Goal: Task Accomplishment & Management: Manage account settings

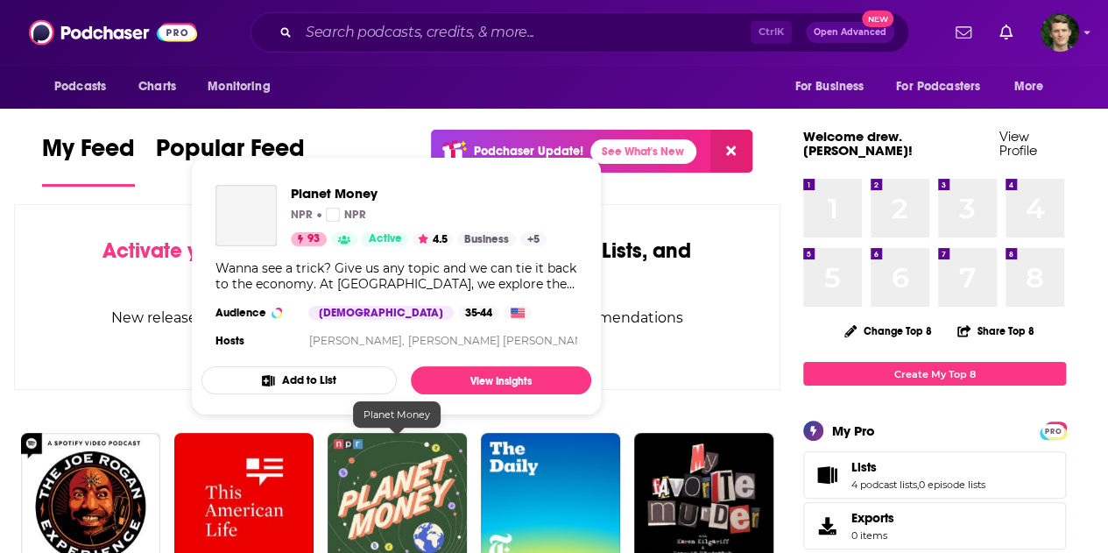
click at [393, 476] on img "Planet Money" at bounding box center [397, 502] width 139 height 139
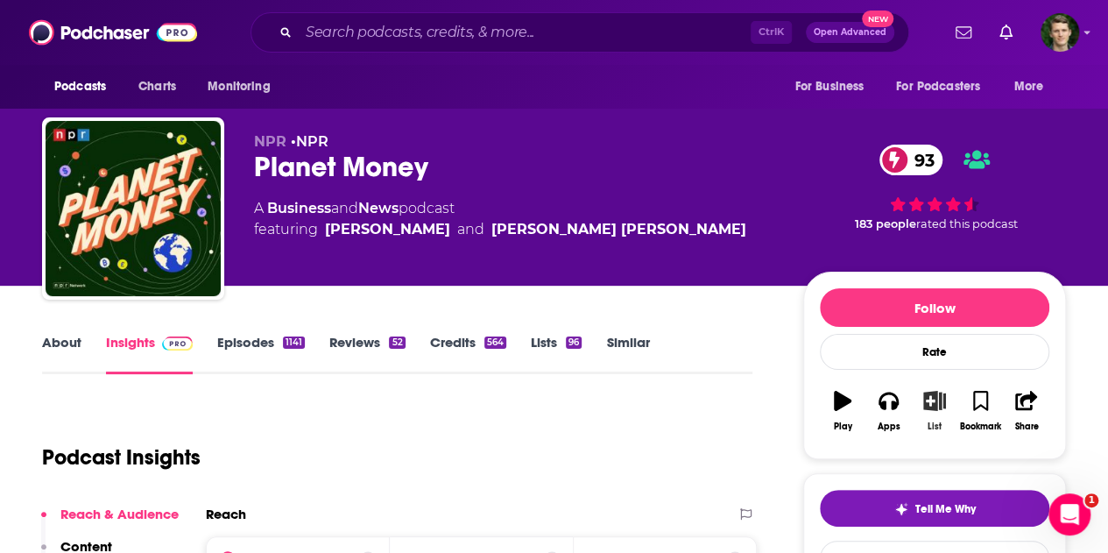
click at [945, 399] on icon "button" at bounding box center [935, 400] width 22 height 19
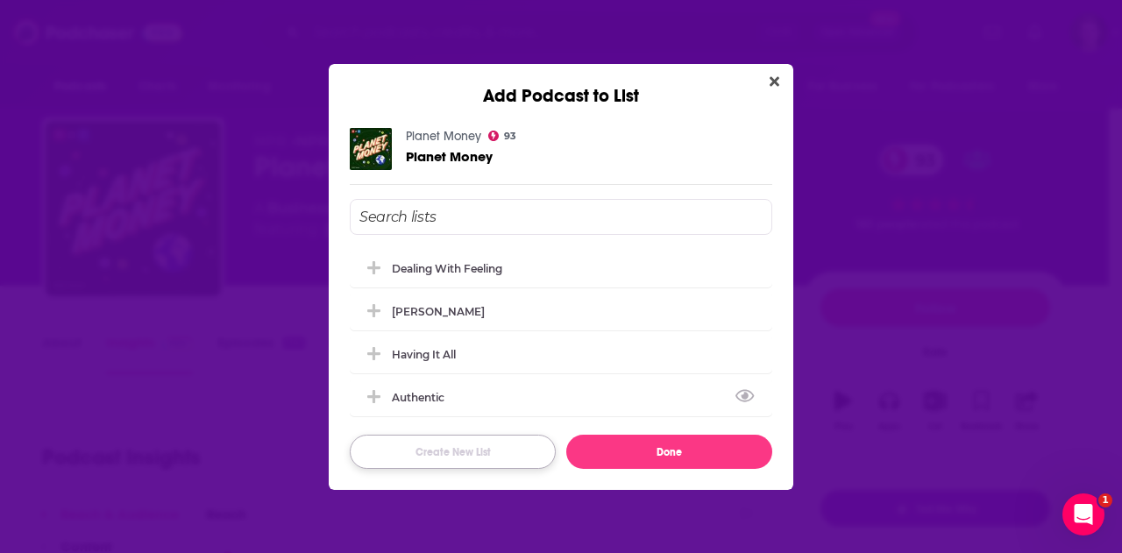
click at [478, 445] on button "Create New List" at bounding box center [453, 452] width 206 height 34
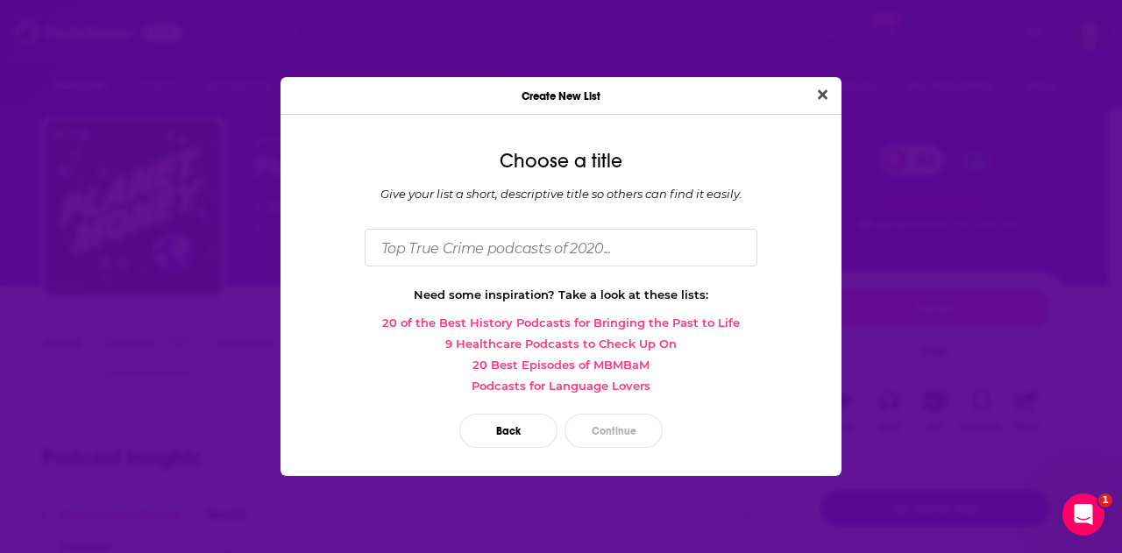
click at [443, 271] on div "Choose a title Give your list a short, descriptive title so others can find it …" at bounding box center [560, 302] width 561 height 347
click at [419, 251] on input "Dialog" at bounding box center [561, 248] width 393 height 38
type input "The History of Money"
click at [811, 84] on button "Close" at bounding box center [823, 95] width 24 height 22
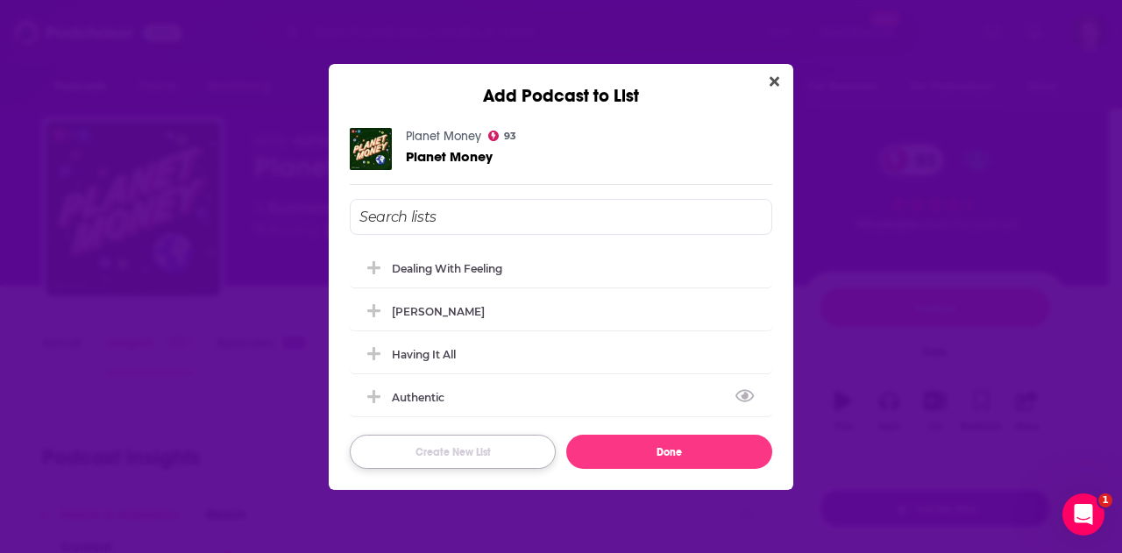
click at [473, 460] on button "Create New List" at bounding box center [453, 452] width 206 height 34
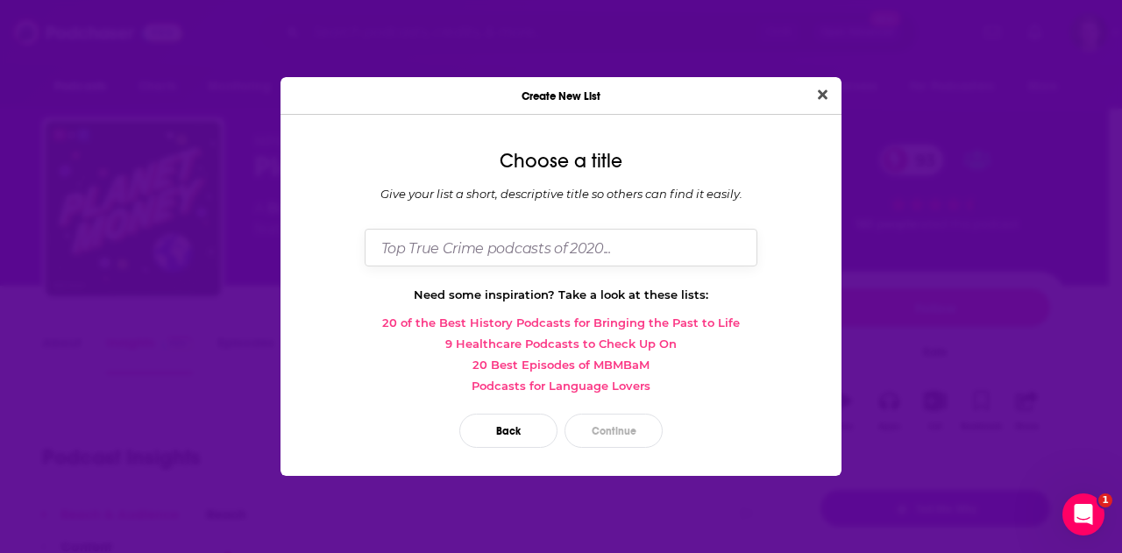
click at [461, 258] on input "Dialog" at bounding box center [561, 248] width 393 height 38
type input "The History of Money"
click at [615, 443] on button "Continue" at bounding box center [613, 431] width 98 height 34
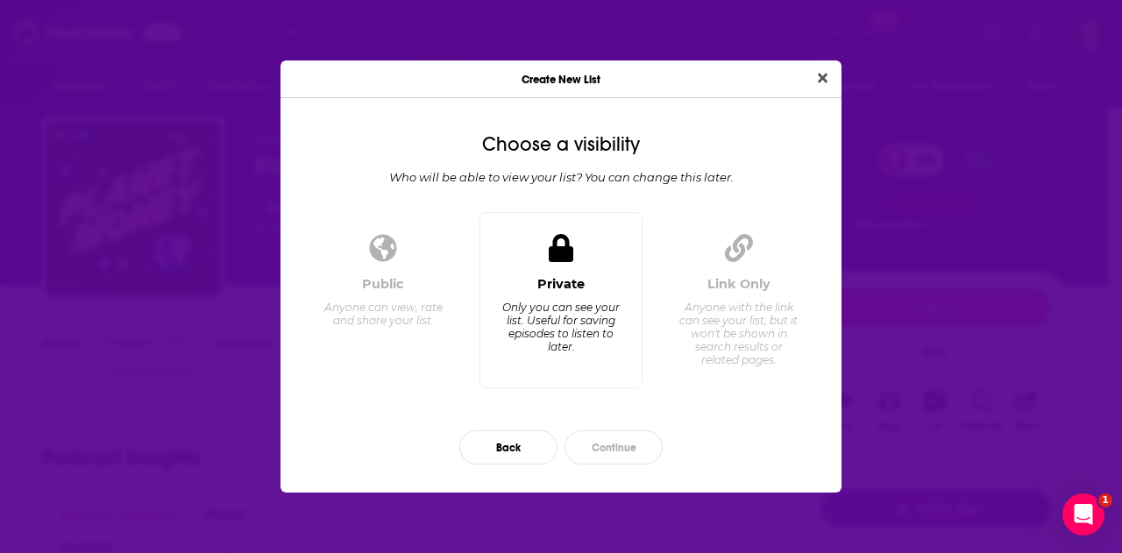
click at [591, 339] on div "Only you can see your list. Useful for saving episodes to listen to later." at bounding box center [560, 327] width 120 height 53
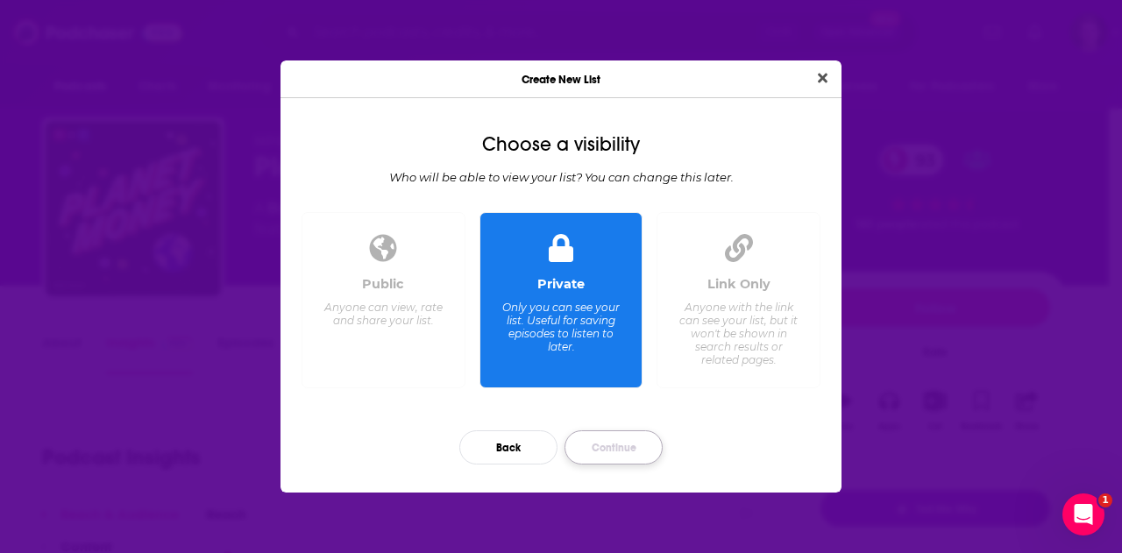
click at [624, 443] on button "Continue" at bounding box center [613, 447] width 98 height 34
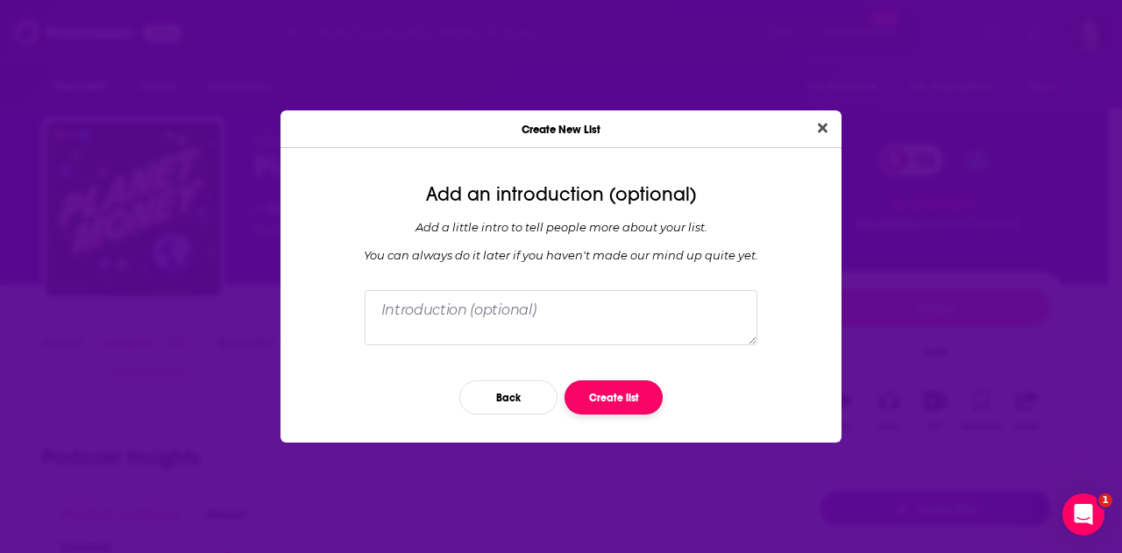
click at [615, 393] on button "Create list" at bounding box center [613, 397] width 98 height 34
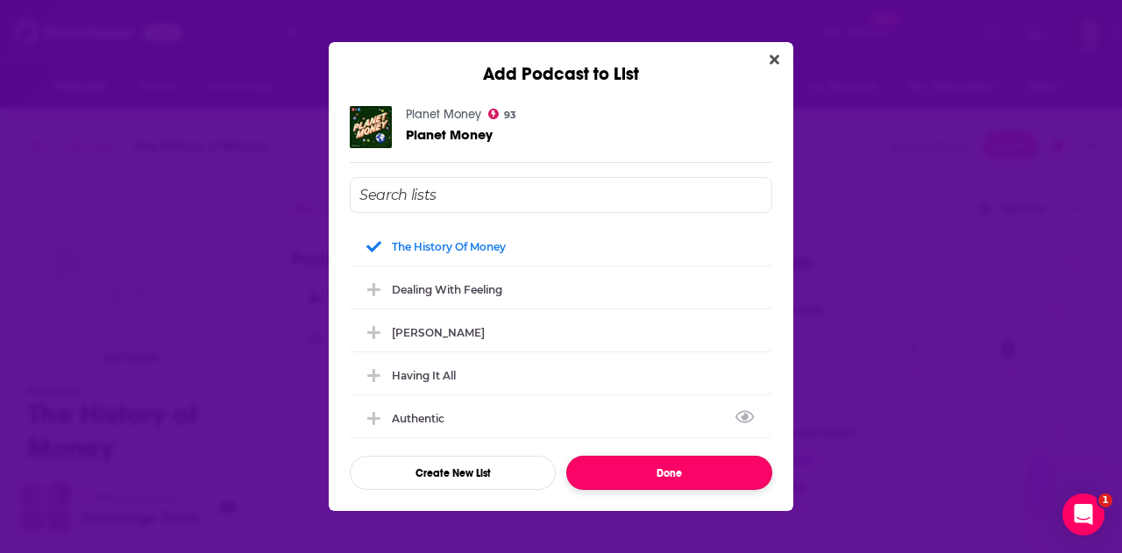
click at [666, 473] on button "Done" at bounding box center [669, 473] width 206 height 34
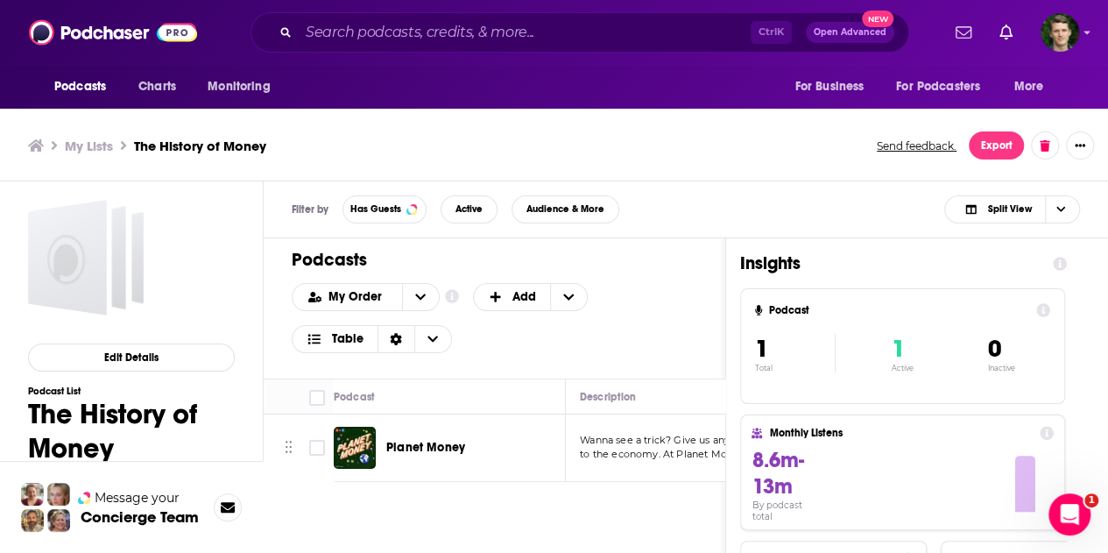
click at [386, 48] on div "Ctrl K Open Advanced New" at bounding box center [580, 32] width 659 height 40
click at [335, 30] on input "Search podcasts, credits, & more..." at bounding box center [525, 32] width 452 height 28
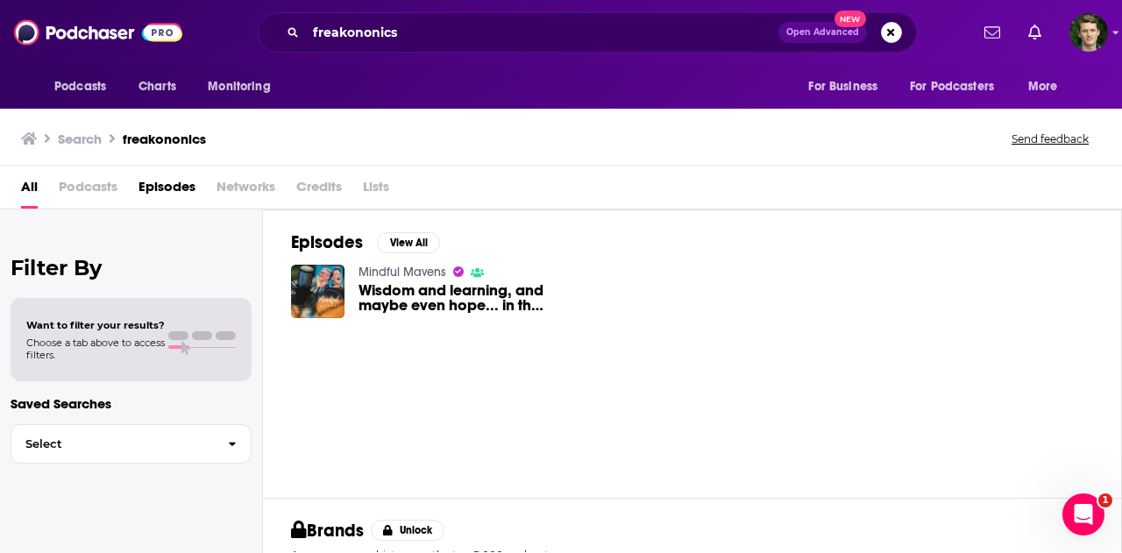
click at [91, 192] on span "Podcasts" at bounding box center [88, 191] width 59 height 36
click at [89, 189] on span "Podcasts" at bounding box center [88, 191] width 59 height 36
click at [411, 34] on input "freakononics" at bounding box center [542, 32] width 472 height 28
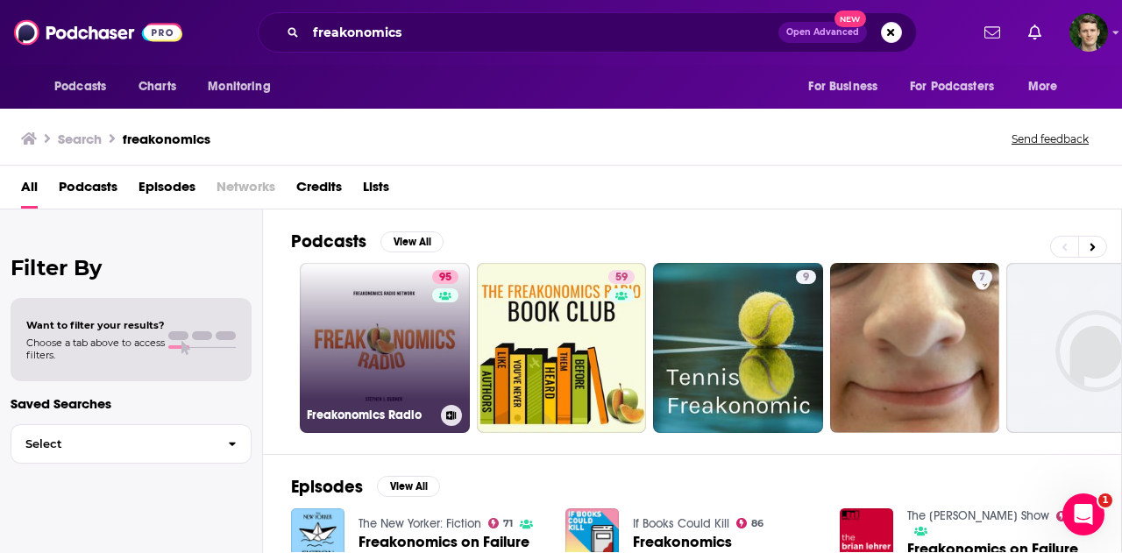
click at [451, 411] on icon at bounding box center [452, 415] width 10 height 9
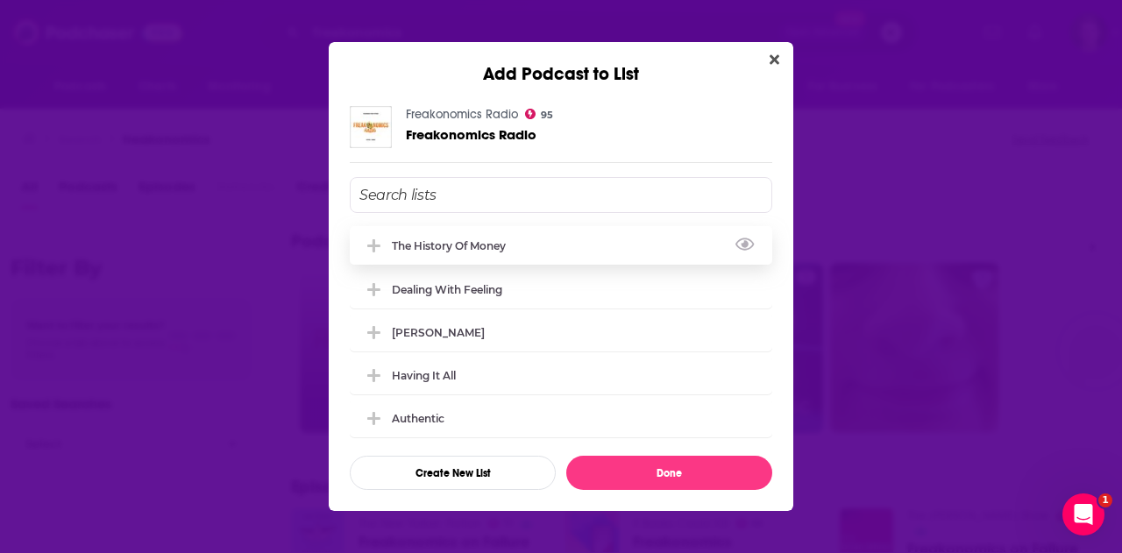
click at [471, 255] on div "The History of Money" at bounding box center [561, 245] width 422 height 39
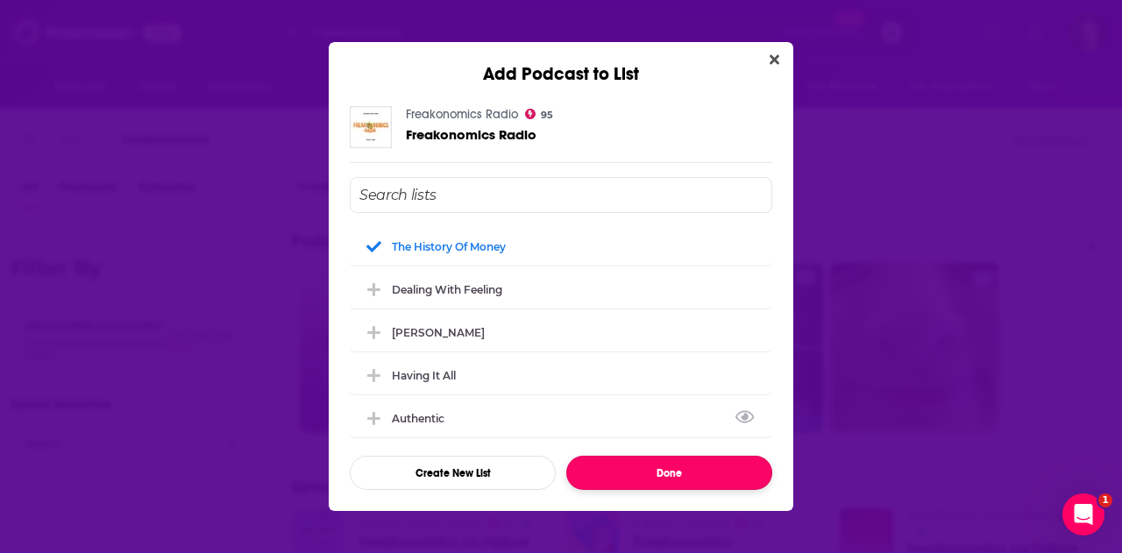
click at [650, 460] on button "Done" at bounding box center [669, 473] width 206 height 34
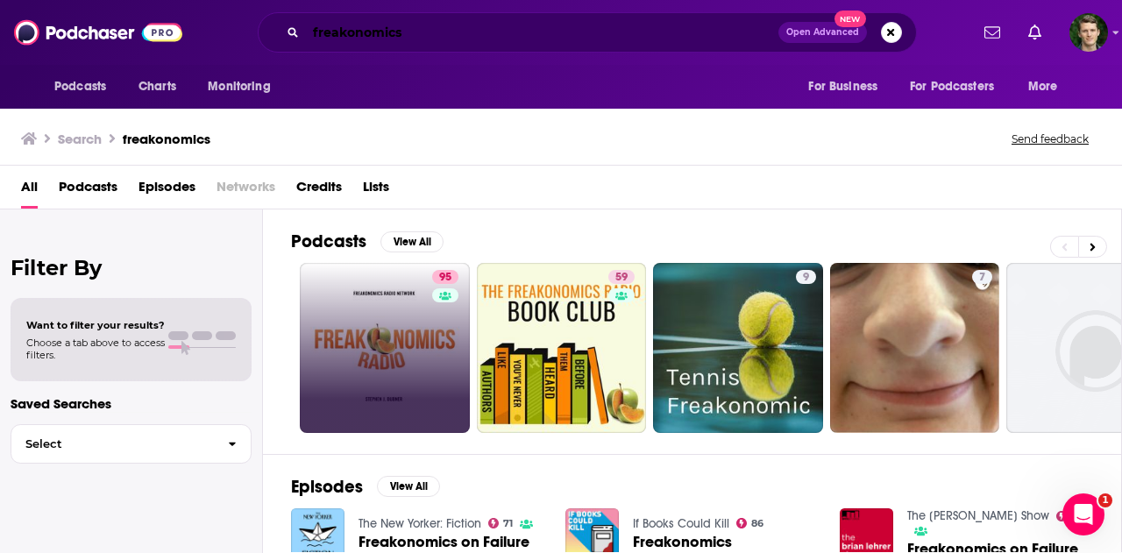
drag, startPoint x: 403, startPoint y: 39, endPoint x: 103, endPoint y: -6, distance: 303.0
click at [103, 0] on html "Podcasts Charts Monitoring freakonomics Open Advanced New For Business For Podc…" at bounding box center [561, 276] width 1122 height 553
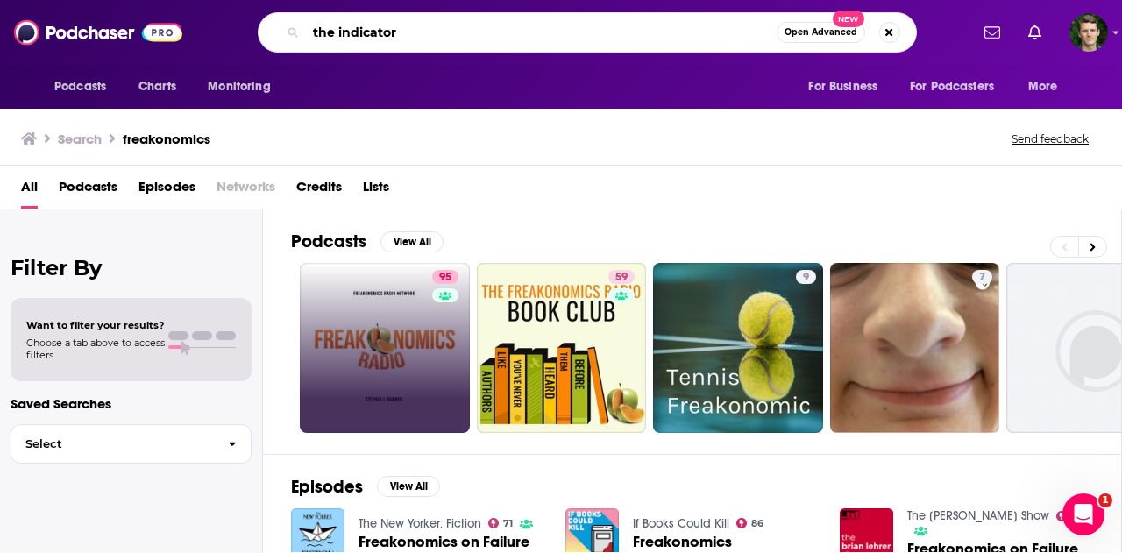
type input "the indicator"
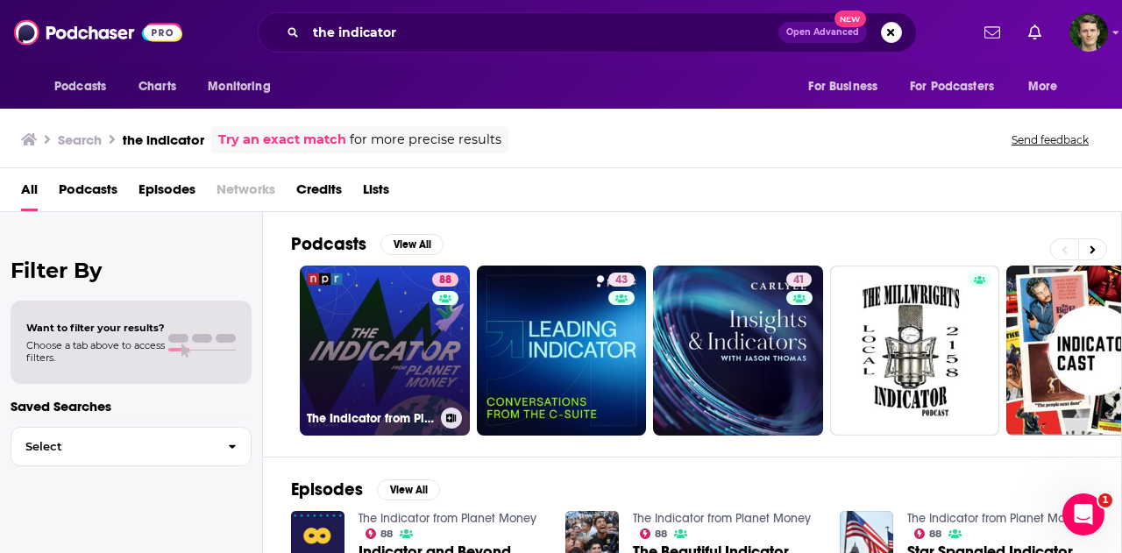
click at [386, 320] on link "88 The Indicator from Planet Money" at bounding box center [385, 351] width 170 height 170
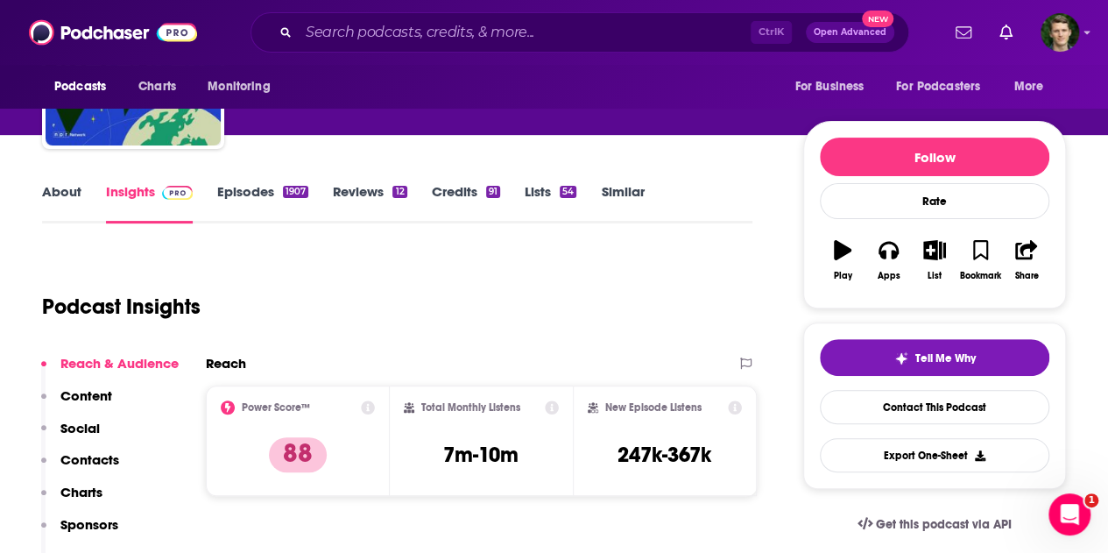
scroll to position [136, 0]
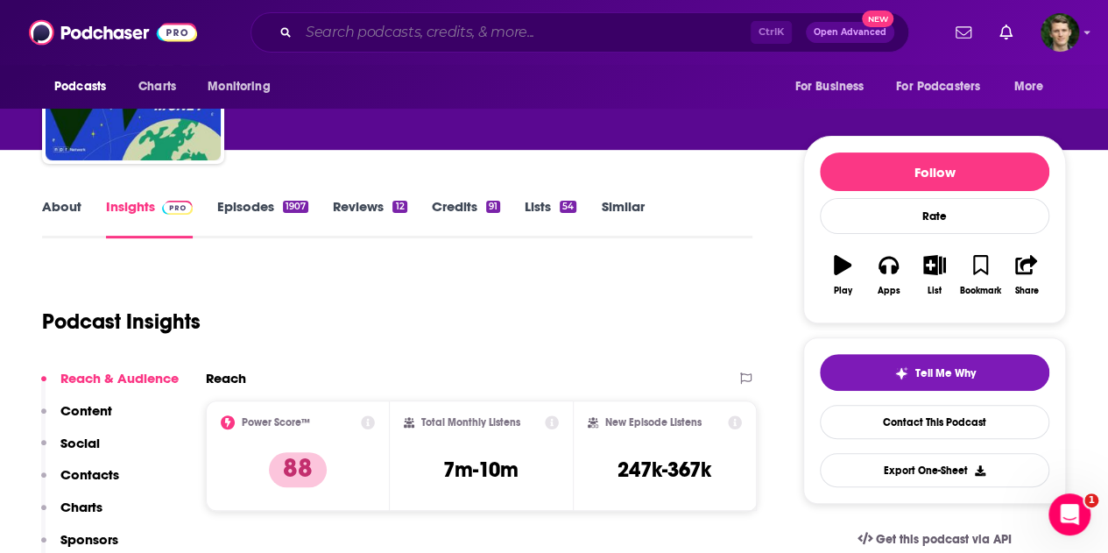
click at [381, 21] on input "Search podcasts, credits, & more..." at bounding box center [525, 32] width 452 height 28
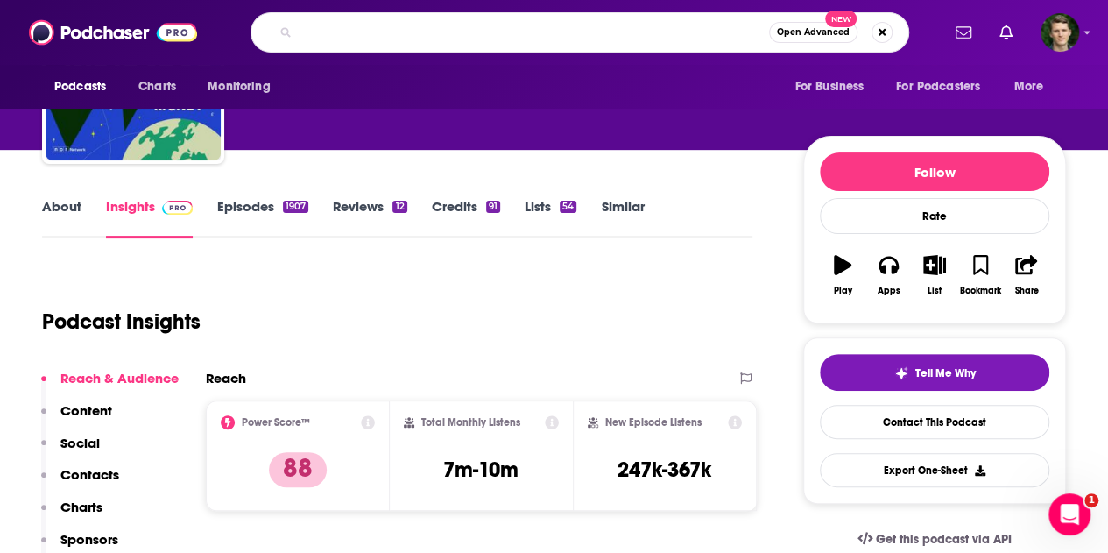
type input "o"
type input "money reimagine"
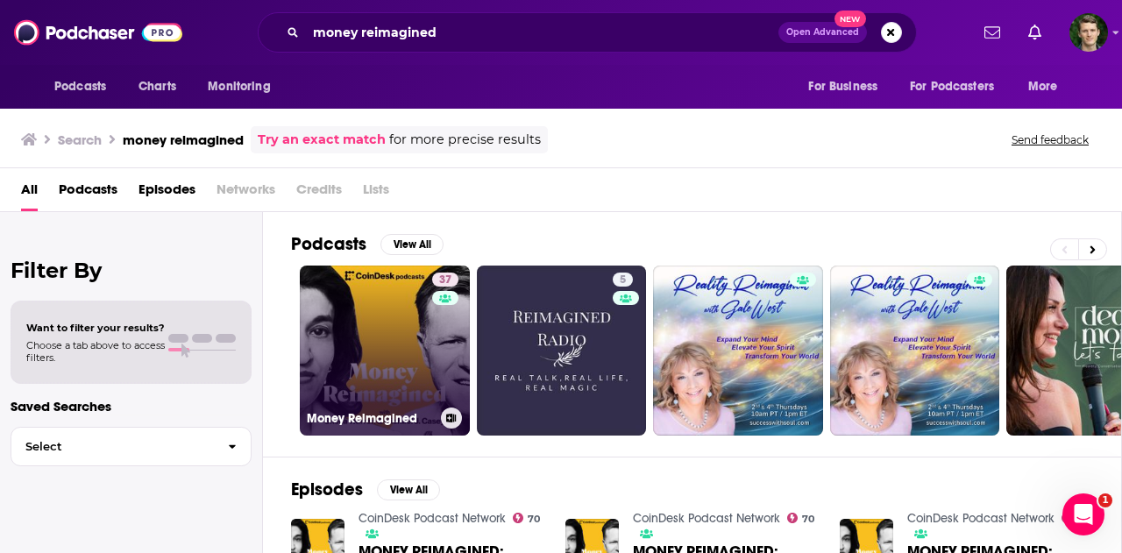
click at [393, 294] on link "37 Money Reimagined" at bounding box center [385, 351] width 170 height 170
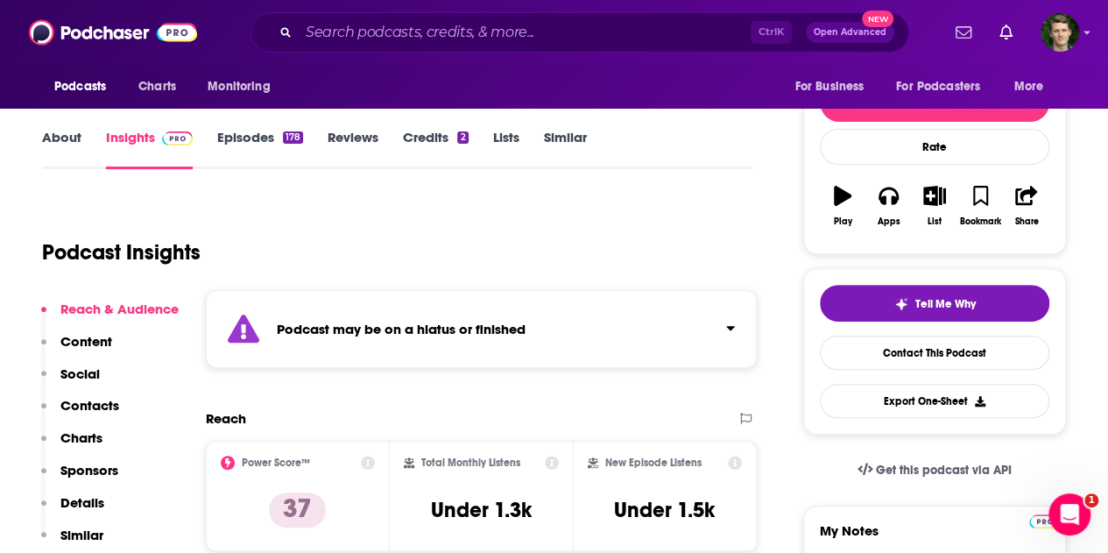
scroll to position [214, 0]
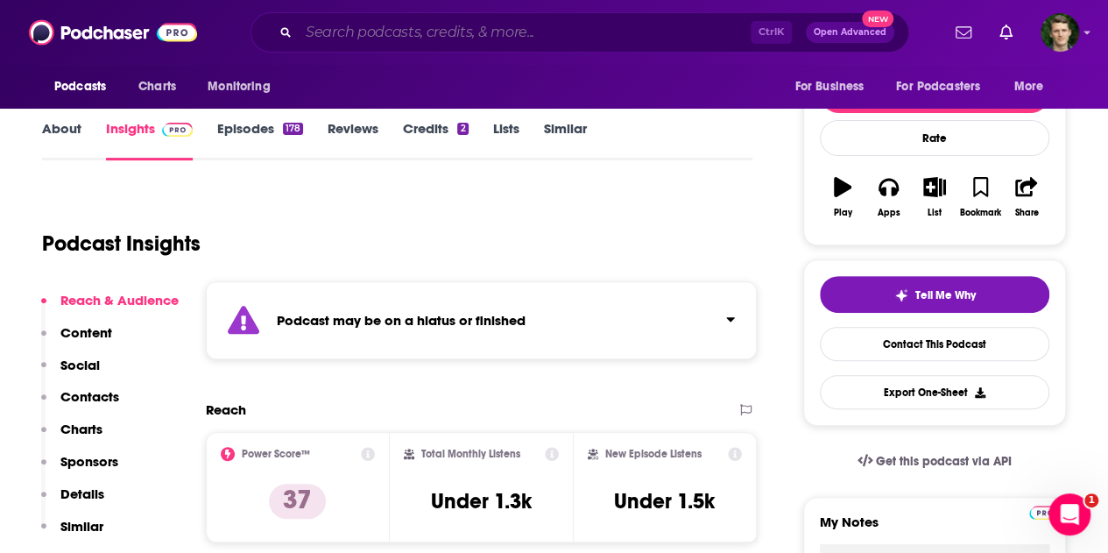
click at [329, 37] on input "Search podcasts, credits, & more..." at bounding box center [525, 32] width 452 height 28
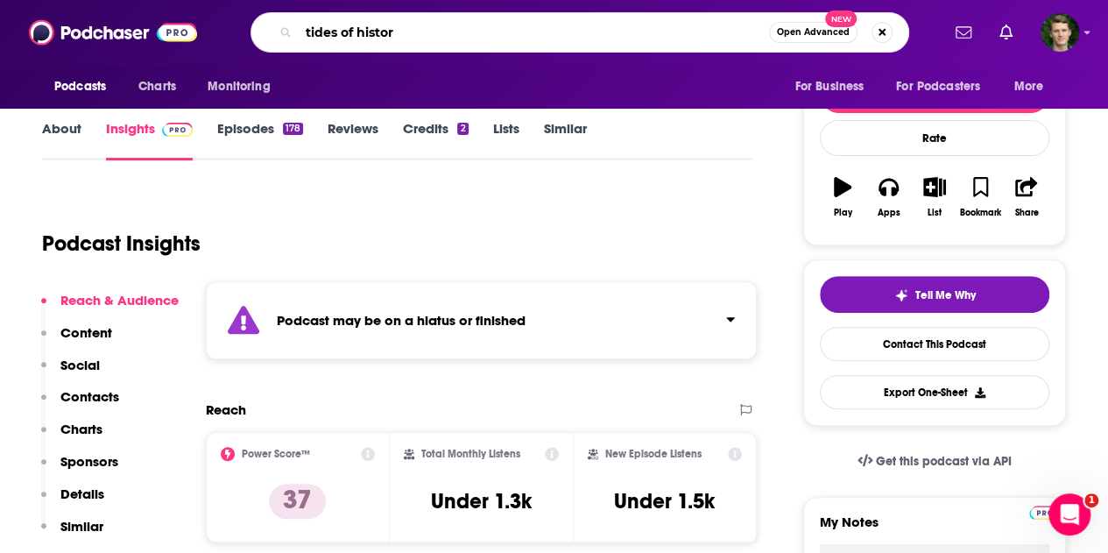
type input "tides of history"
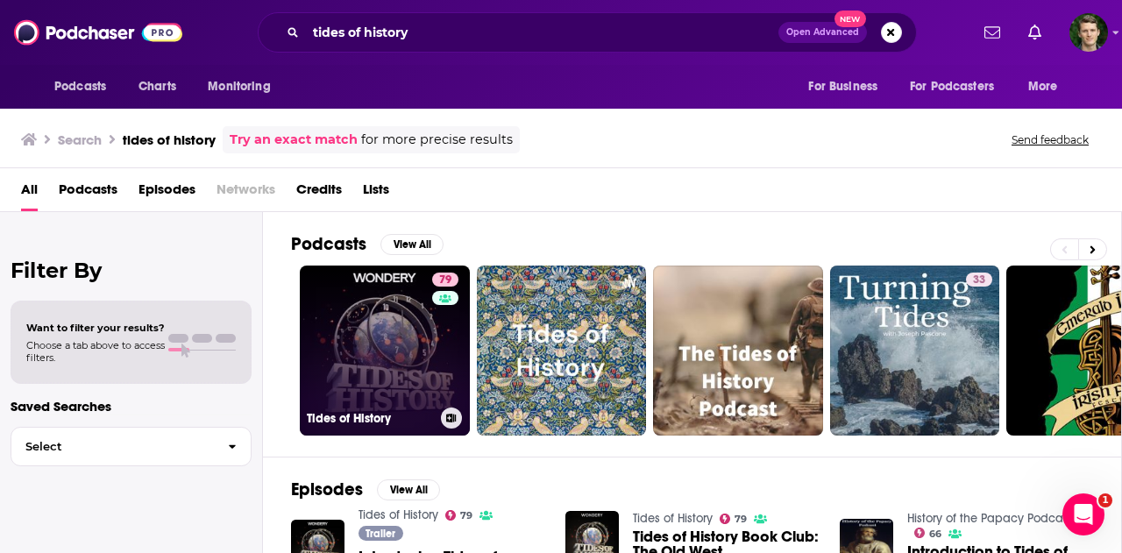
click at [407, 303] on link "79 Tides of History" at bounding box center [385, 351] width 170 height 170
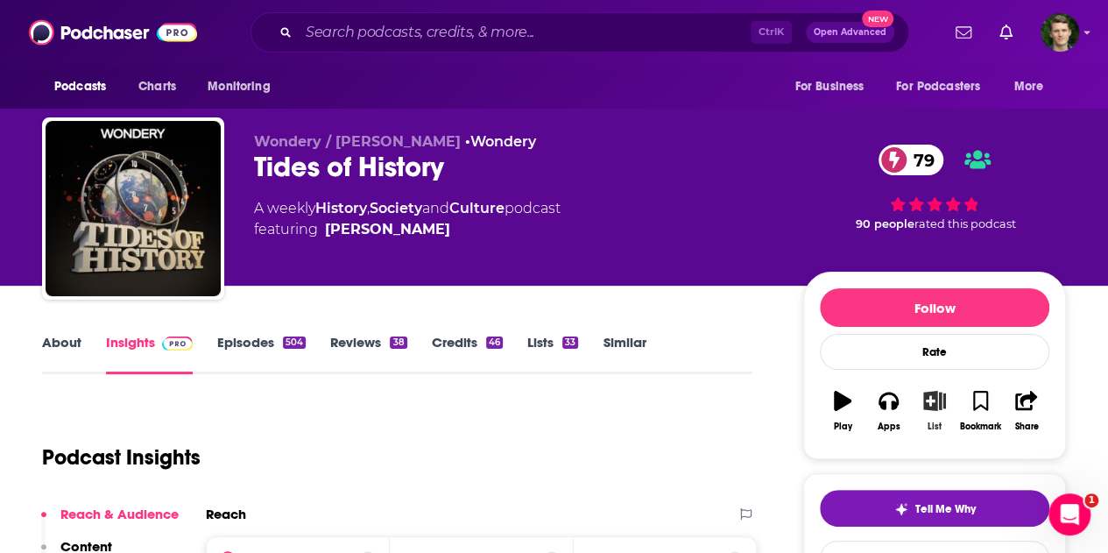
click at [938, 405] on icon "button" at bounding box center [935, 400] width 22 height 19
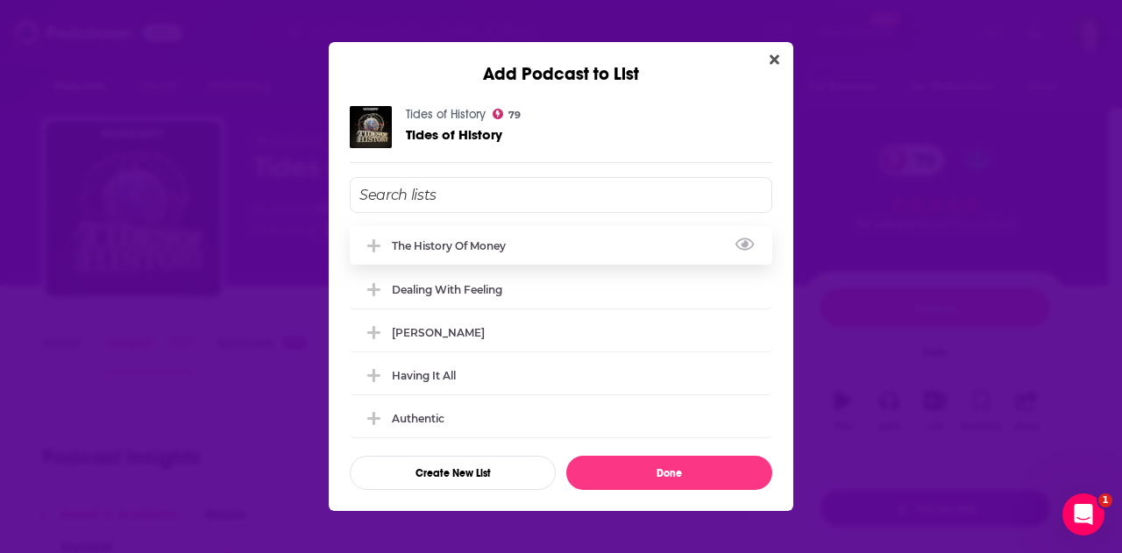
click at [618, 233] on div "The History of Money" at bounding box center [561, 245] width 422 height 39
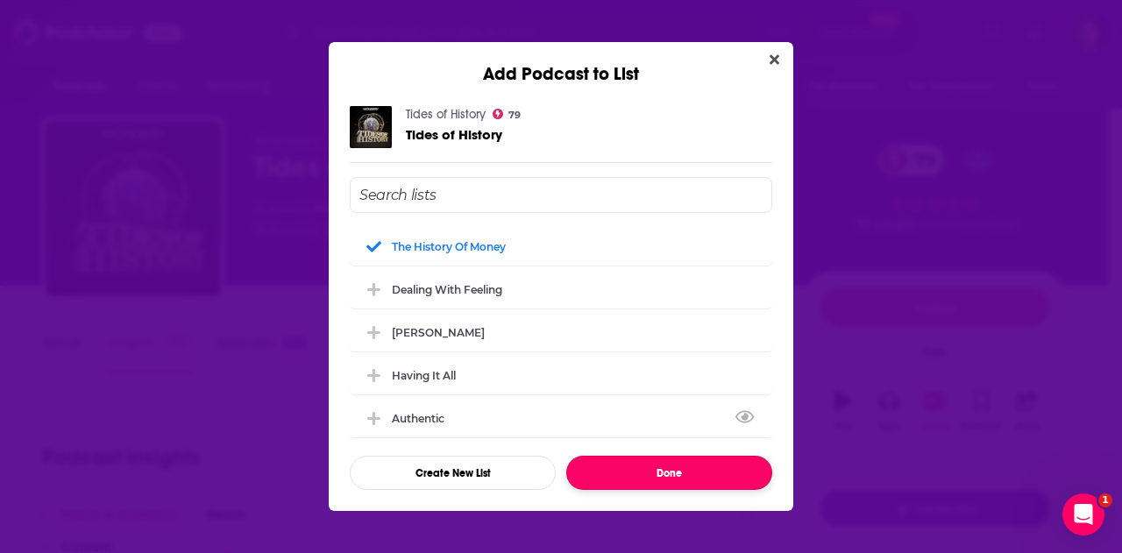
click at [645, 469] on button "Done" at bounding box center [669, 473] width 206 height 34
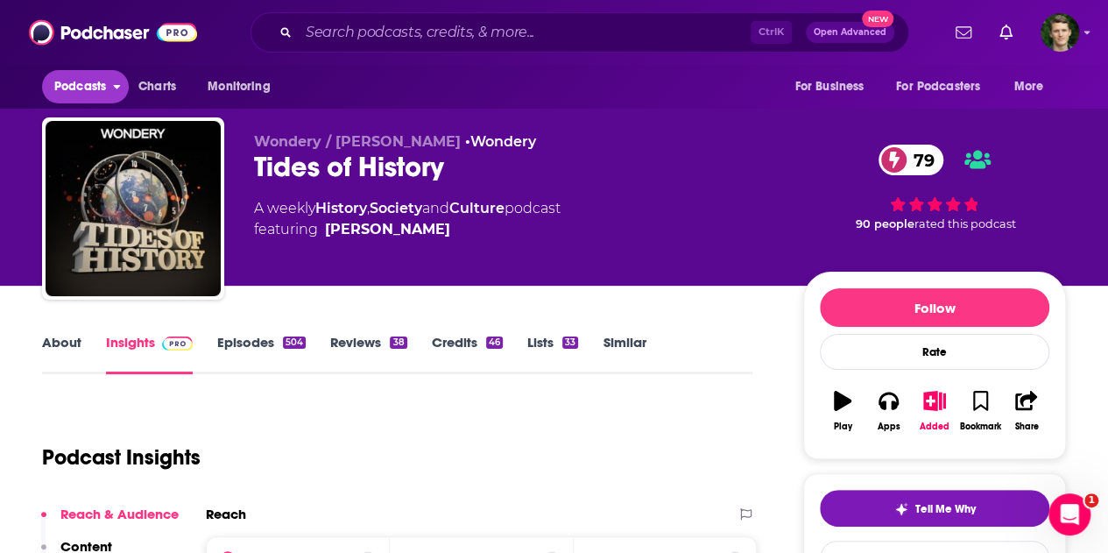
click at [86, 81] on span "Podcasts" at bounding box center [80, 86] width 52 height 25
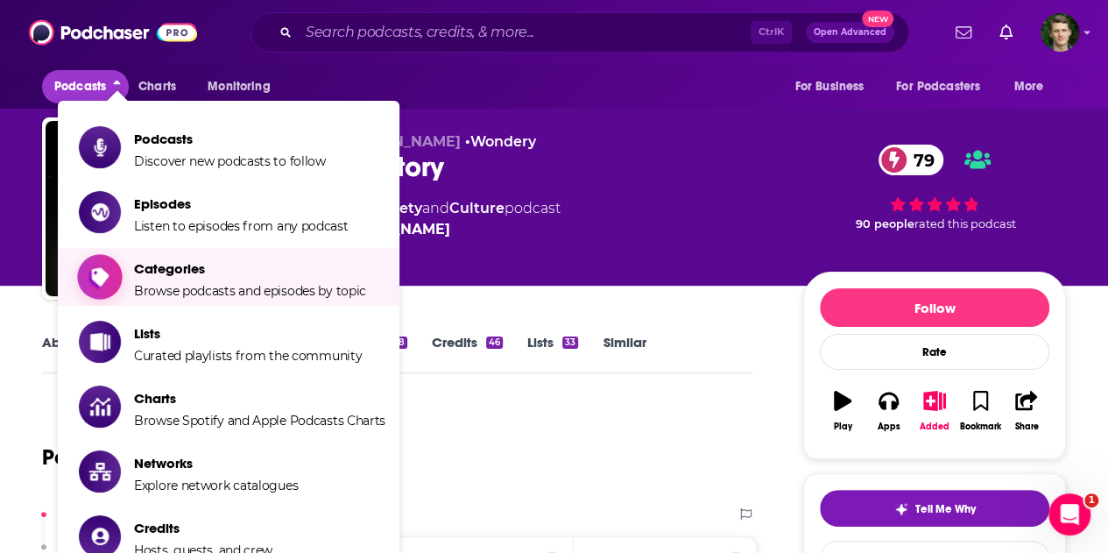
click at [211, 258] on span "Categories Browse podcasts and episodes by topic" at bounding box center [250, 277] width 232 height 44
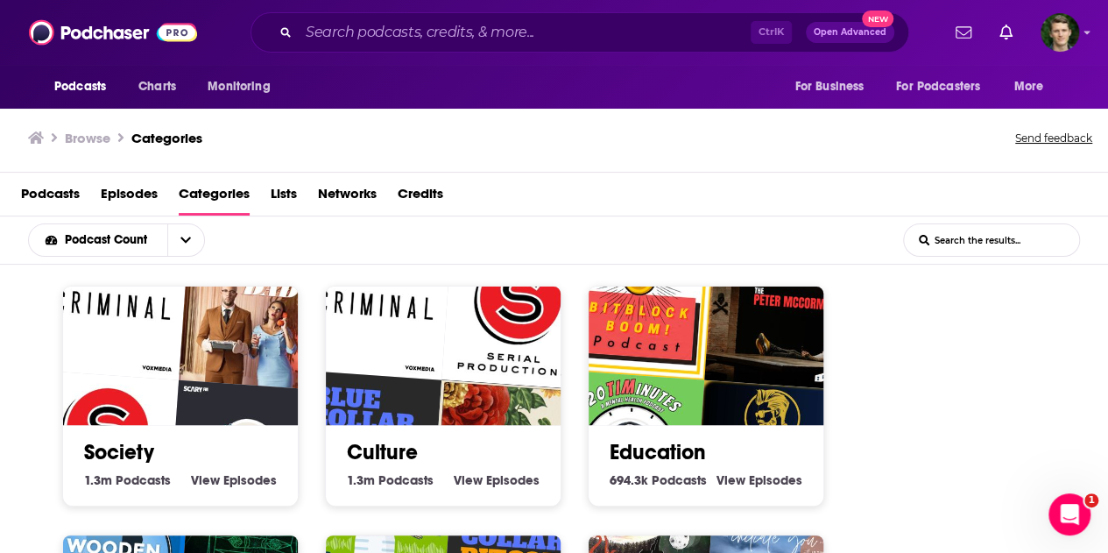
click at [981, 243] on input "List Search Input" at bounding box center [991, 240] width 175 height 32
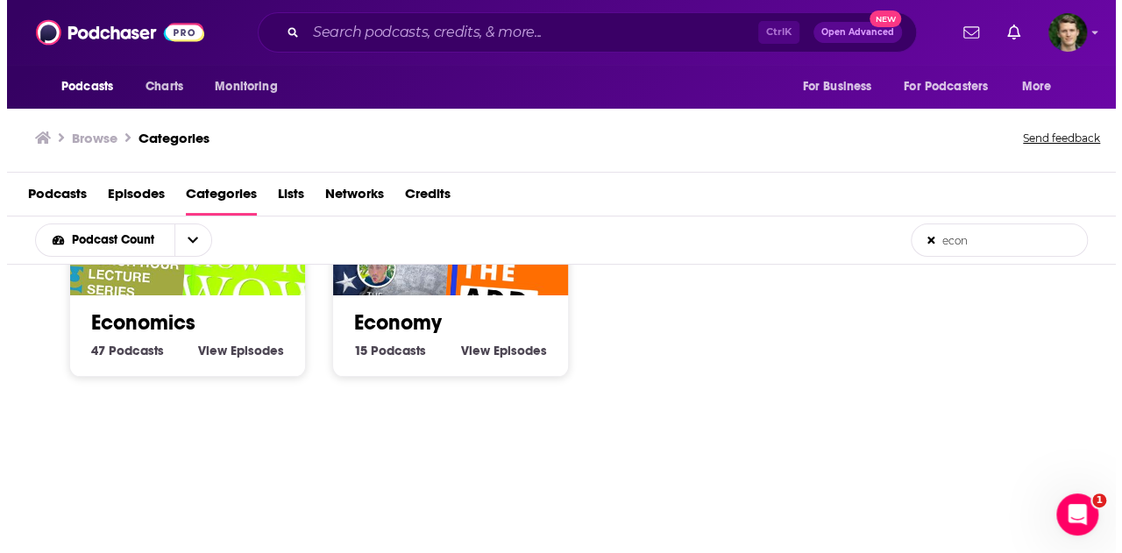
scroll to position [125, 0]
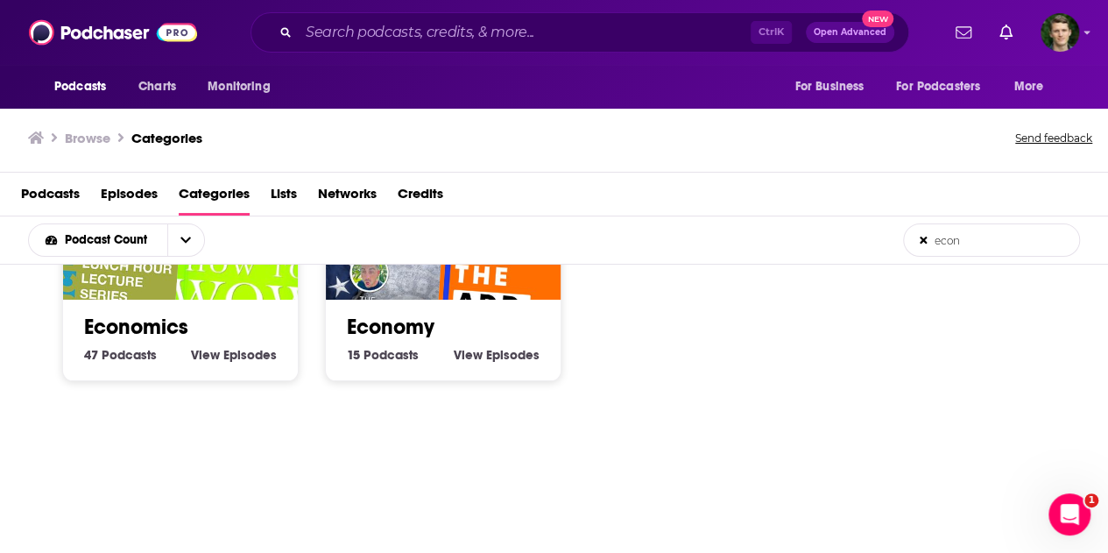
type input "econ"
click at [155, 323] on link "Economics" at bounding box center [136, 327] width 104 height 26
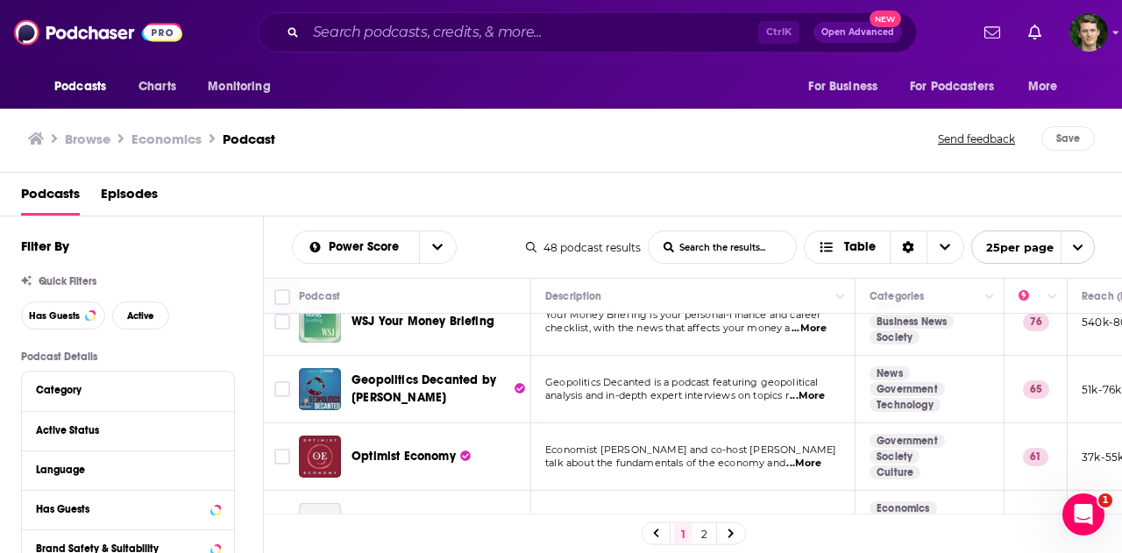
scroll to position [161, 0]
click at [817, 395] on span "...More" at bounding box center [806, 395] width 35 height 14
click at [623, 148] on div "Browse Economics Podcast" at bounding box center [483, 138] width 911 height 25
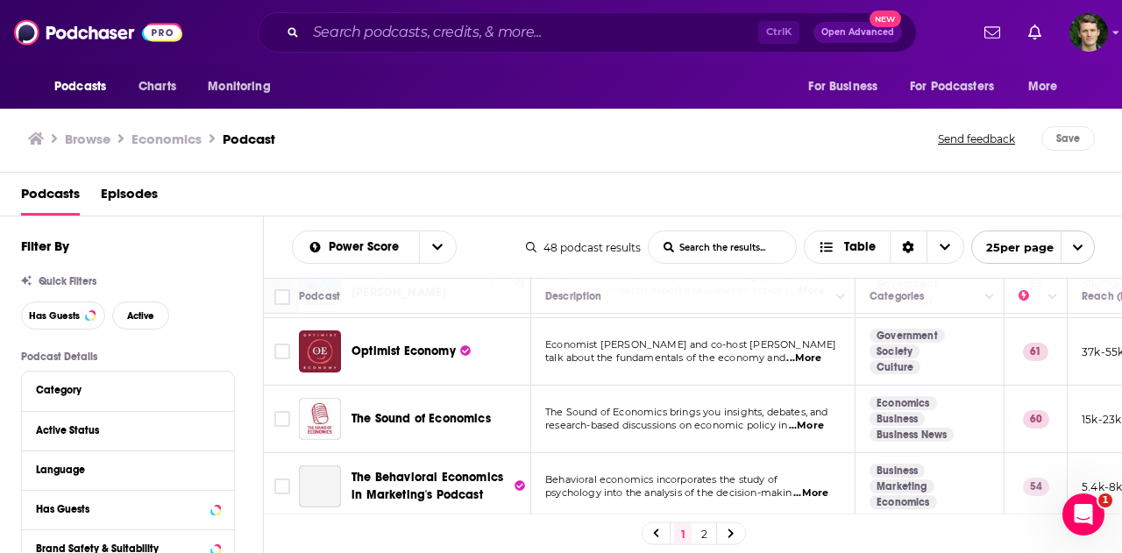
scroll to position [269, 0]
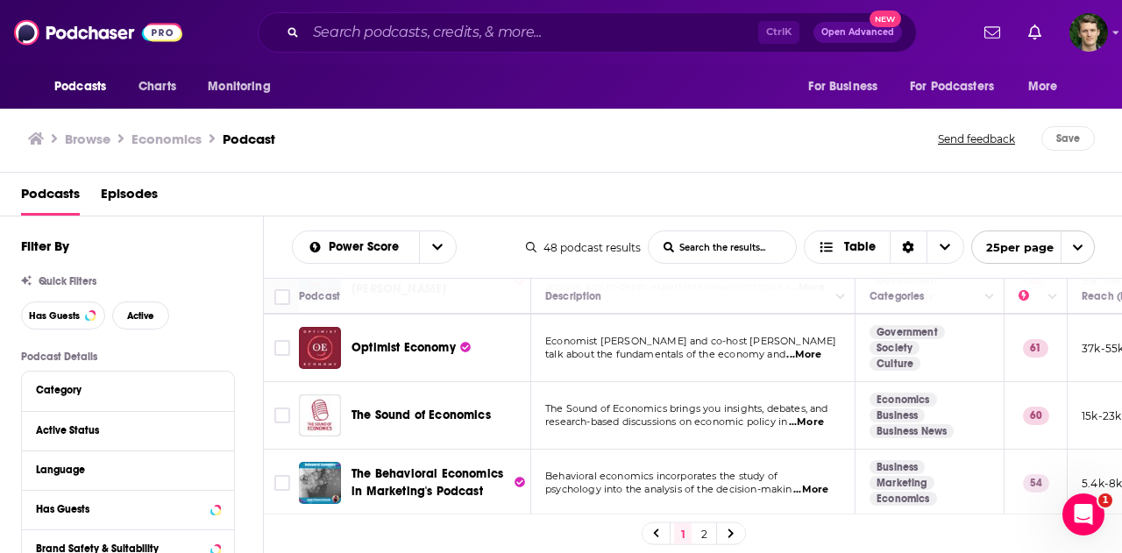
click at [818, 348] on span "...More" at bounding box center [803, 355] width 35 height 14
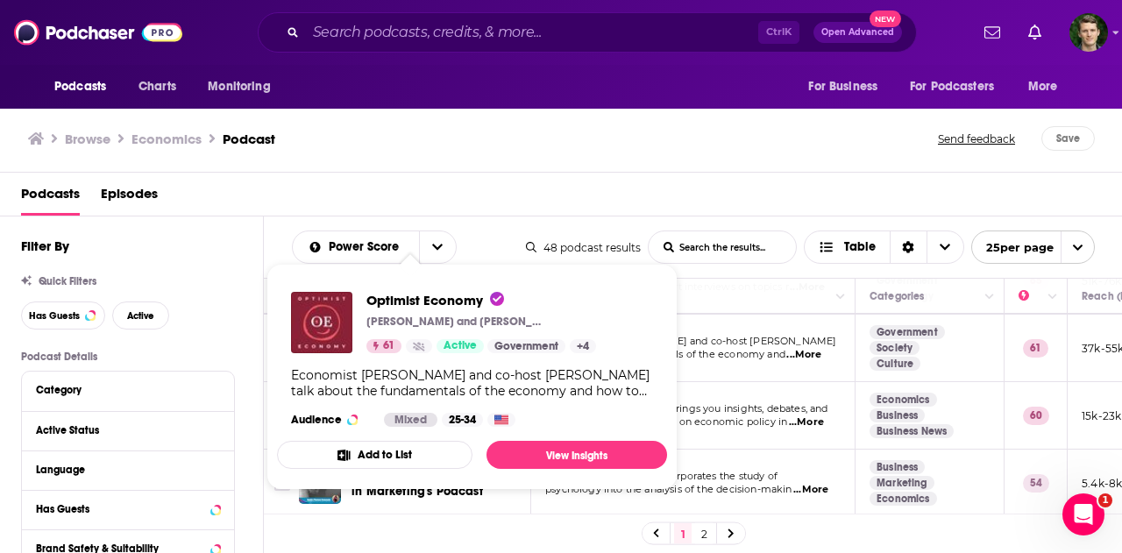
click at [425, 346] on div "Optimist Economy [PERSON_NAME] and [PERSON_NAME] 61 Active Government + 4" at bounding box center [481, 322] width 230 height 61
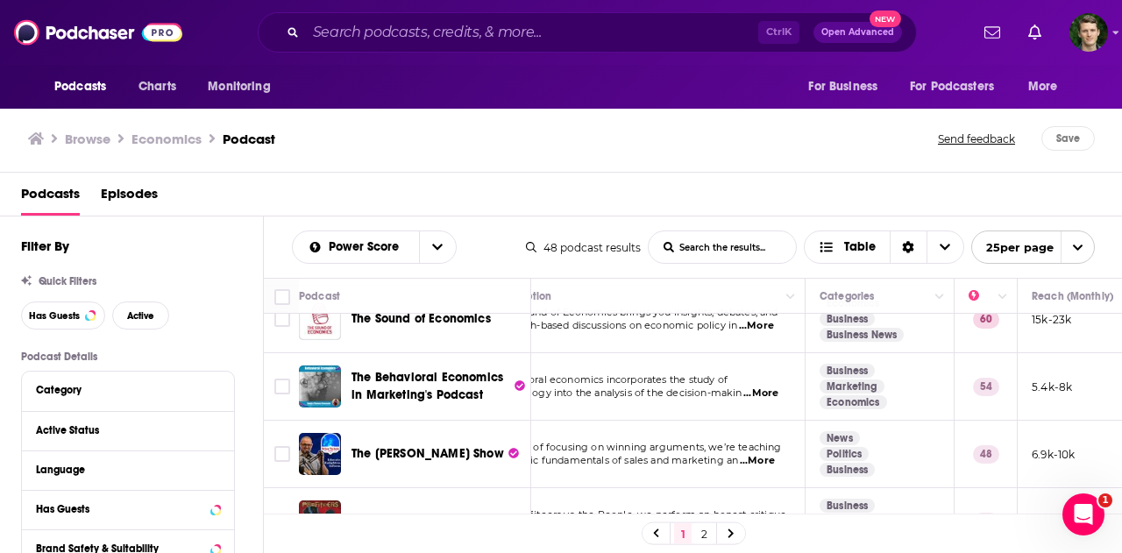
scroll to position [365, 0]
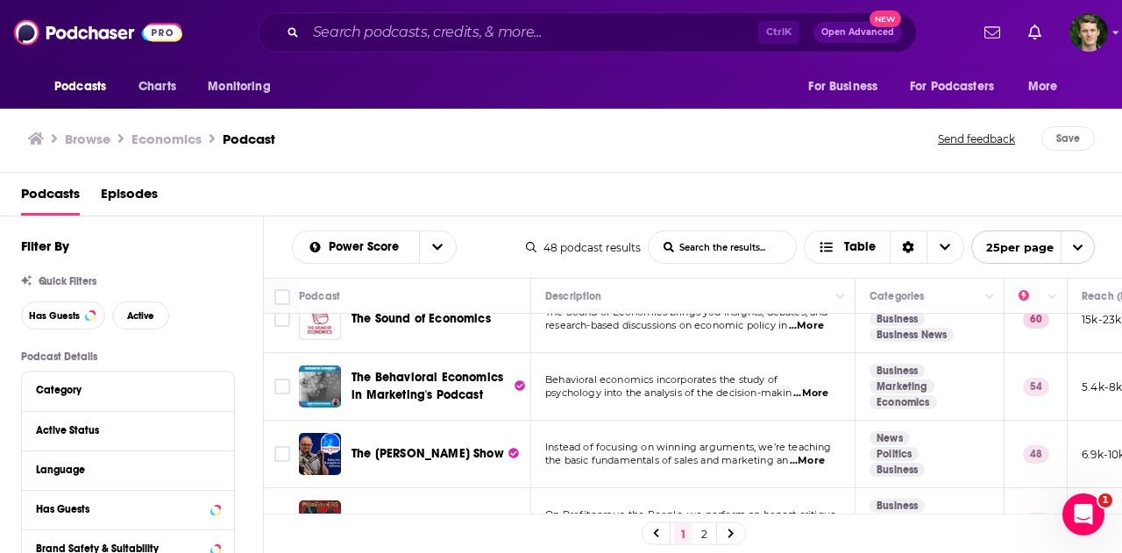
click at [808, 462] on span "...More" at bounding box center [806, 461] width 35 height 14
click at [719, 194] on div "Podcasts Episodes" at bounding box center [564, 198] width 1087 height 36
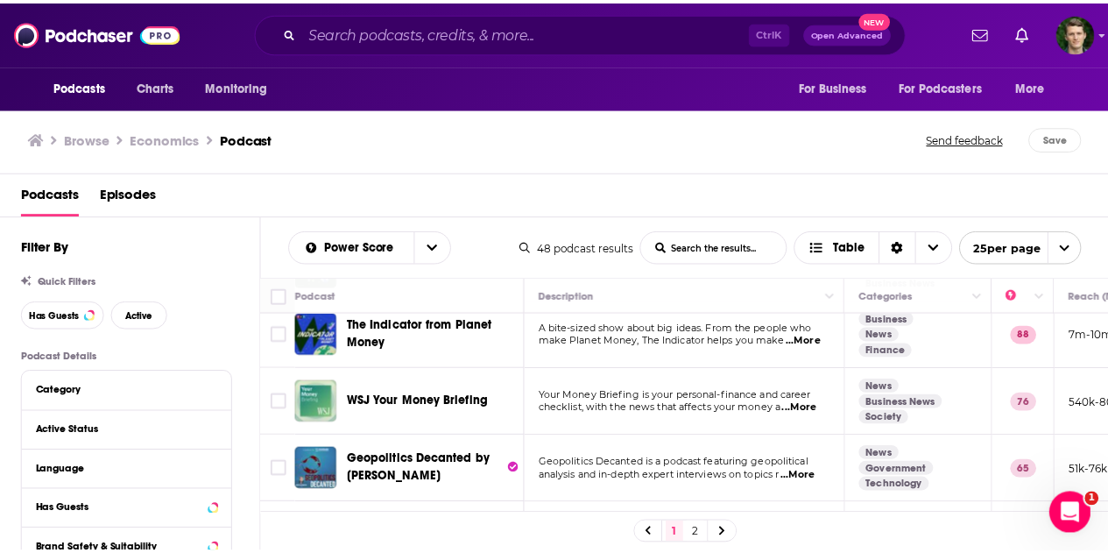
scroll to position [81, 0]
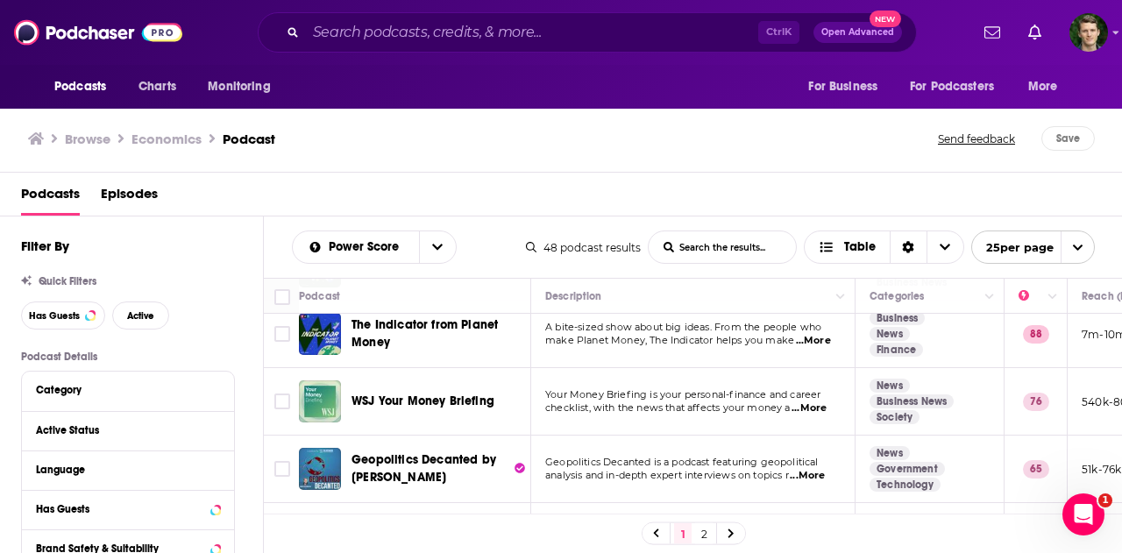
click at [442, 395] on div "Podcasts Charts Monitoring Ctrl K Open Advanced New For Business For Podcasters…" at bounding box center [561, 276] width 1122 height 553
click at [1098, 16] on img "Logged in as drew.kilman" at bounding box center [1088, 32] width 39 height 39
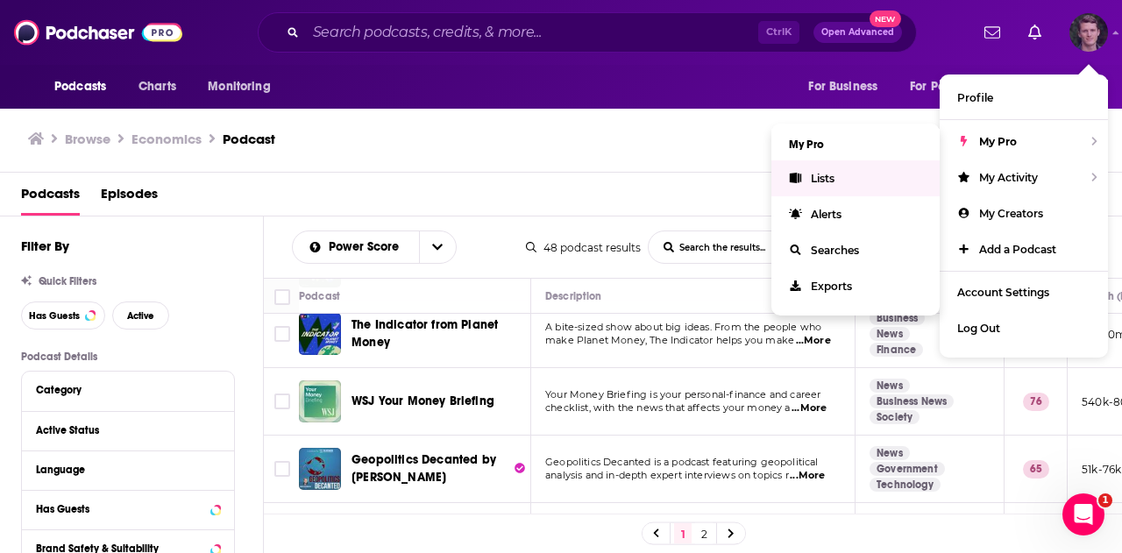
click at [835, 182] on link "Lists" at bounding box center [855, 178] width 168 height 36
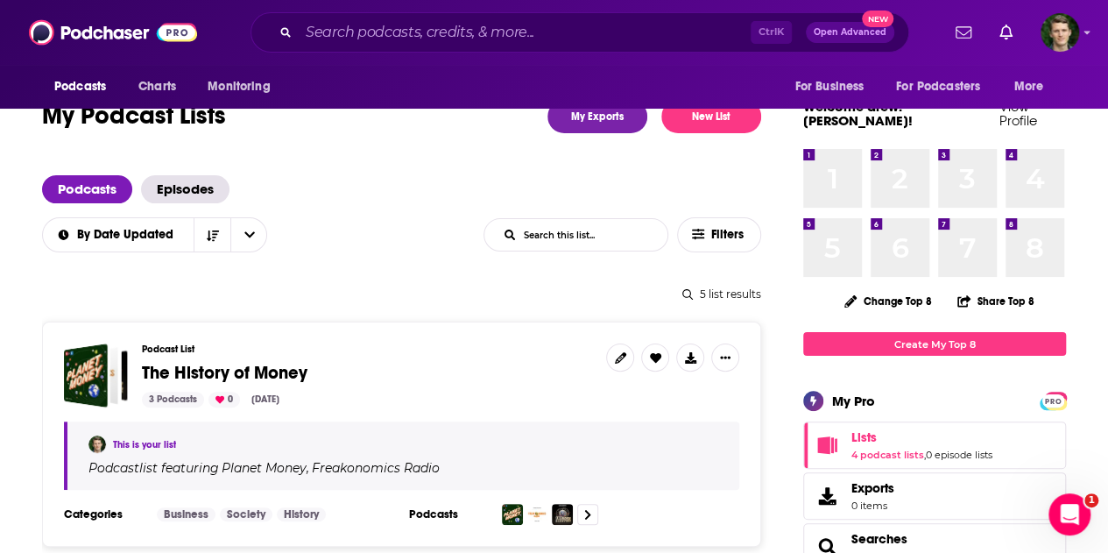
scroll to position [37, 0]
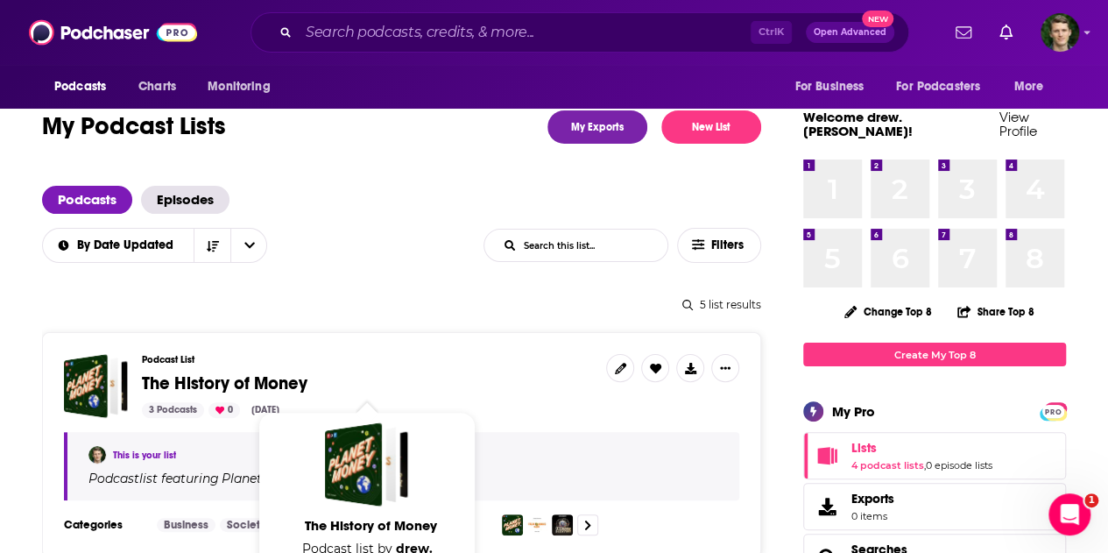
click at [274, 379] on span "The History of Money" at bounding box center [225, 383] width 166 height 22
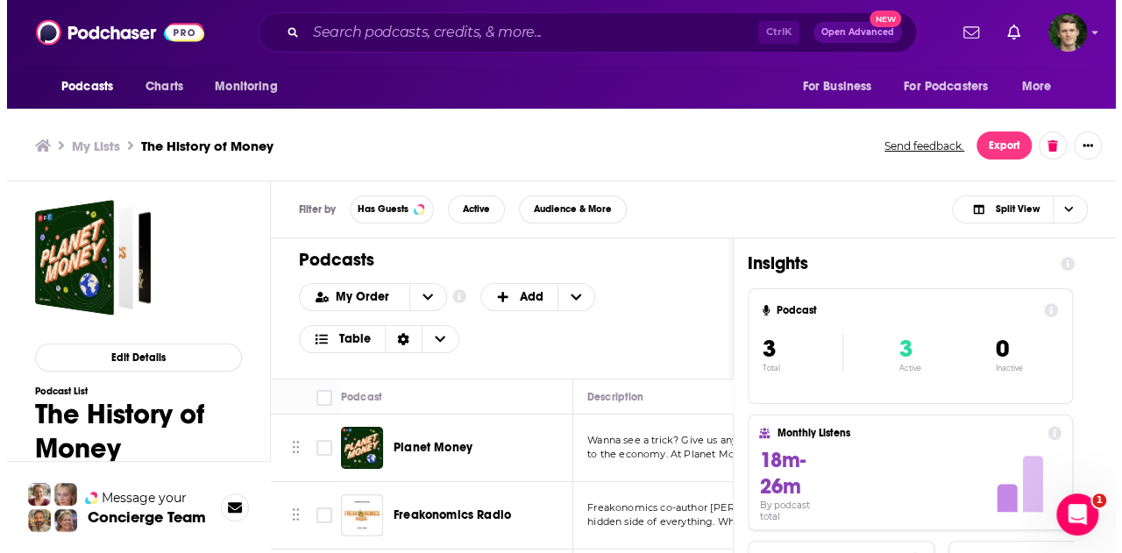
scroll to position [65, 0]
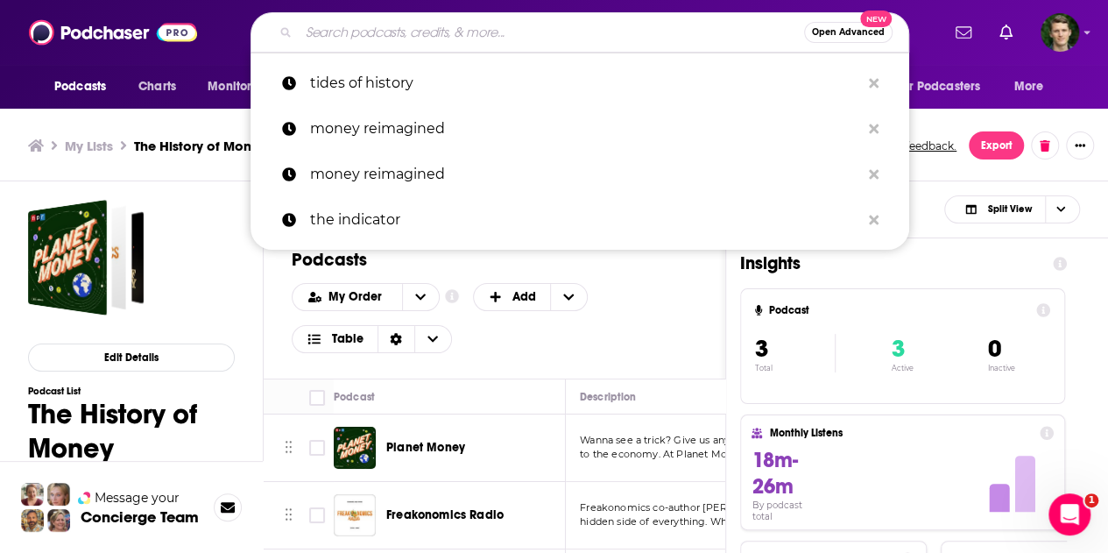
click at [385, 23] on input "Search podcasts, credits, & more..." at bounding box center [552, 32] width 506 height 28
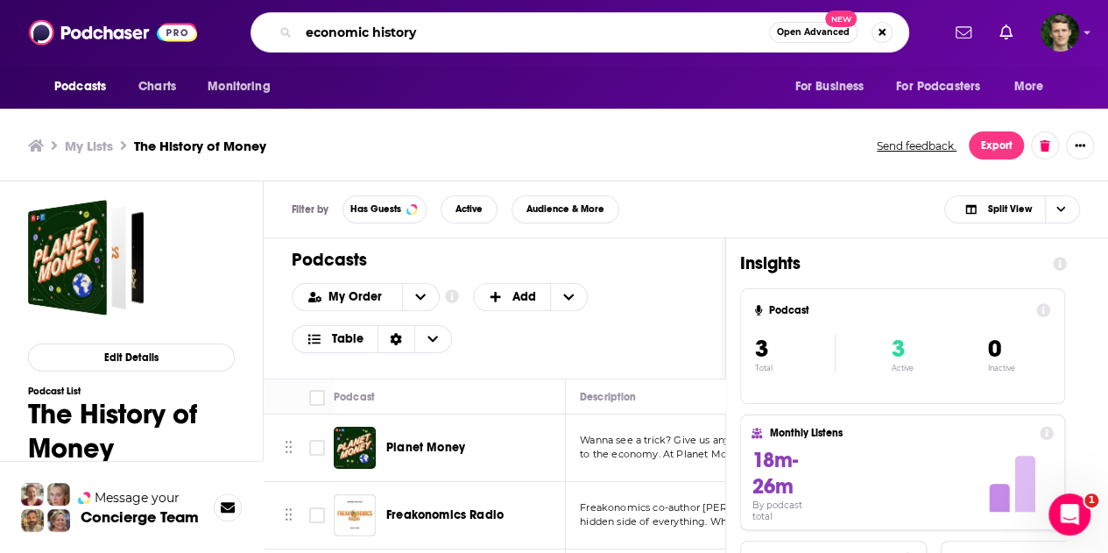
type input "economic history"
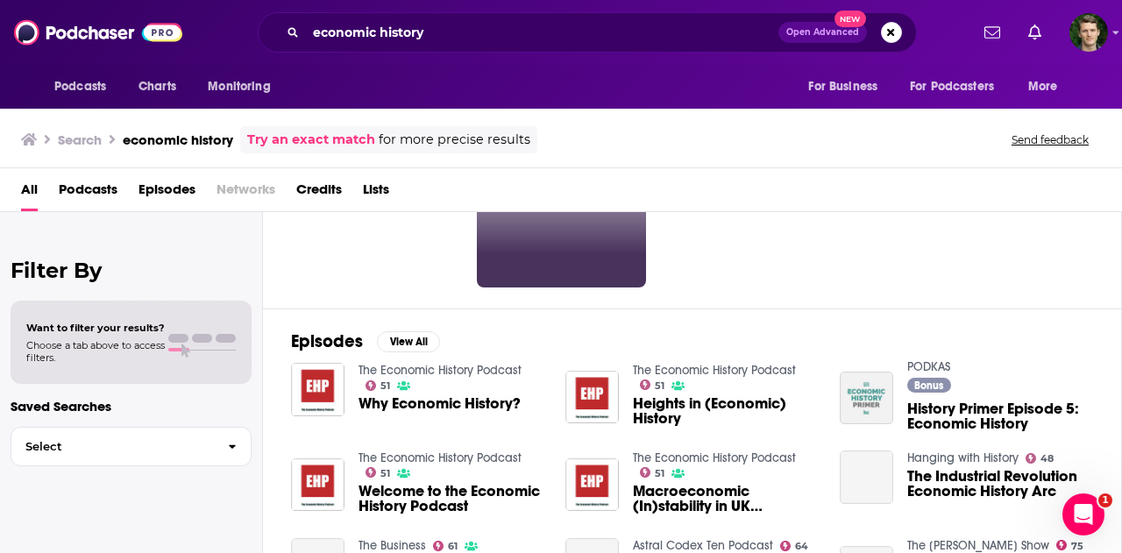
scroll to position [149, 0]
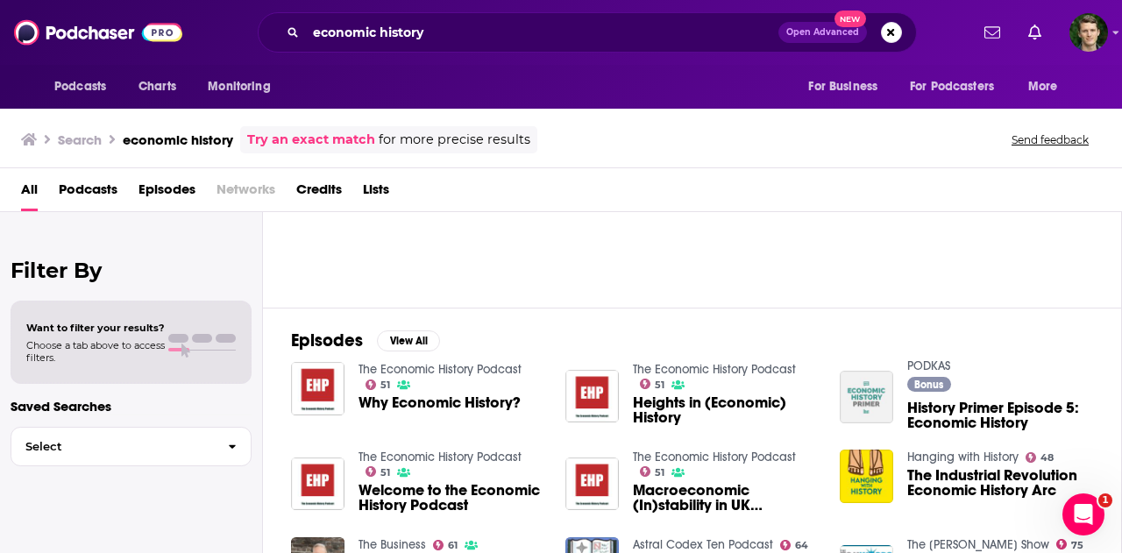
click at [91, 188] on span "Podcasts" at bounding box center [88, 193] width 59 height 36
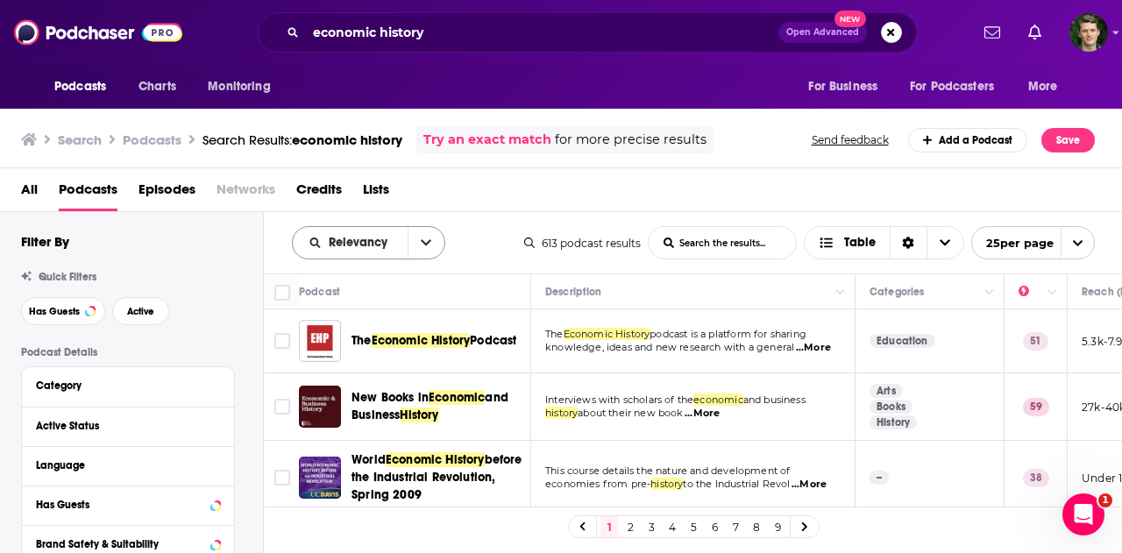
click at [427, 237] on icon "open menu" at bounding box center [426, 243] width 11 height 12
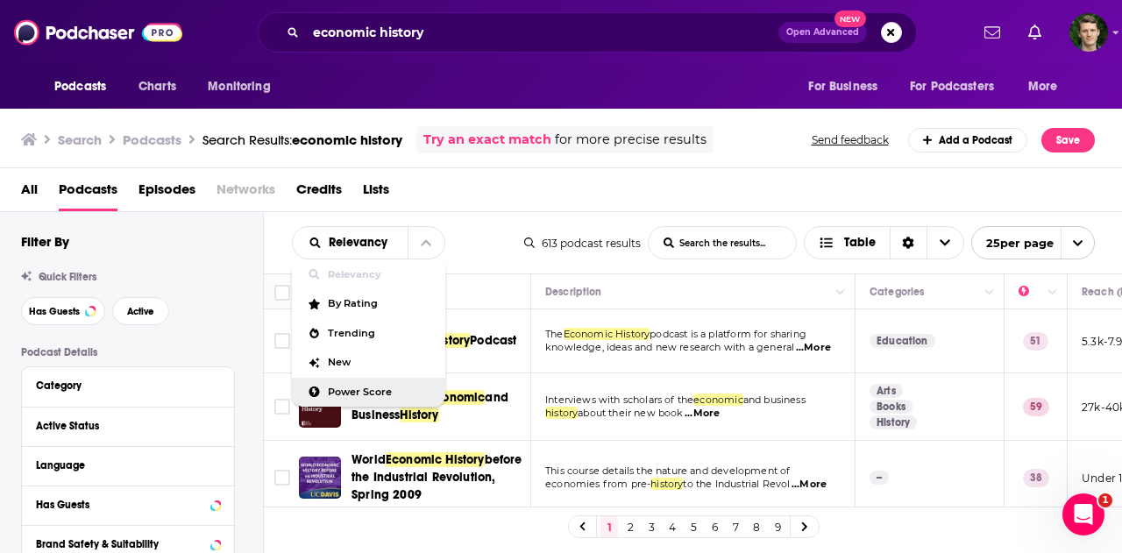
click at [358, 393] on span "Power Score" at bounding box center [379, 392] width 103 height 10
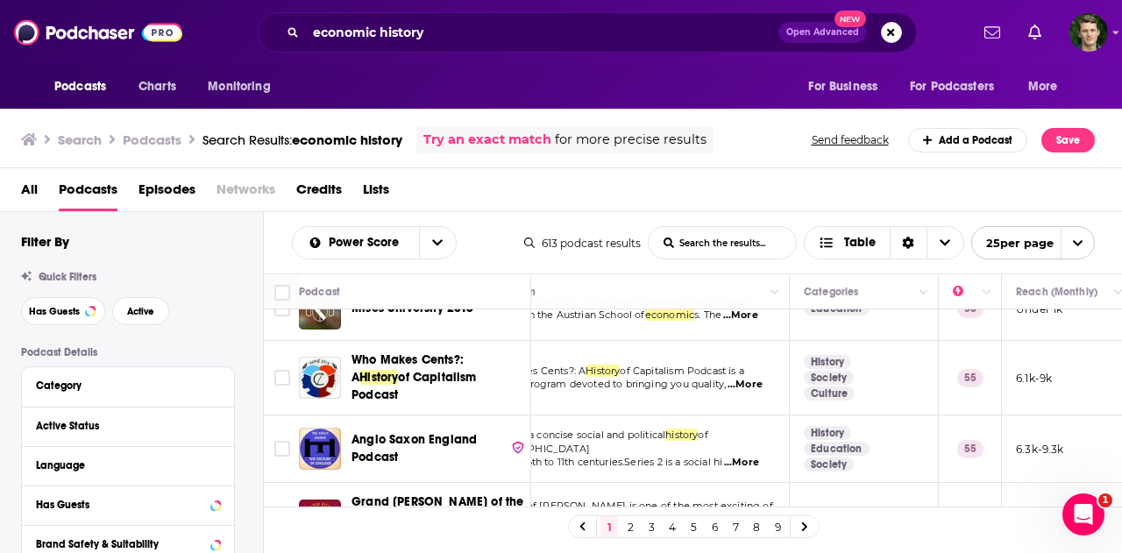
scroll to position [635, 0]
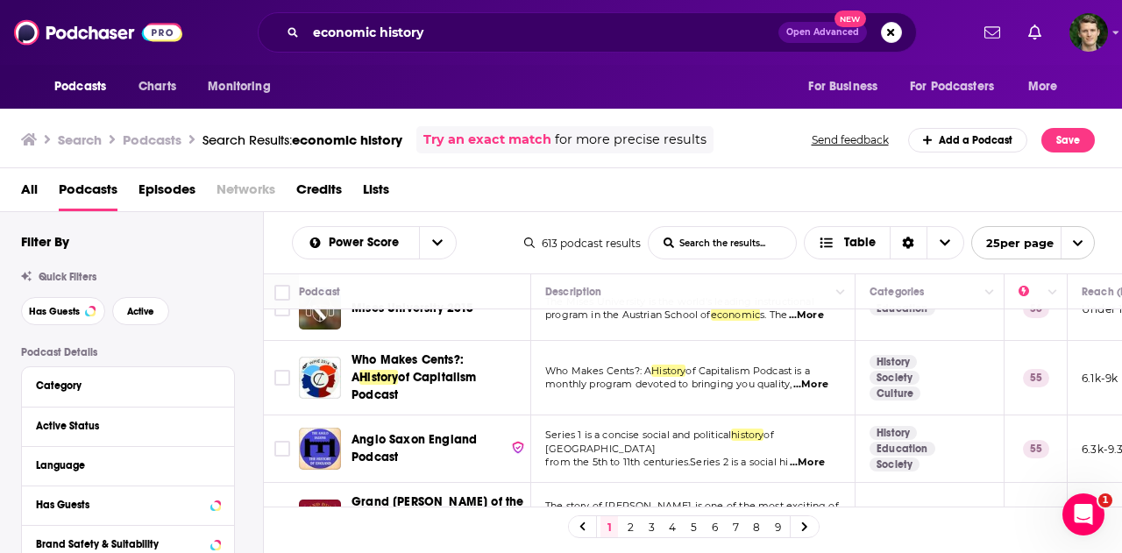
click at [808, 378] on span "...More" at bounding box center [810, 385] width 35 height 14
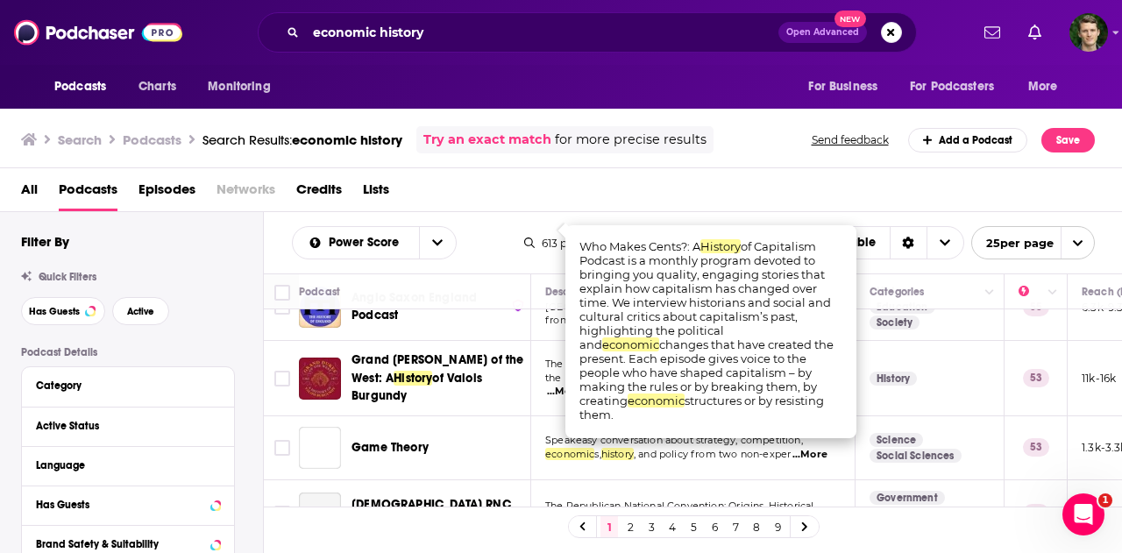
scroll to position [778, 0]
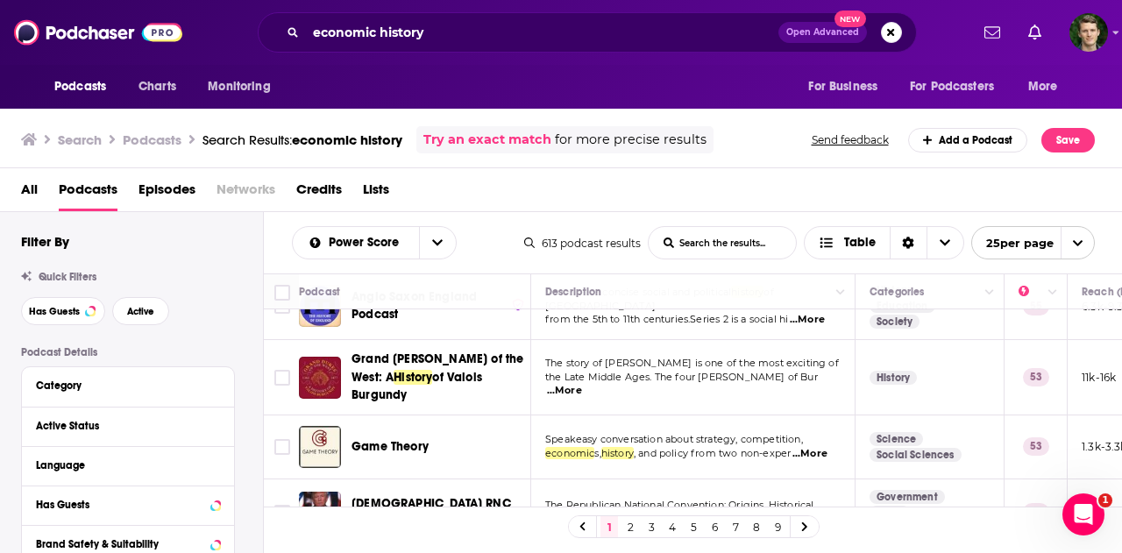
click at [779, 173] on div "All Podcasts Episodes Networks Credits Lists" at bounding box center [561, 190] width 1122 height 44
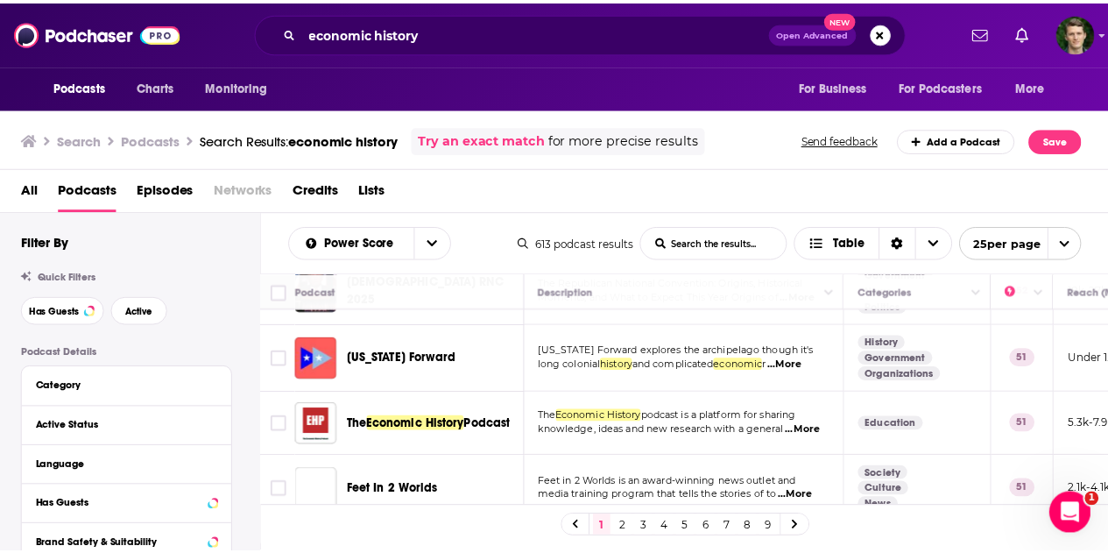
scroll to position [1002, 1]
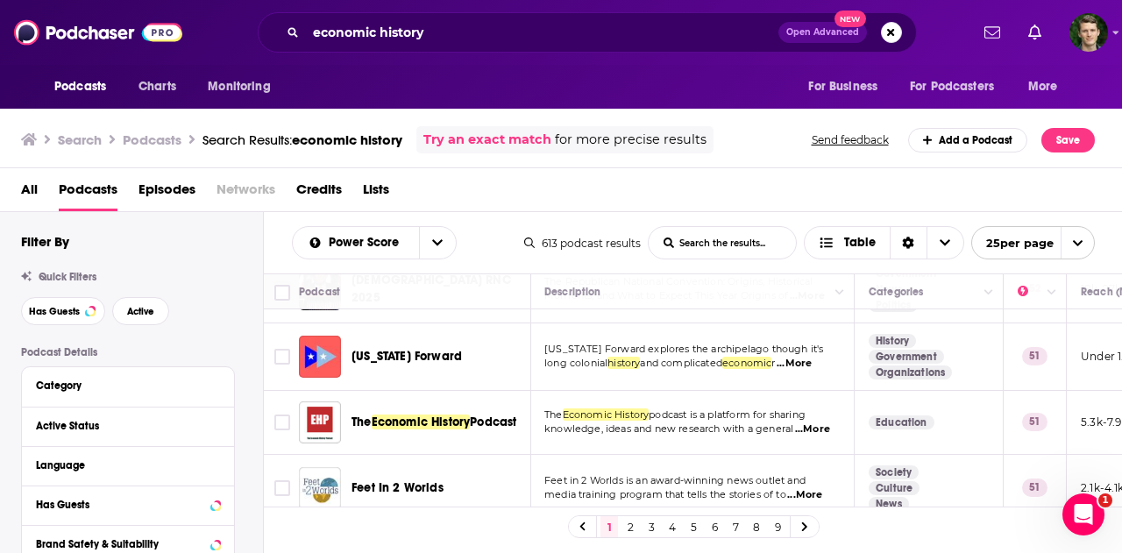
click at [811, 422] on span "...More" at bounding box center [812, 429] width 35 height 14
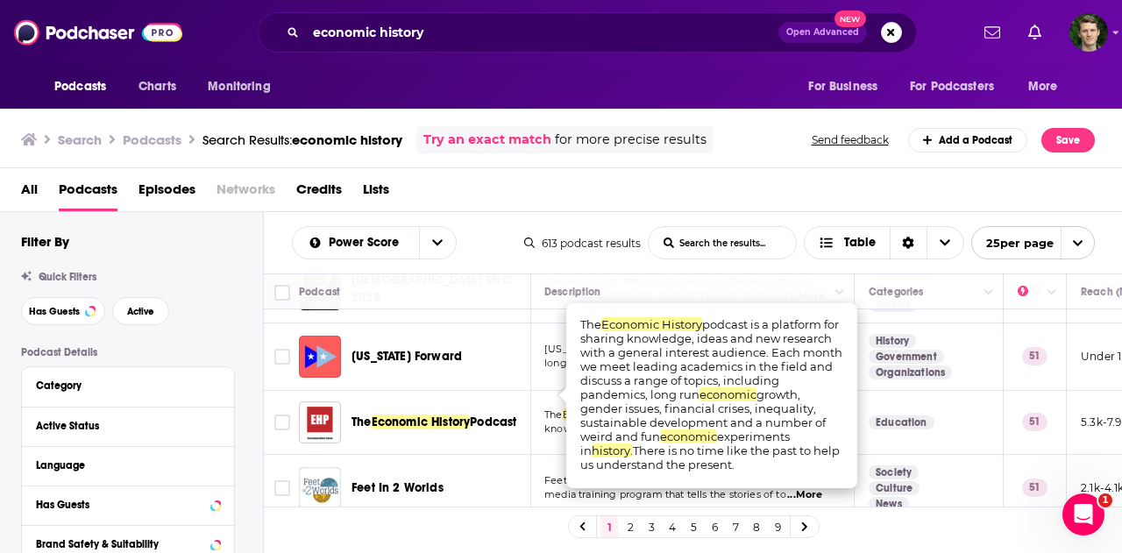
click at [412, 388] on div "Podcasts Charts Monitoring economic history Open Advanced New For Business For …" at bounding box center [561, 276] width 1122 height 553
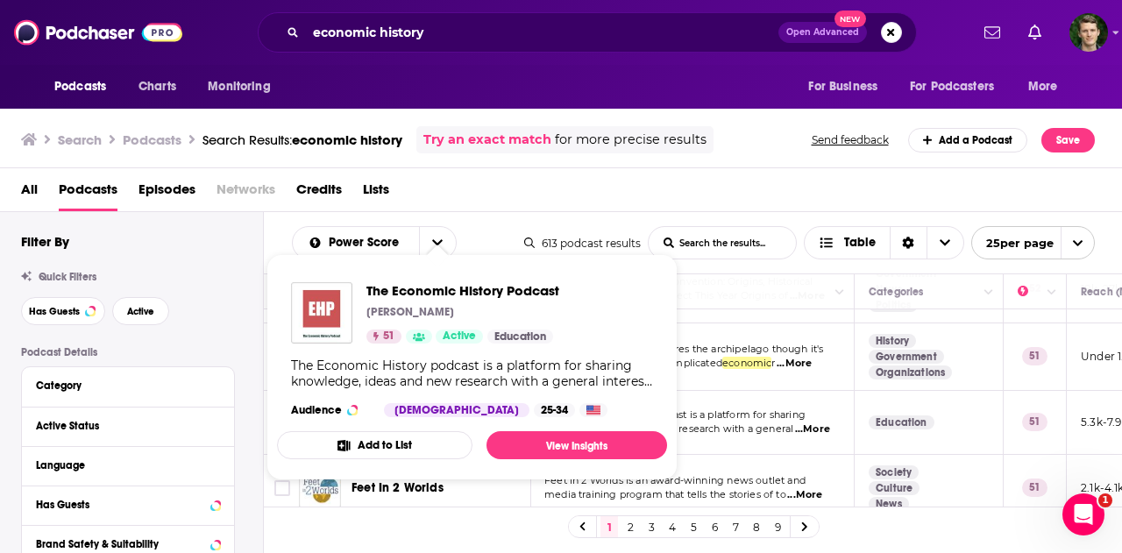
click at [307, 318] on img "The Economic History Podcast" at bounding box center [321, 312] width 61 height 61
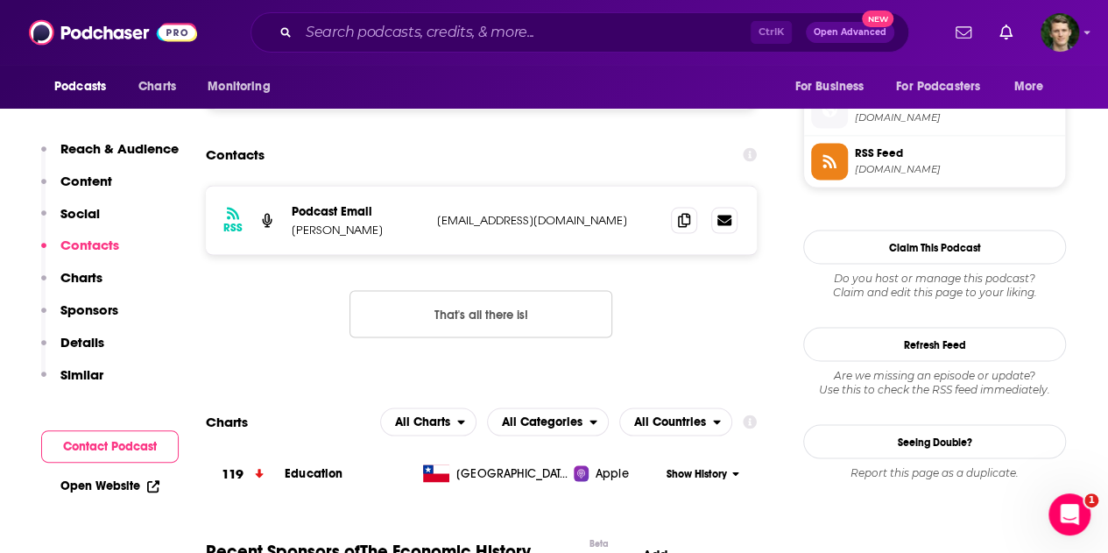
scroll to position [1566, 0]
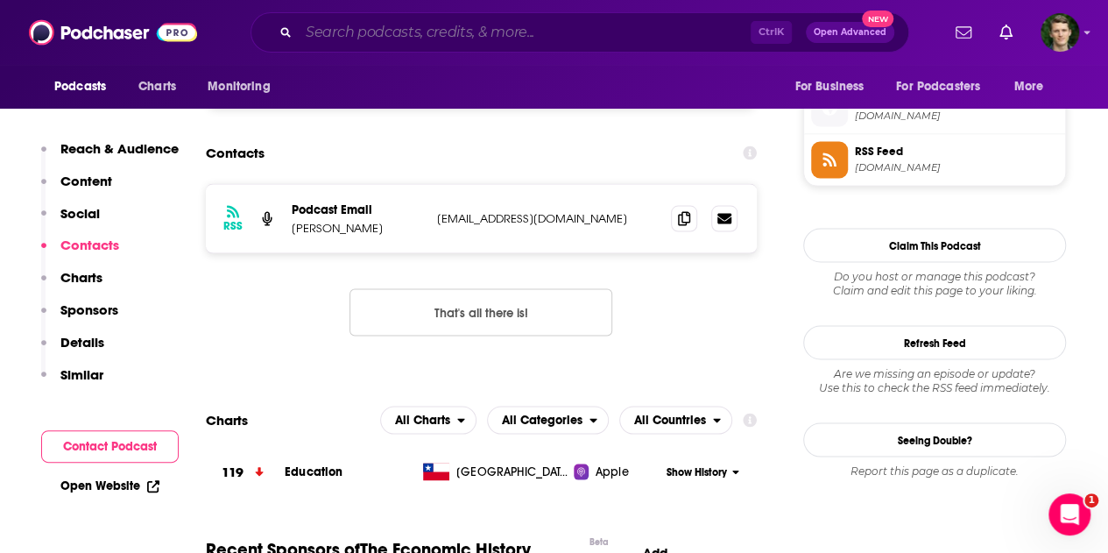
click at [401, 45] on input "Search podcasts, credits, & more..." at bounding box center [525, 32] width 452 height 28
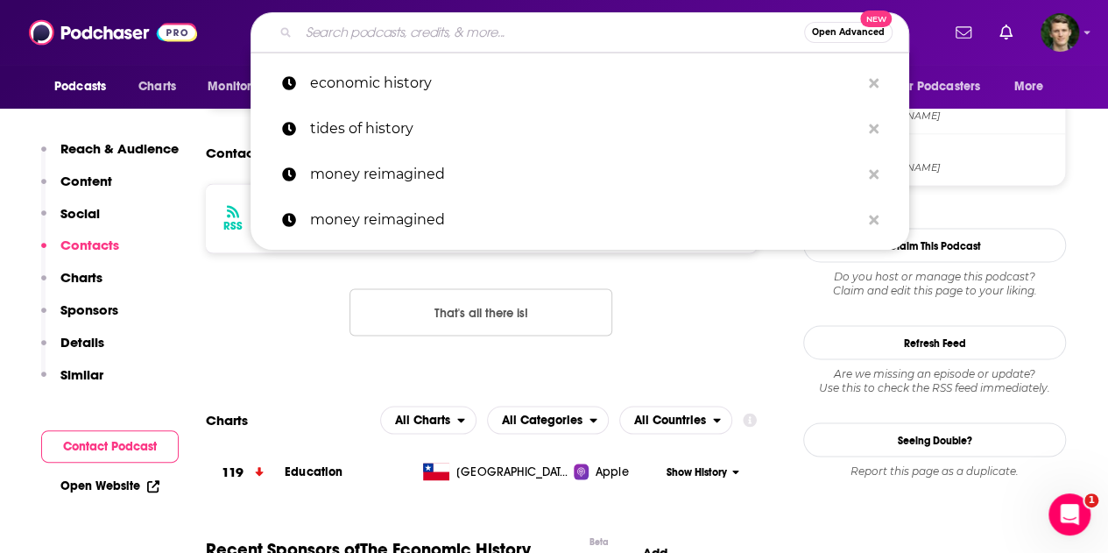
paste input "Uncommon Knowledge"
type input "Uncommon Knowledge"
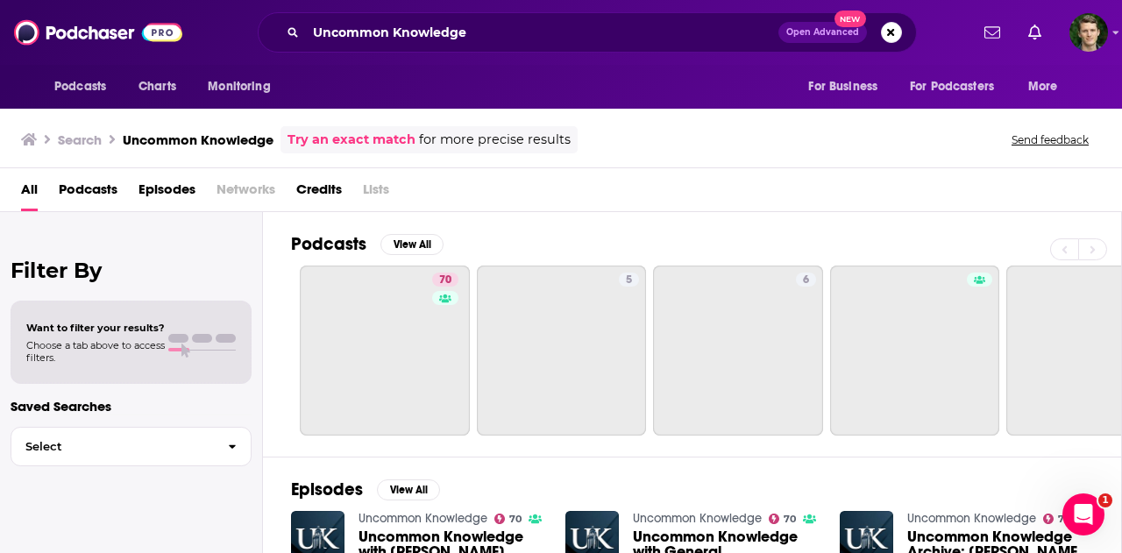
click at [98, 188] on span "Podcasts" at bounding box center [88, 193] width 59 height 36
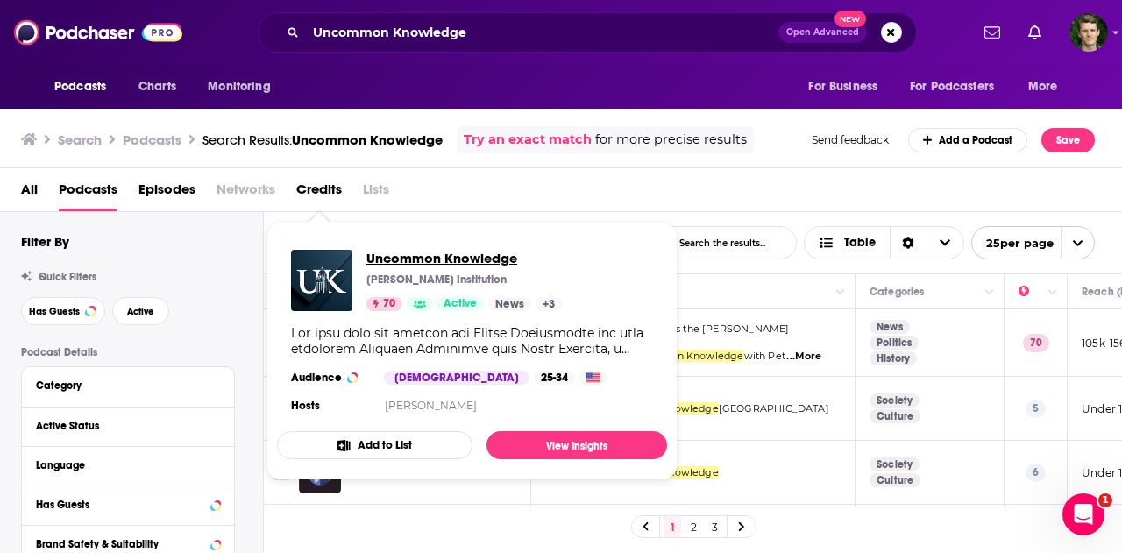
click at [421, 259] on span "Uncommon Knowledge" at bounding box center [463, 258] width 195 height 17
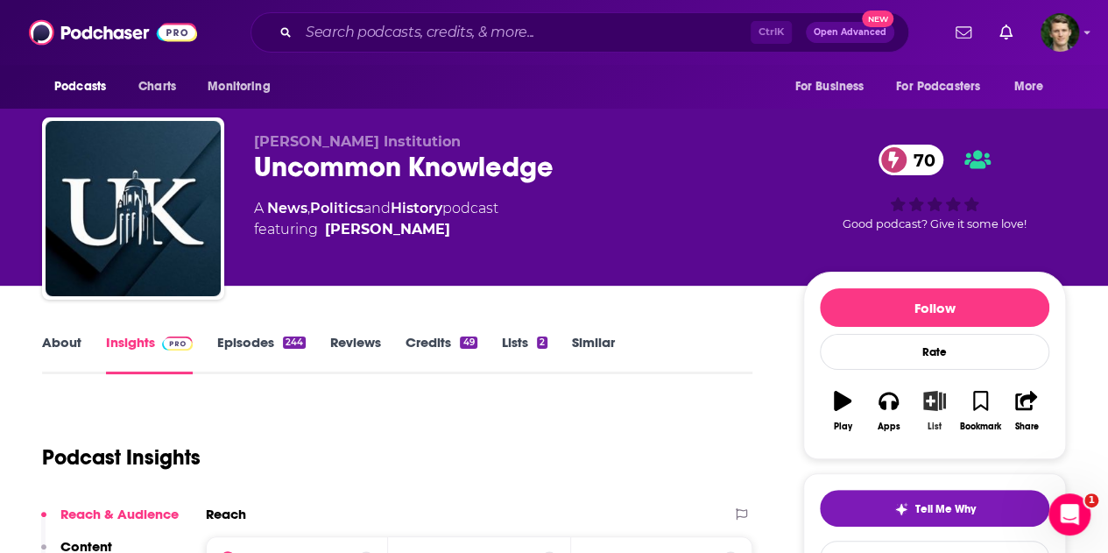
click at [931, 402] on icon "button" at bounding box center [935, 400] width 22 height 19
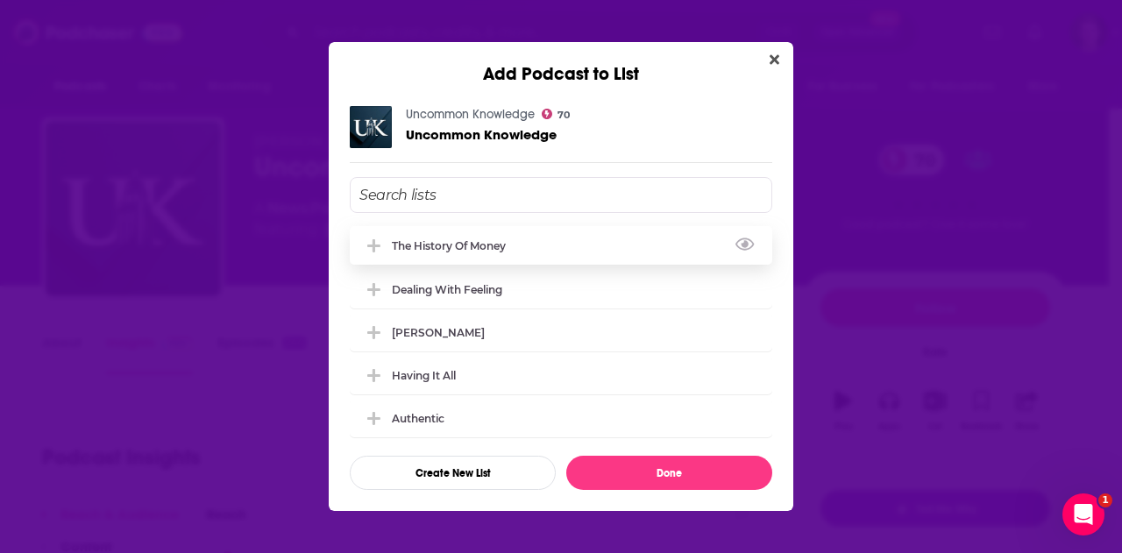
click at [556, 241] on div "The History of Money" at bounding box center [561, 245] width 422 height 39
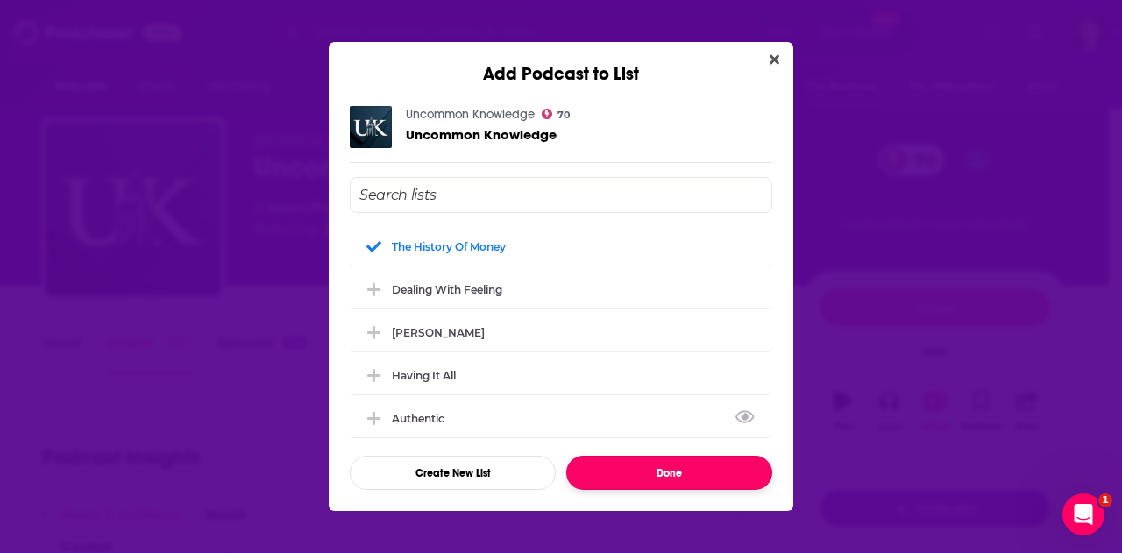
click at [671, 474] on button "Done" at bounding box center [669, 473] width 206 height 34
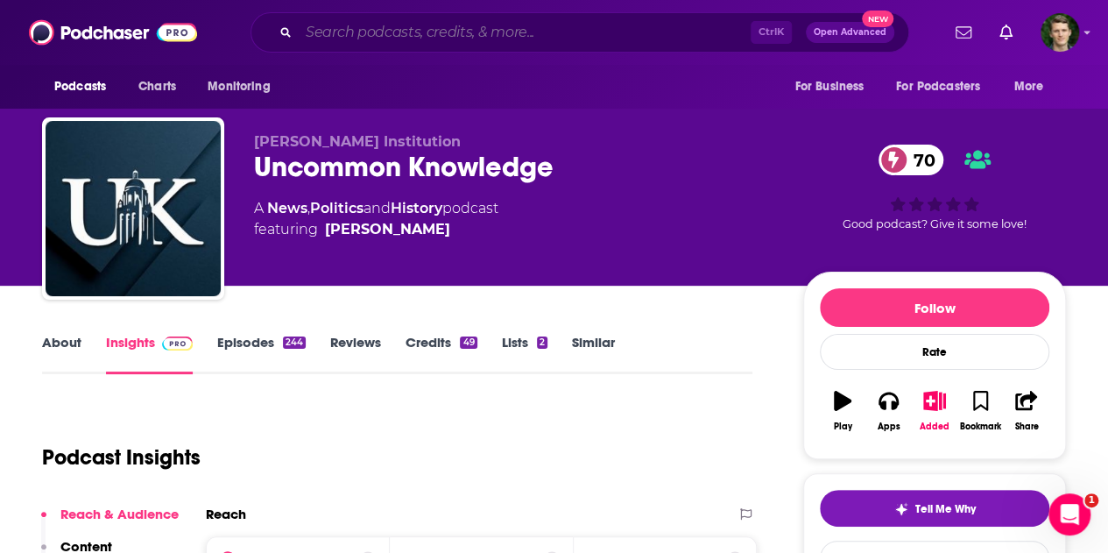
click at [366, 39] on input "Search podcasts, credits, & more..." at bounding box center [525, 32] width 452 height 28
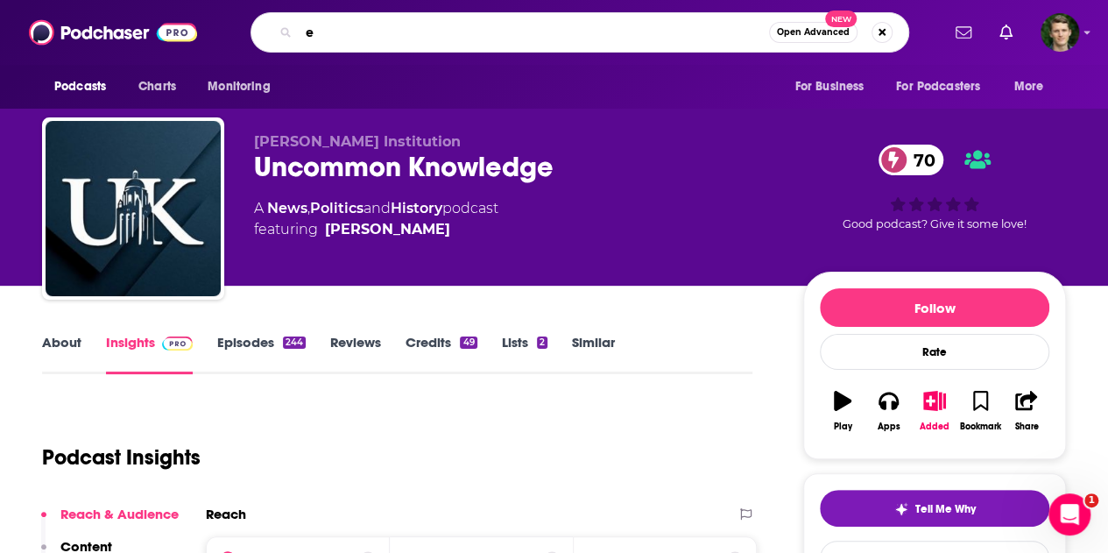
click at [366, 39] on input "e" at bounding box center [534, 32] width 471 height 28
type input "econlog"
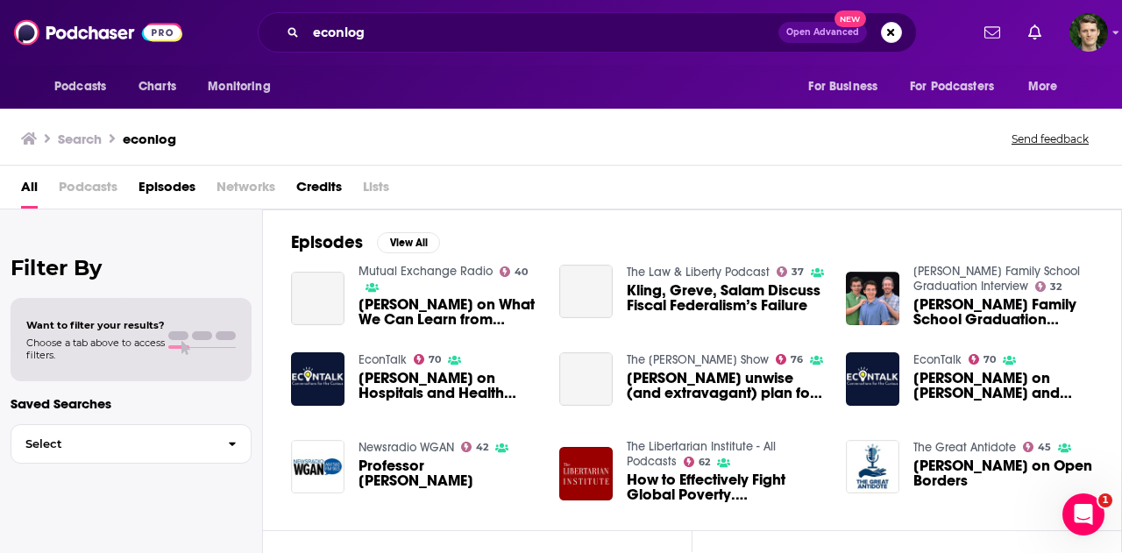
click at [105, 180] on span "Podcasts" at bounding box center [88, 191] width 59 height 36
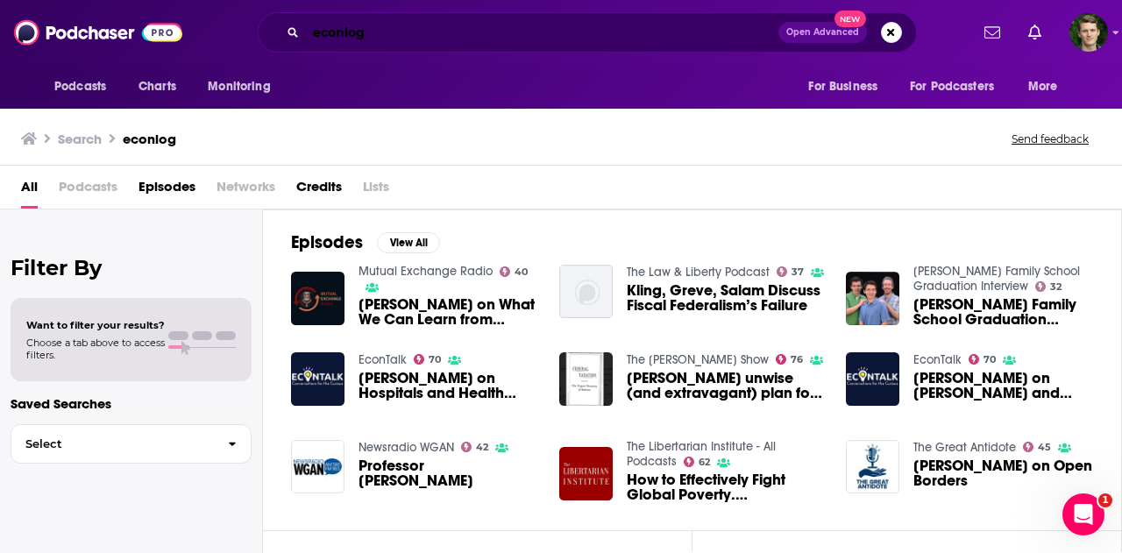
click at [419, 23] on input "econlog" at bounding box center [542, 32] width 472 height 28
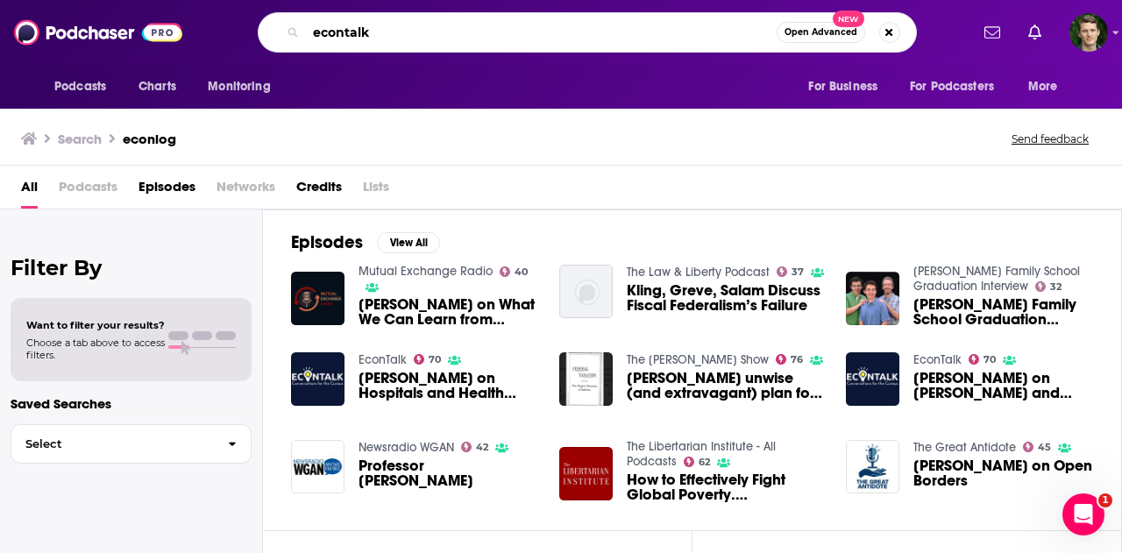
type input "econtalk"
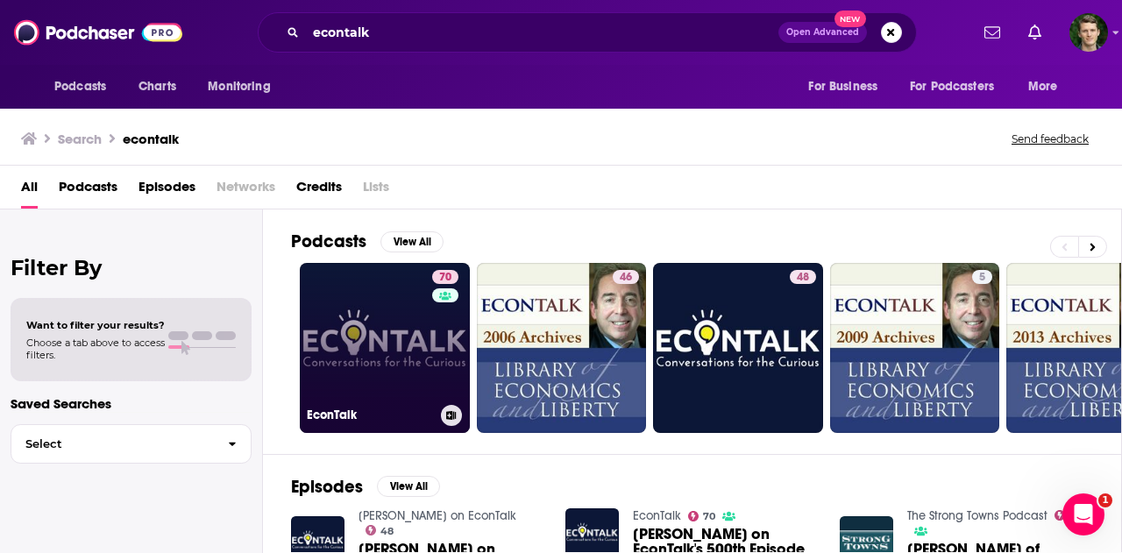
click at [380, 280] on link "70 EconTalk" at bounding box center [385, 348] width 170 height 170
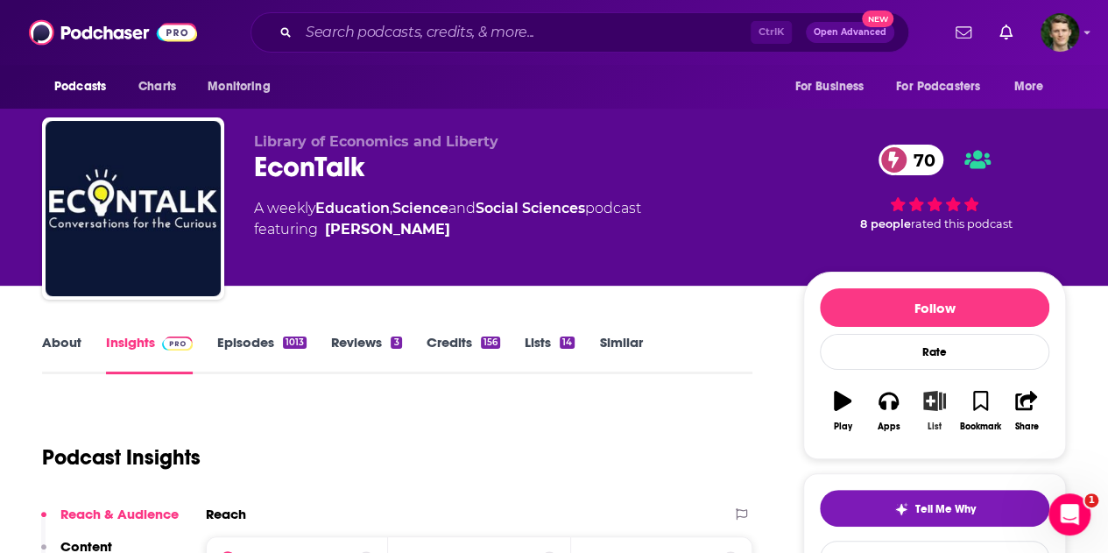
click at [933, 400] on icon "button" at bounding box center [935, 400] width 22 height 19
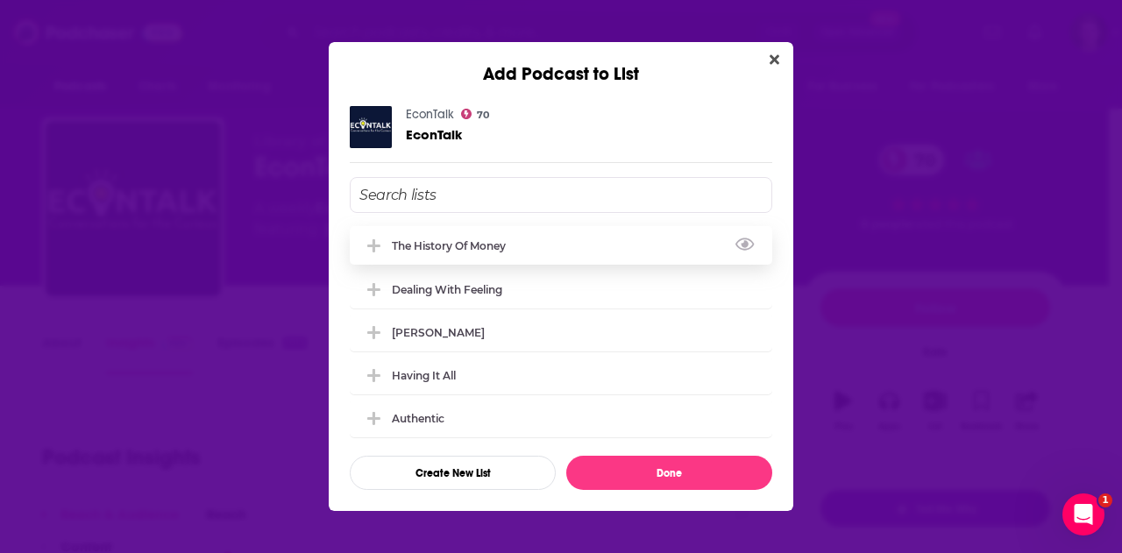
click at [563, 241] on div "The History of Money" at bounding box center [561, 245] width 422 height 39
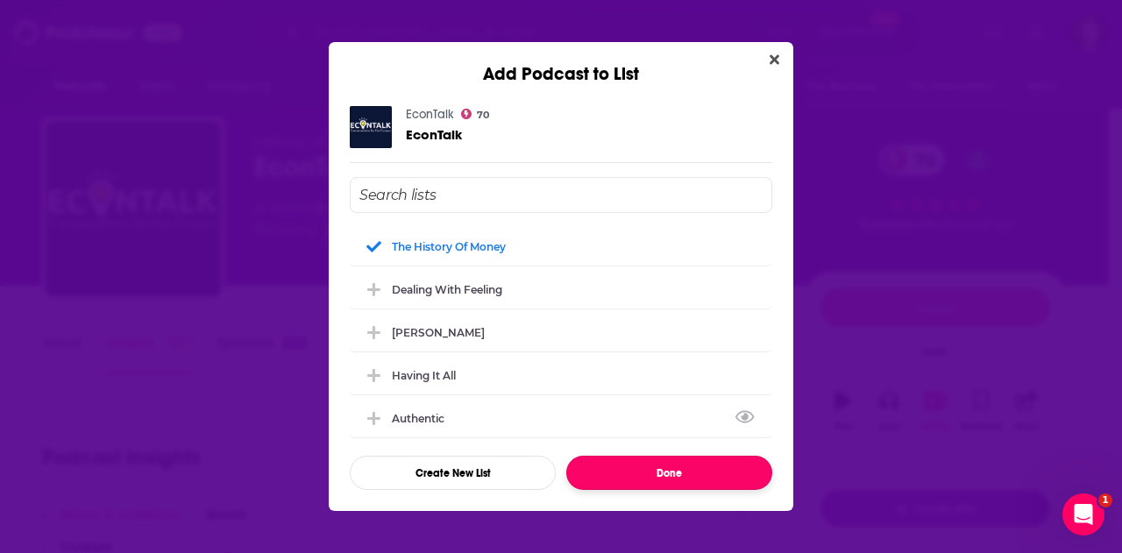
click at [645, 472] on button "Done" at bounding box center [669, 473] width 206 height 34
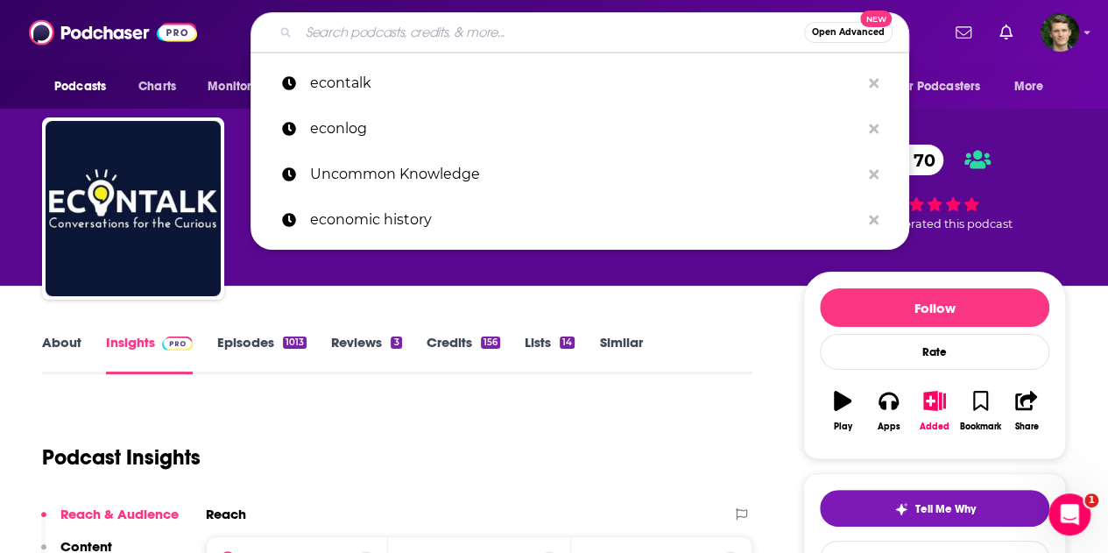
click at [350, 36] on input "Search podcasts, credits, & more..." at bounding box center [552, 32] width 506 height 28
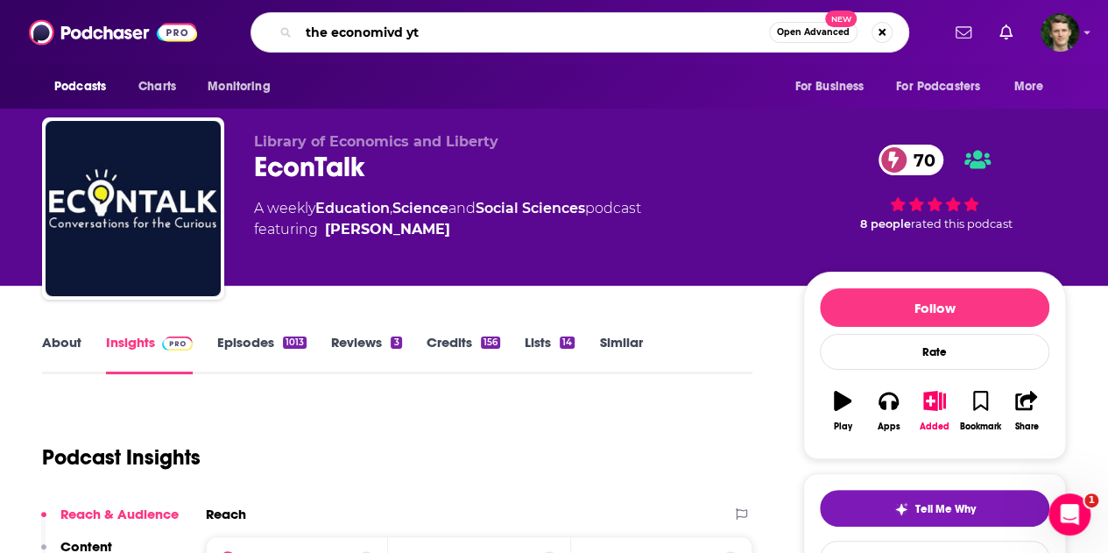
drag, startPoint x: 416, startPoint y: 31, endPoint x: 380, endPoint y: 30, distance: 35.9
click at [380, 30] on input "the economivd yt" at bounding box center [534, 32] width 471 height 28
type input "the economics show"
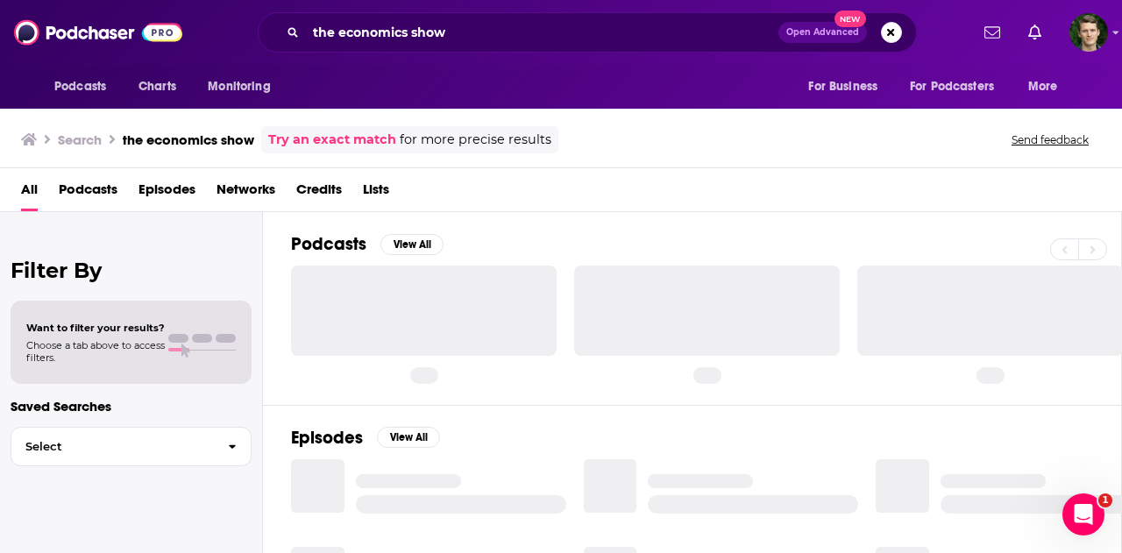
click at [81, 191] on span "Podcasts" at bounding box center [88, 193] width 59 height 36
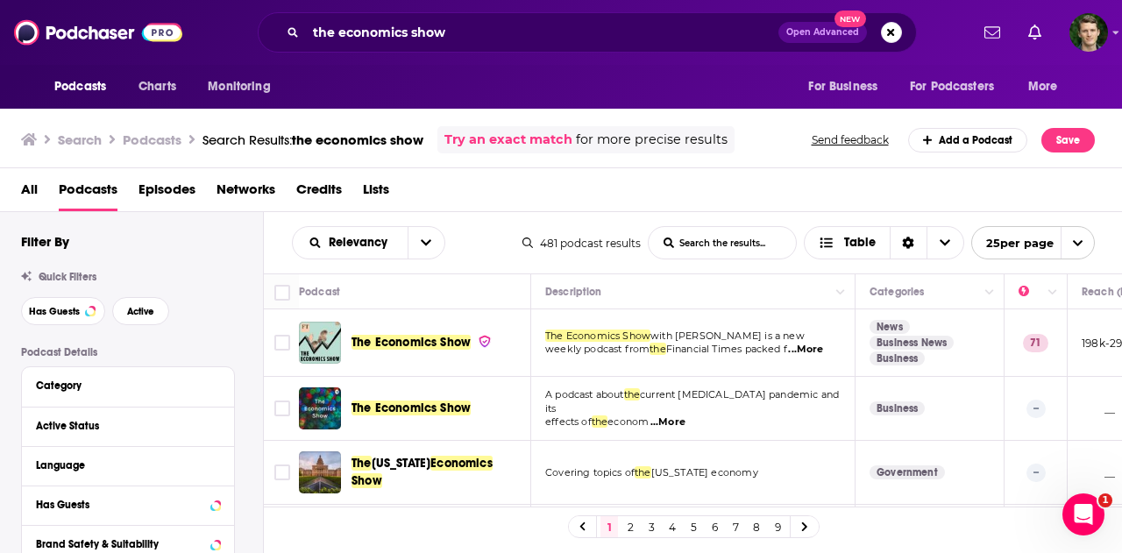
click at [444, 340] on span "The Economics Show" at bounding box center [410, 342] width 119 height 15
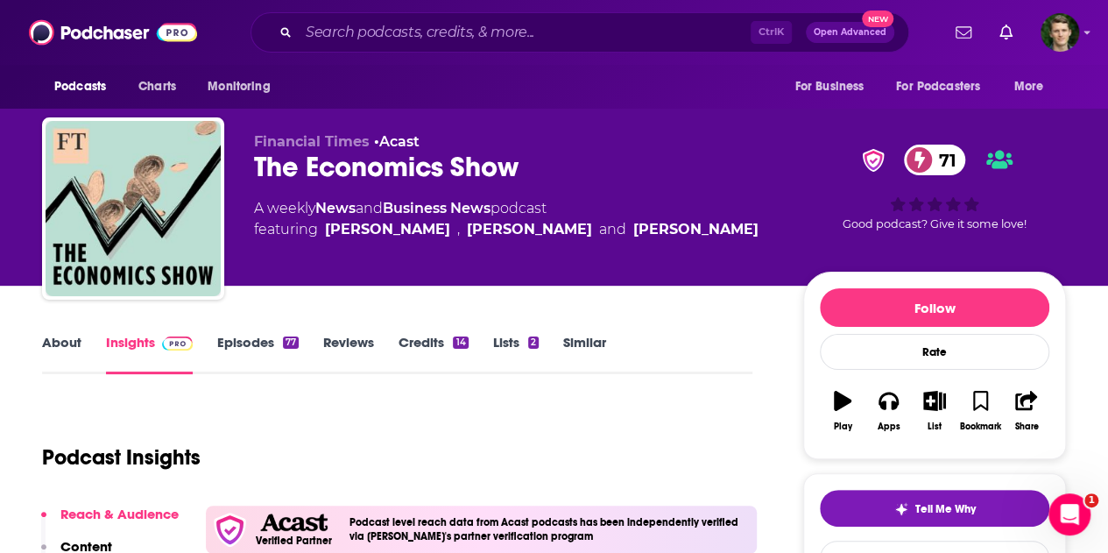
click at [461, 208] on link "Business News" at bounding box center [437, 208] width 108 height 17
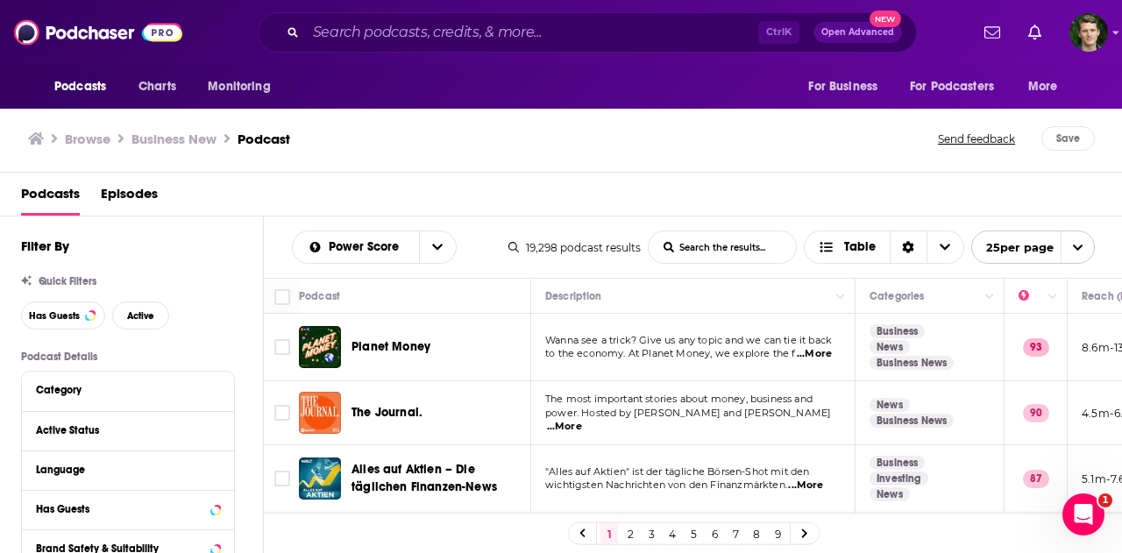
click at [582, 420] on span "...More" at bounding box center [564, 427] width 35 height 14
click at [938, 410] on section "News Business News" at bounding box center [911, 413] width 84 height 30
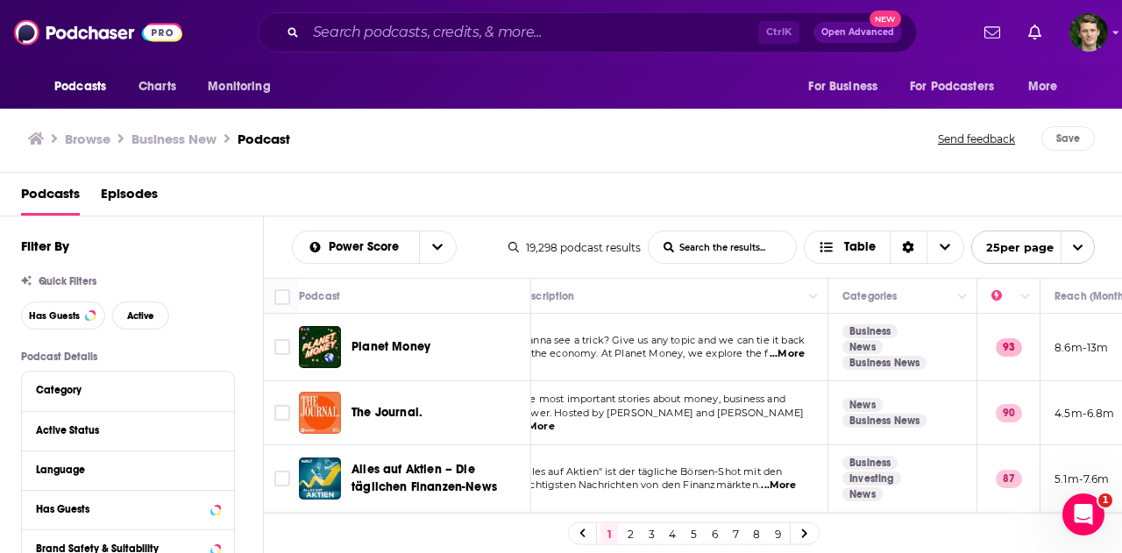
scroll to position [0, 28]
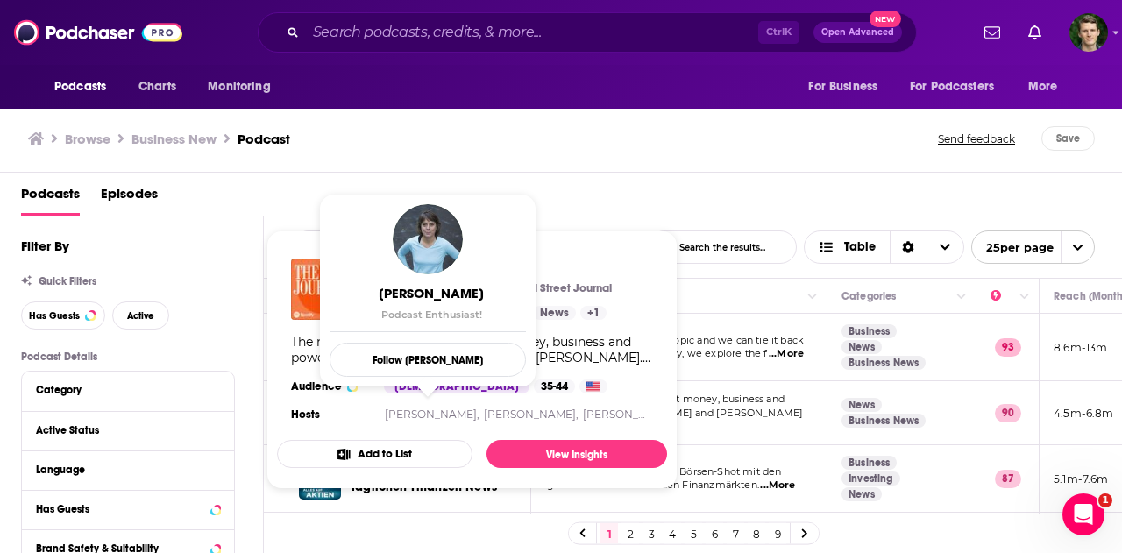
click at [561, 199] on div "Podcasts Episodes" at bounding box center [564, 198] width 1087 height 36
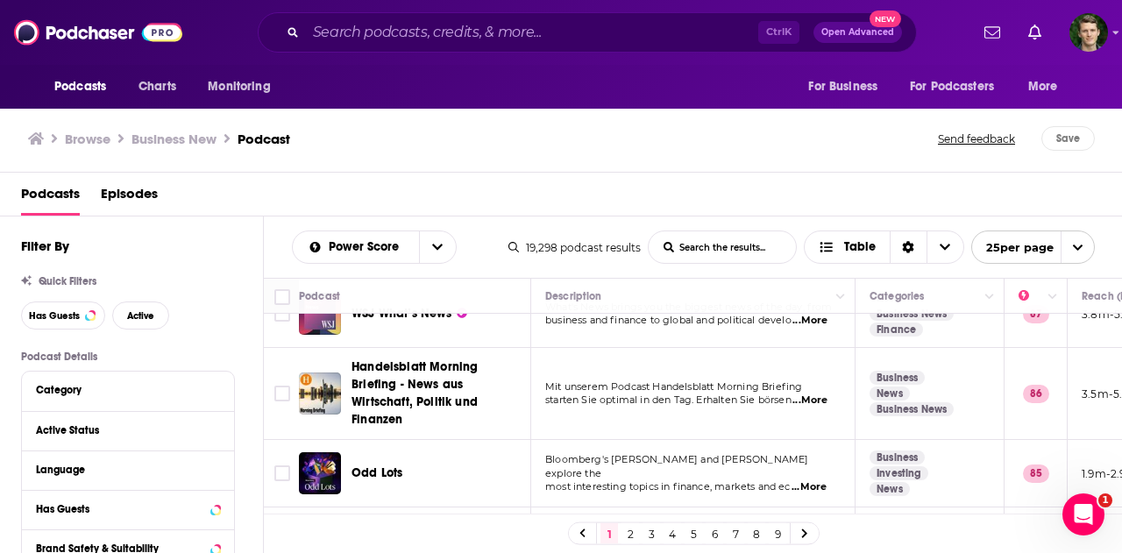
scroll to position [246, 0]
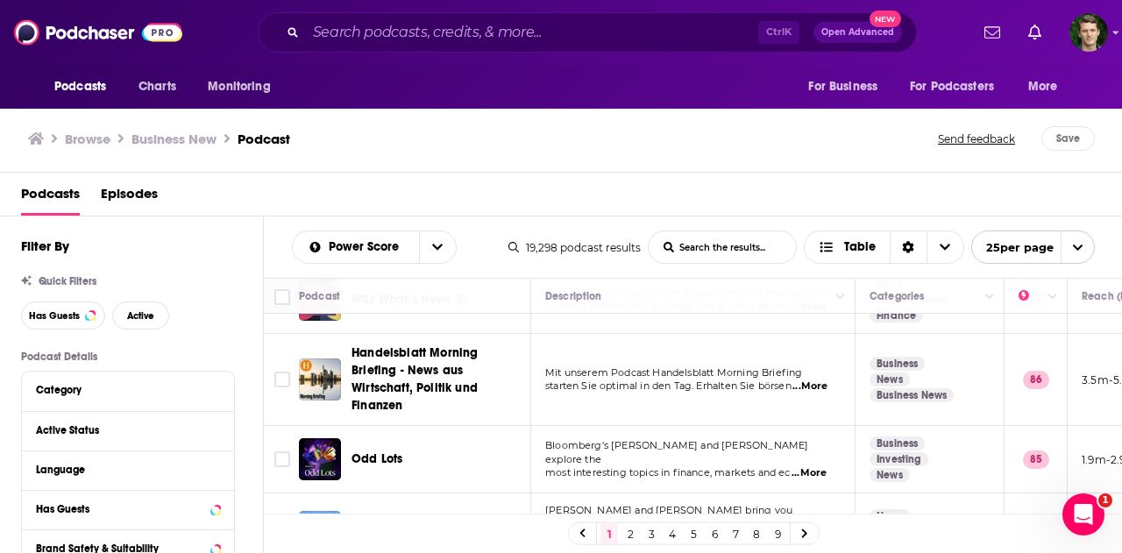
click at [811, 466] on span "...More" at bounding box center [808, 473] width 35 height 14
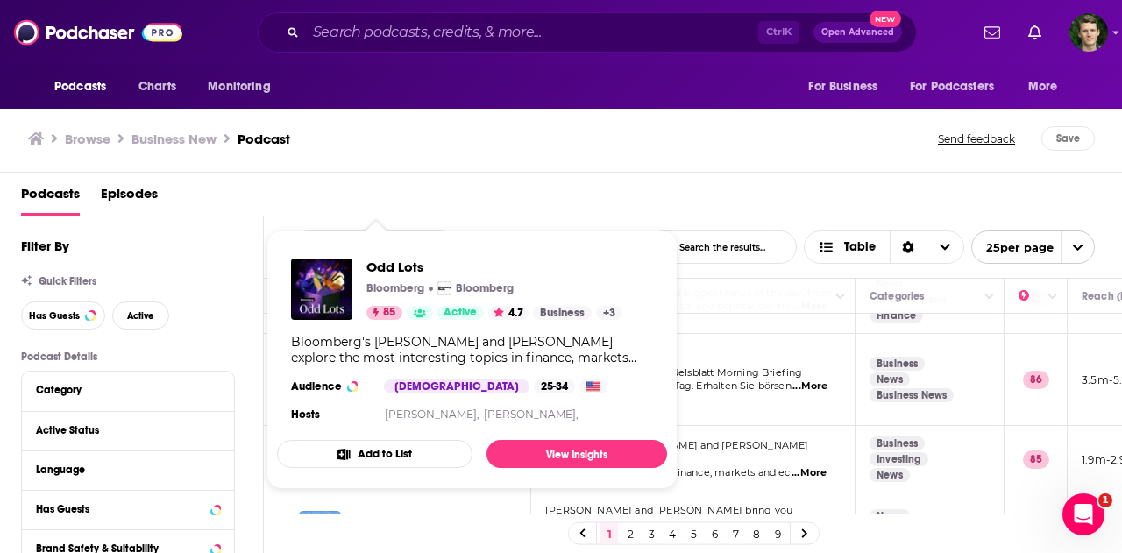
drag, startPoint x: 374, startPoint y: 435, endPoint x: 752, endPoint y: 183, distance: 453.7
click at [752, 183] on div "Podcasts Episodes" at bounding box center [564, 198] width 1087 height 36
drag, startPoint x: 317, startPoint y: 434, endPoint x: 756, endPoint y: 150, distance: 522.8
click at [756, 150] on div "Browse Business New Podcast" at bounding box center [483, 138] width 911 height 25
click at [505, 145] on div "Browse Business New Podcast" at bounding box center [483, 138] width 911 height 25
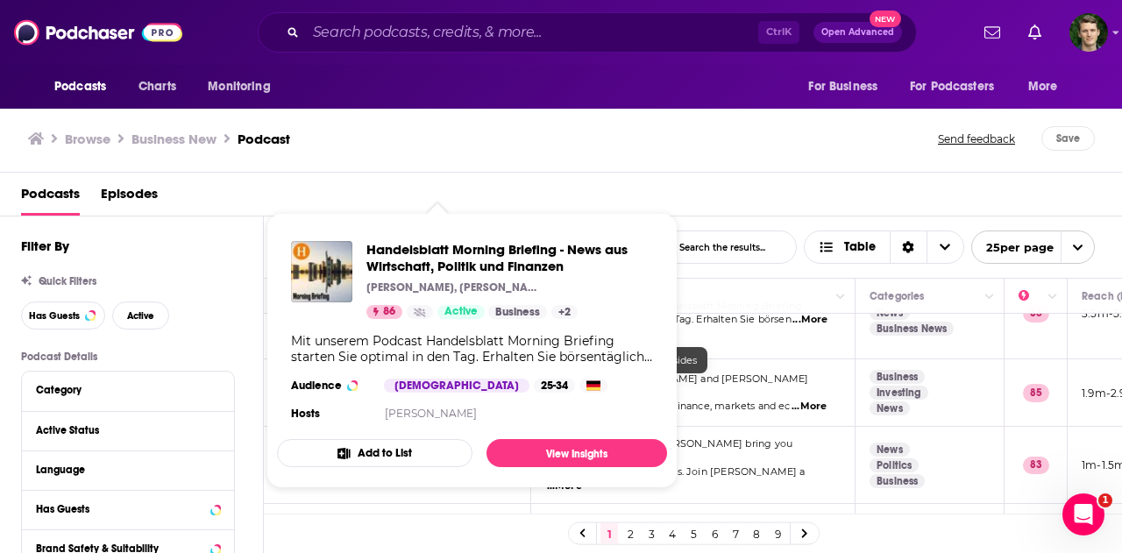
scroll to position [319, 0]
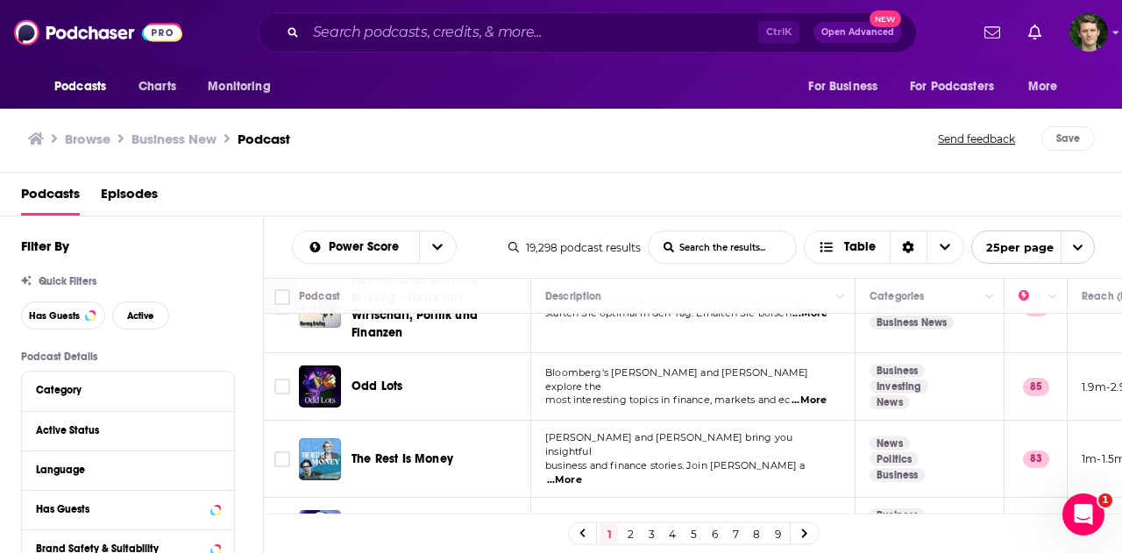
click at [582, 473] on span "...More" at bounding box center [564, 480] width 35 height 14
click at [924, 148] on div "Browse Business New Podcast" at bounding box center [483, 138] width 911 height 25
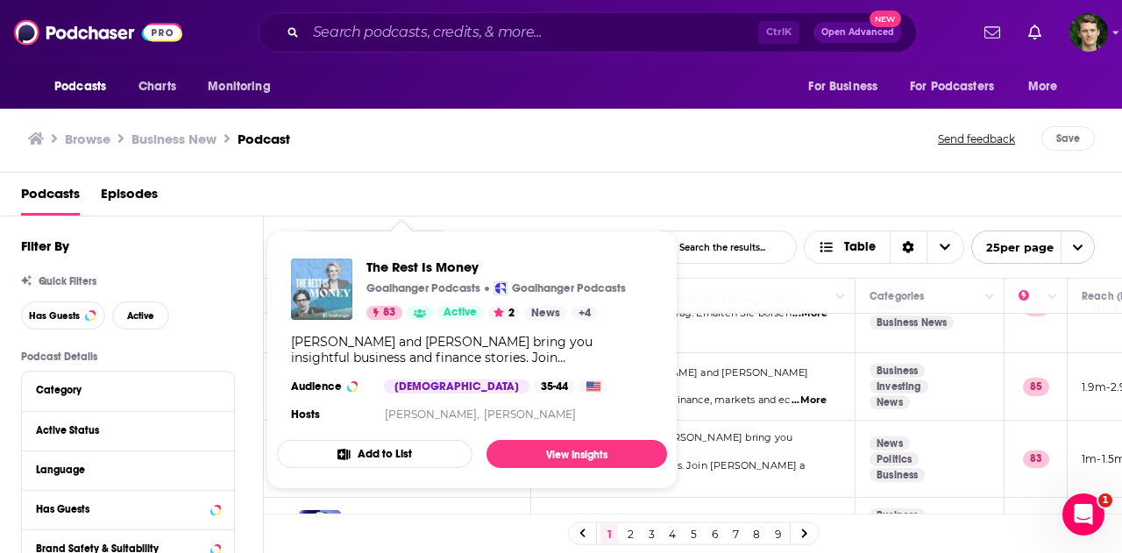
drag, startPoint x: 384, startPoint y: 437, endPoint x: 329, endPoint y: 288, distance: 158.9
click at [329, 288] on img "The Rest Is Money" at bounding box center [321, 288] width 61 height 61
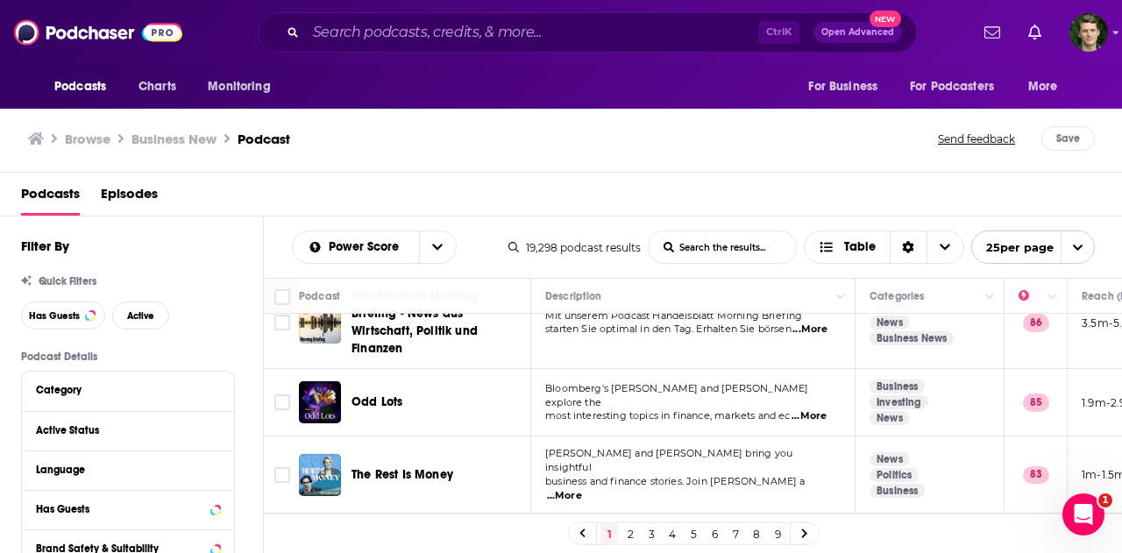
scroll to position [306, 0]
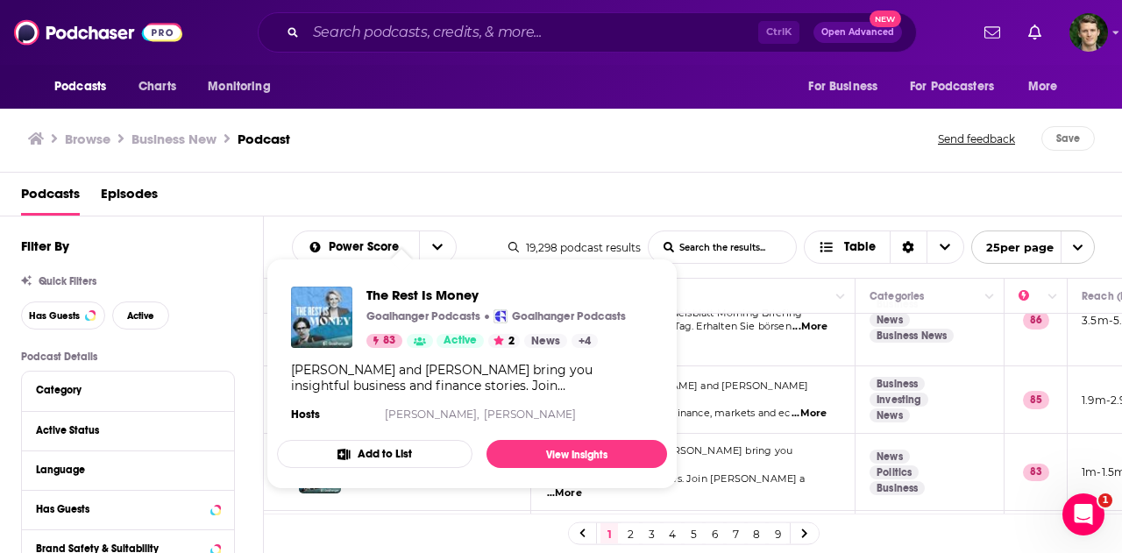
drag, startPoint x: 384, startPoint y: 445, endPoint x: 339, endPoint y: 390, distance: 71.0
click at [339, 390] on div "[PERSON_NAME] and [PERSON_NAME] bring you insightful business and finance stori…" at bounding box center [472, 378] width 362 height 32
click at [697, 148] on div "Browse Business New Podcast" at bounding box center [483, 138] width 911 height 25
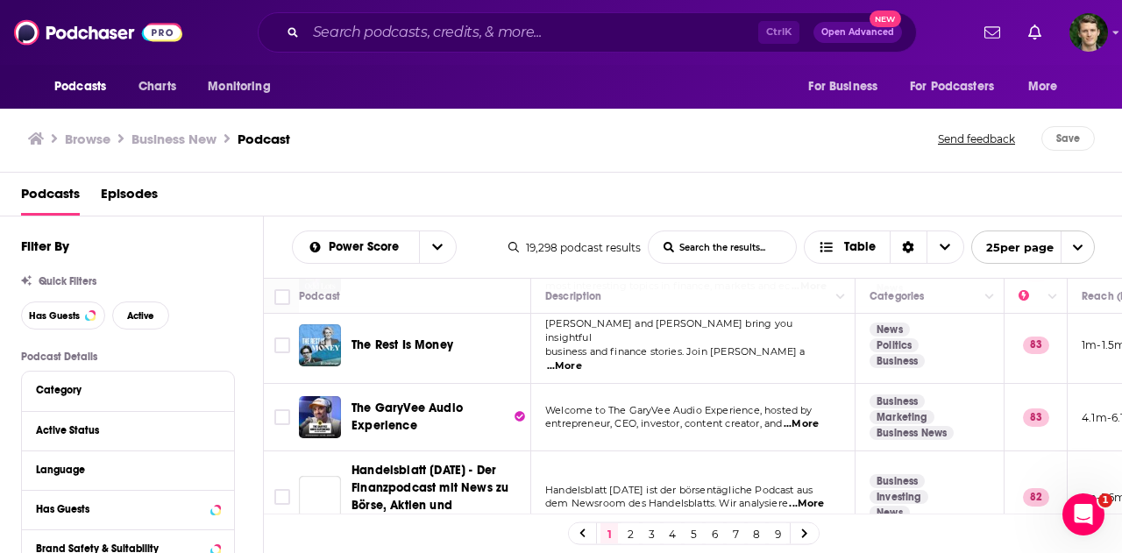
scroll to position [434, 0]
click at [811, 416] on span "...More" at bounding box center [800, 423] width 35 height 14
click at [768, 153] on div "Browse Business New Podcast Send feedback Save" at bounding box center [561, 138] width 1122 height 67
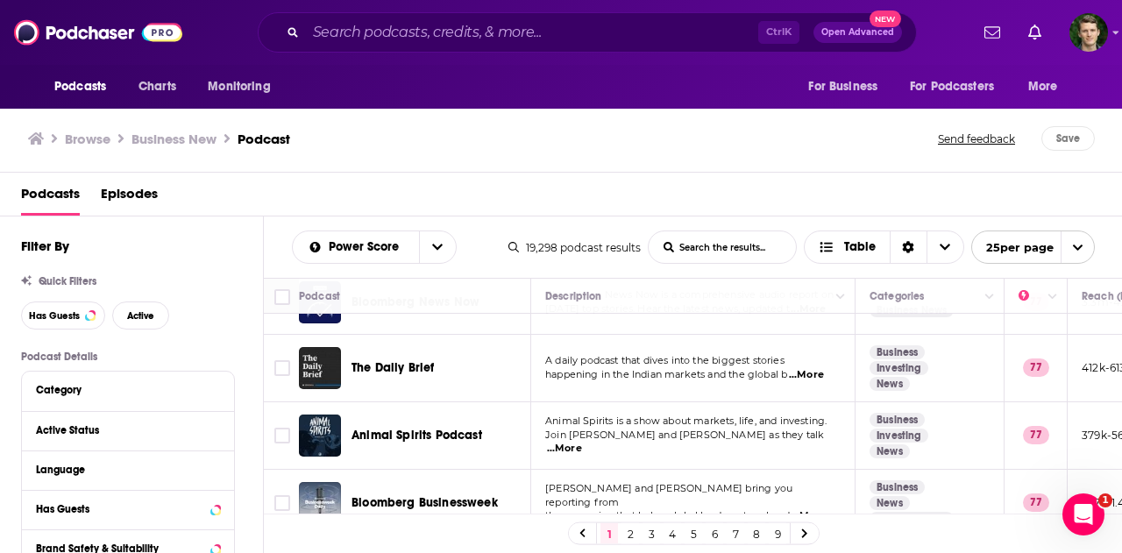
scroll to position [1172, 0]
click at [807, 508] on span "...More" at bounding box center [808, 515] width 35 height 14
click at [837, 131] on div "Browse Business New Podcast" at bounding box center [483, 138] width 911 height 25
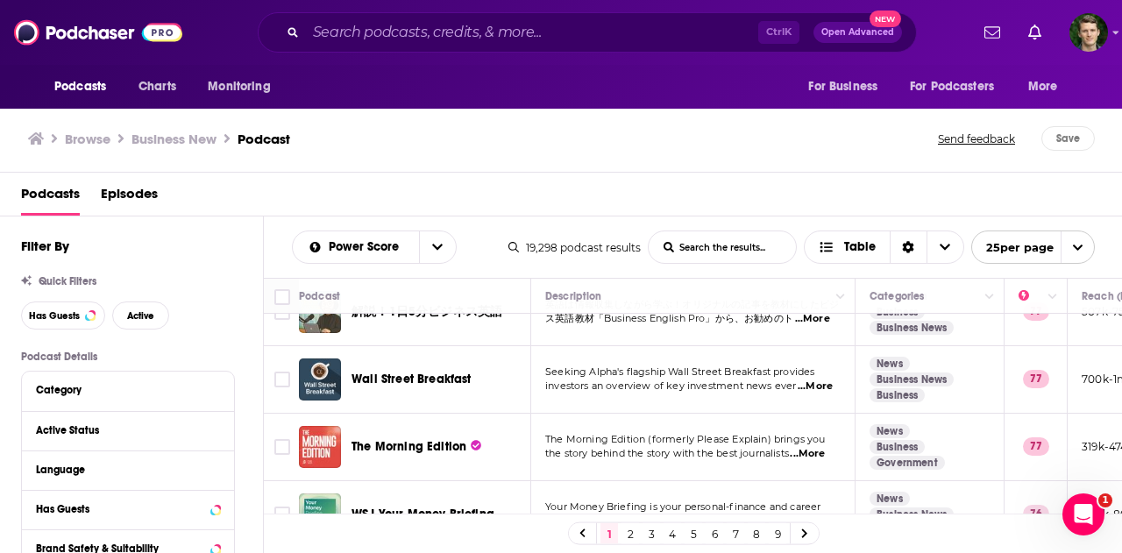
scroll to position [1490, 0]
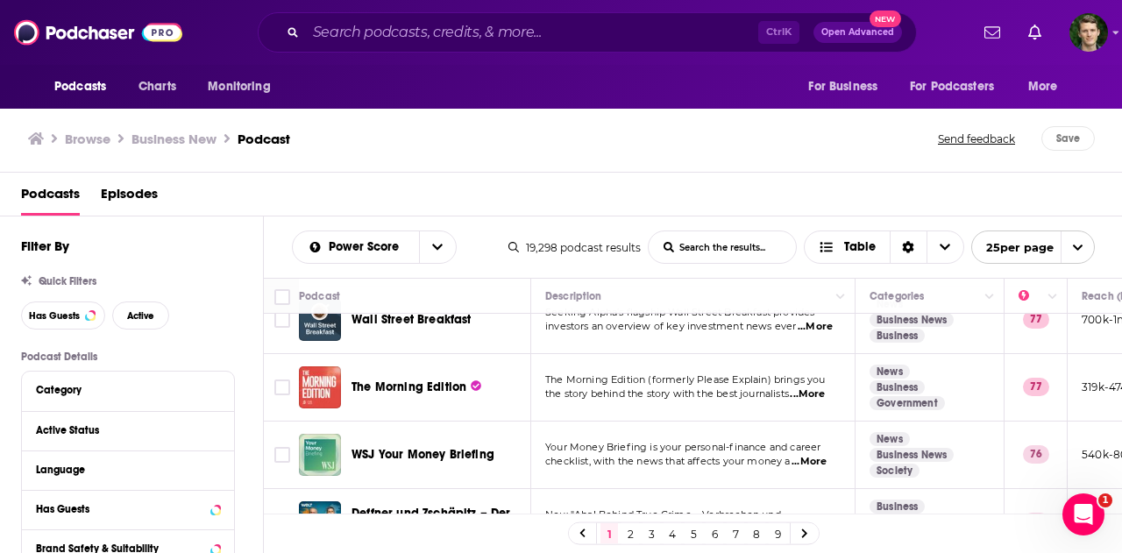
click at [626, 535] on link "2" at bounding box center [630, 533] width 18 height 21
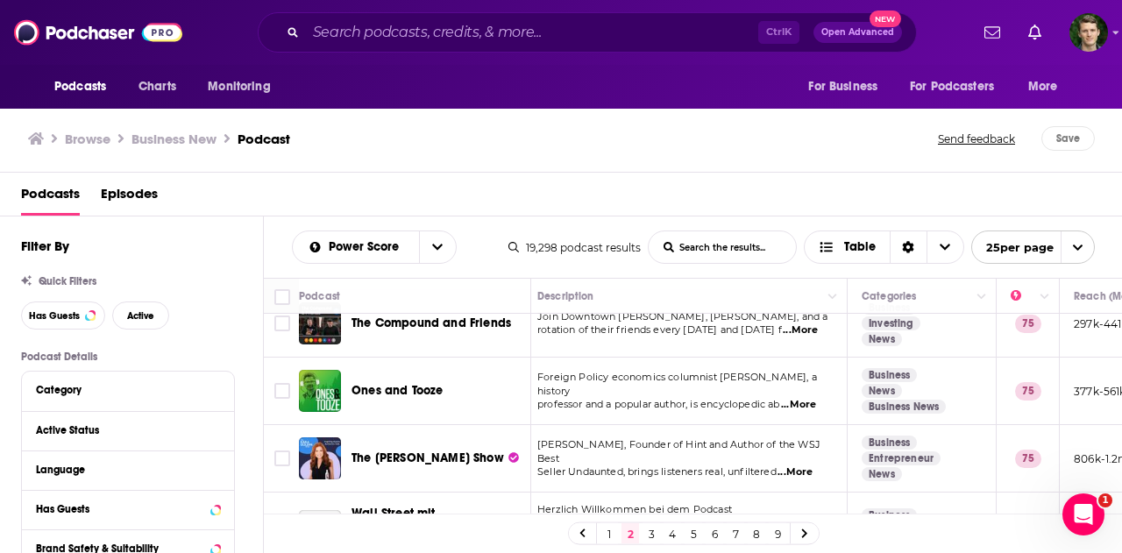
scroll to position [493, 0]
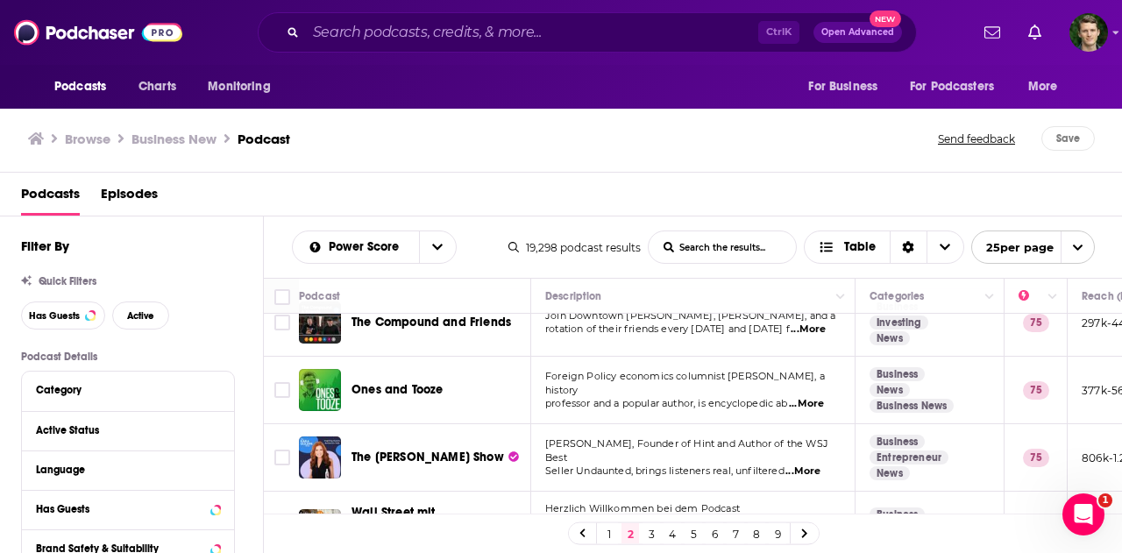
click at [815, 397] on span "...More" at bounding box center [806, 404] width 35 height 14
click at [683, 154] on div "Browse Business New Podcast Send feedback Save" at bounding box center [561, 138] width 1122 height 67
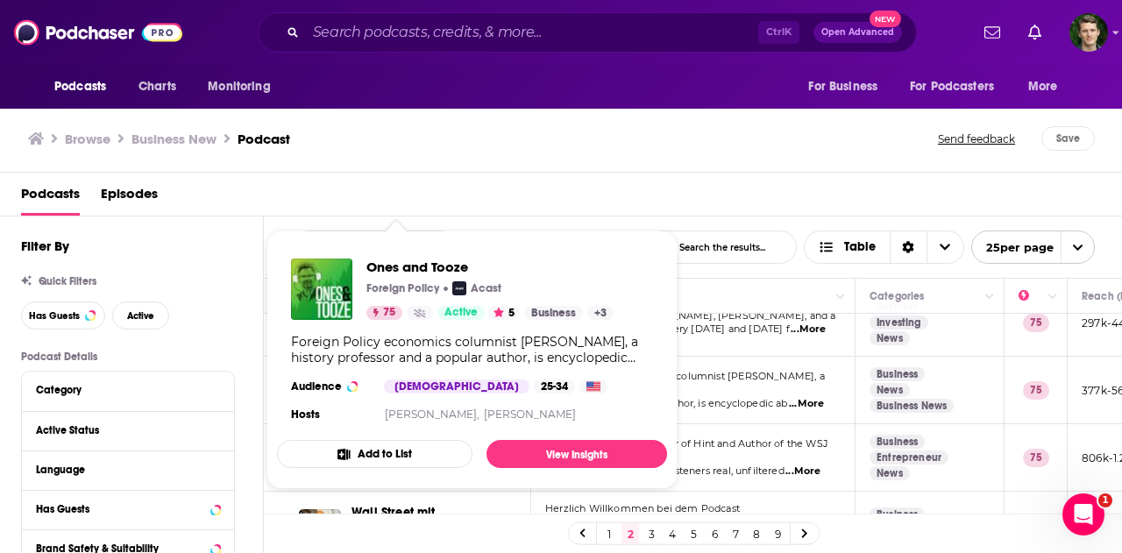
click at [510, 125] on div "Browse Business New Podcast Send feedback Save" at bounding box center [561, 138] width 1122 height 67
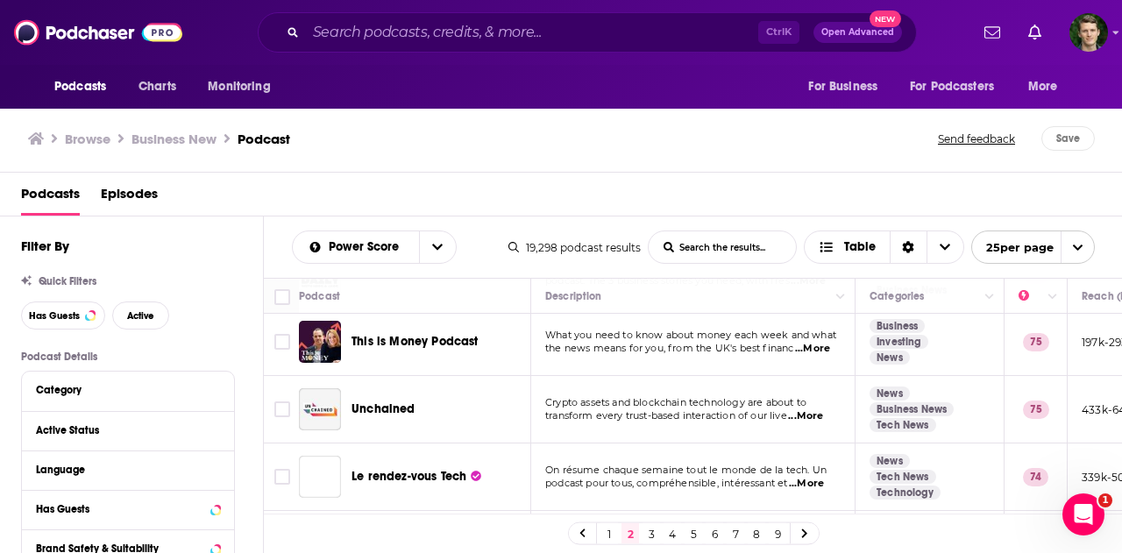
scroll to position [959, 0]
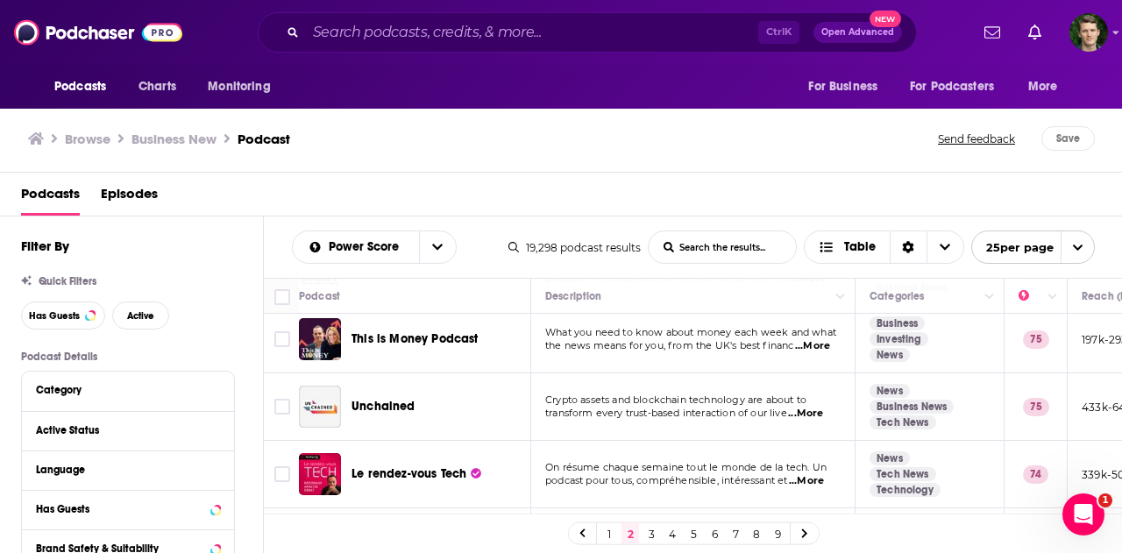
click at [819, 407] on span "...More" at bounding box center [805, 414] width 35 height 14
click at [725, 190] on div "Podcasts Episodes" at bounding box center [564, 198] width 1087 height 36
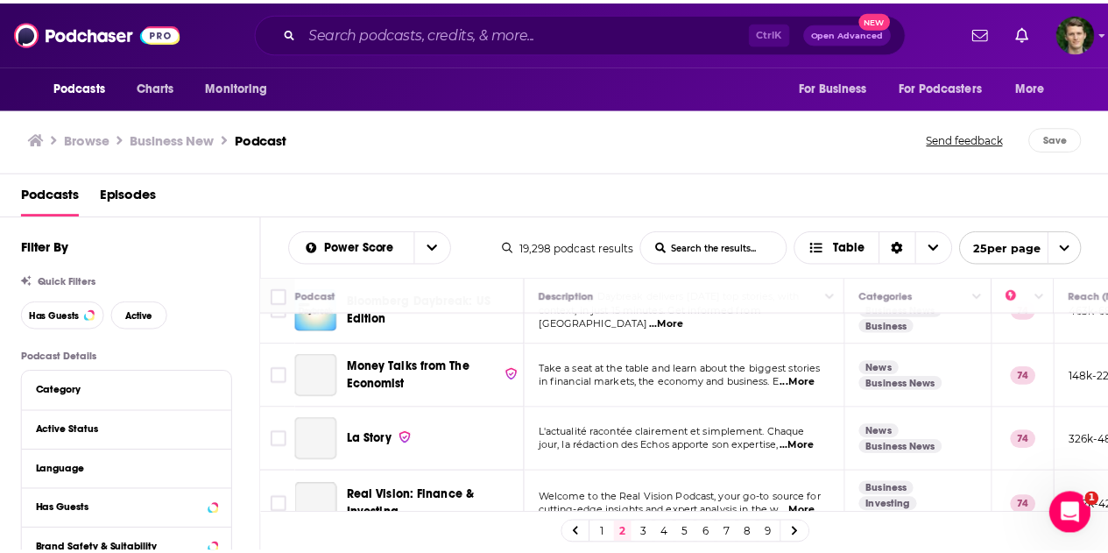
scroll to position [1333, 0]
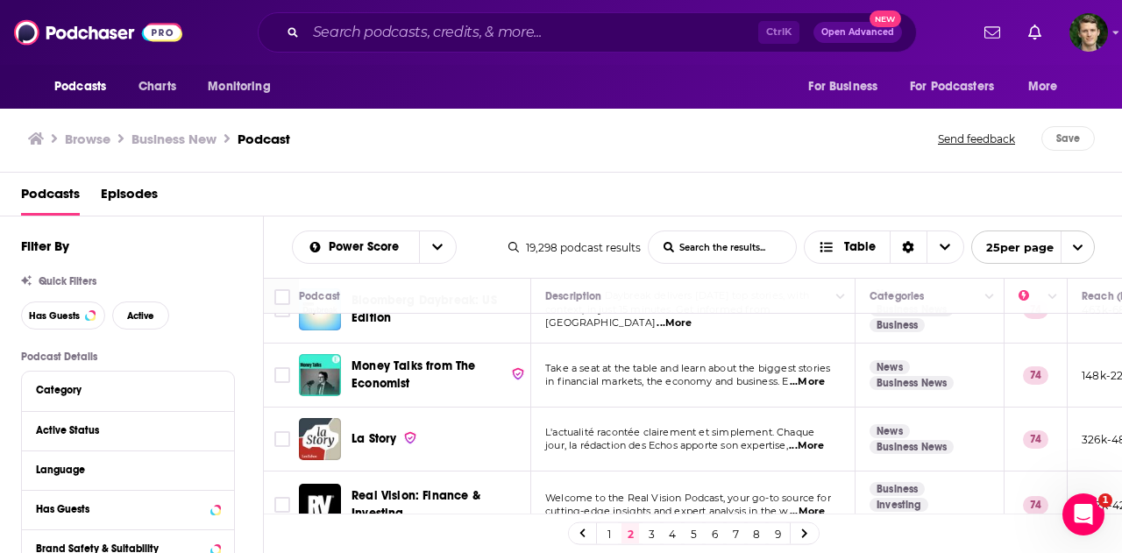
click at [815, 375] on span "...More" at bounding box center [806, 382] width 35 height 14
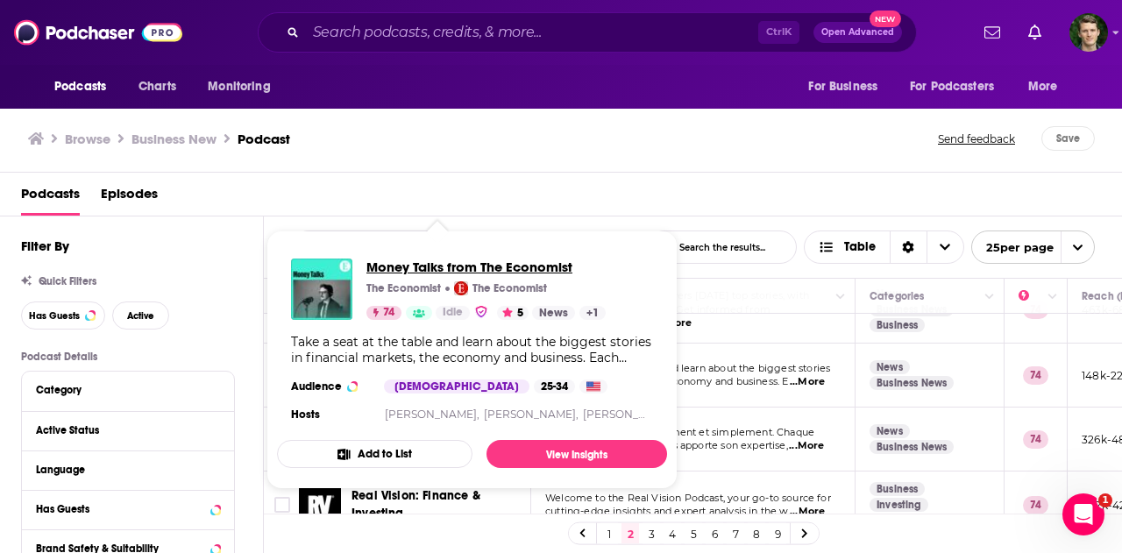
drag, startPoint x: 405, startPoint y: 350, endPoint x: 378, endPoint y: 275, distance: 80.1
click at [378, 275] on span "Money Talks from The Economist" at bounding box center [485, 266] width 239 height 17
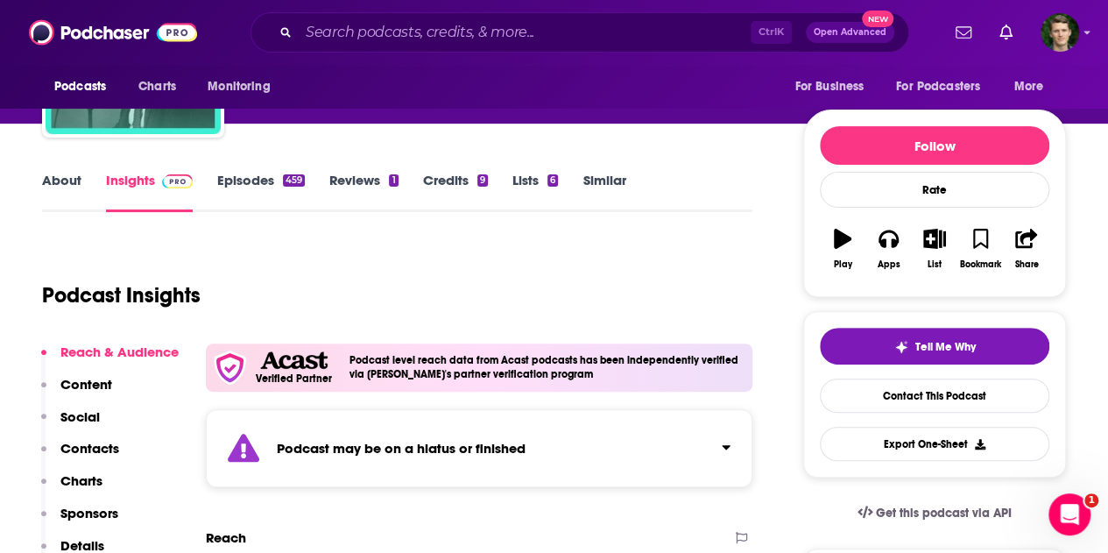
scroll to position [159, 0]
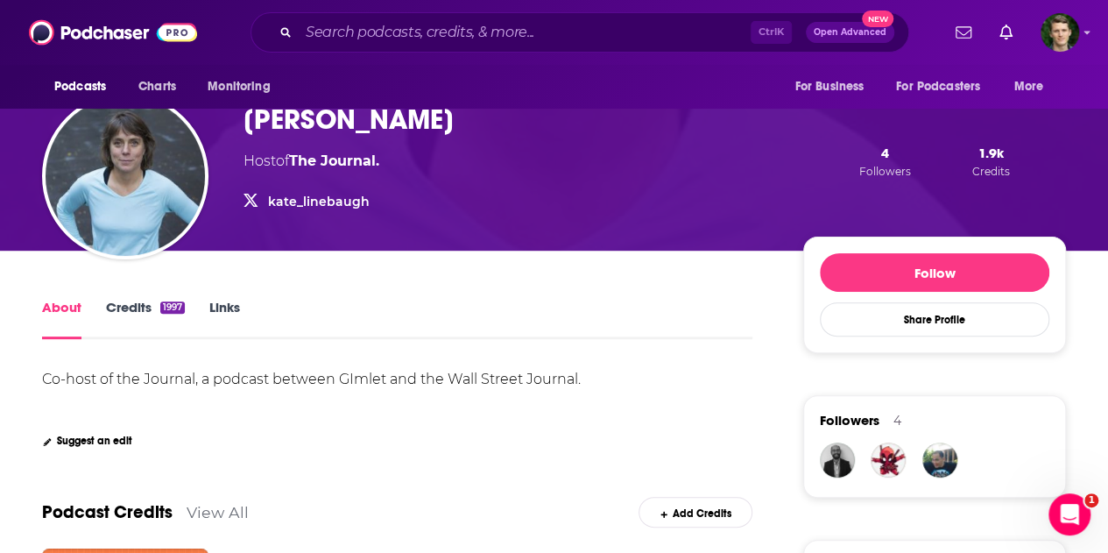
scroll to position [440, 0]
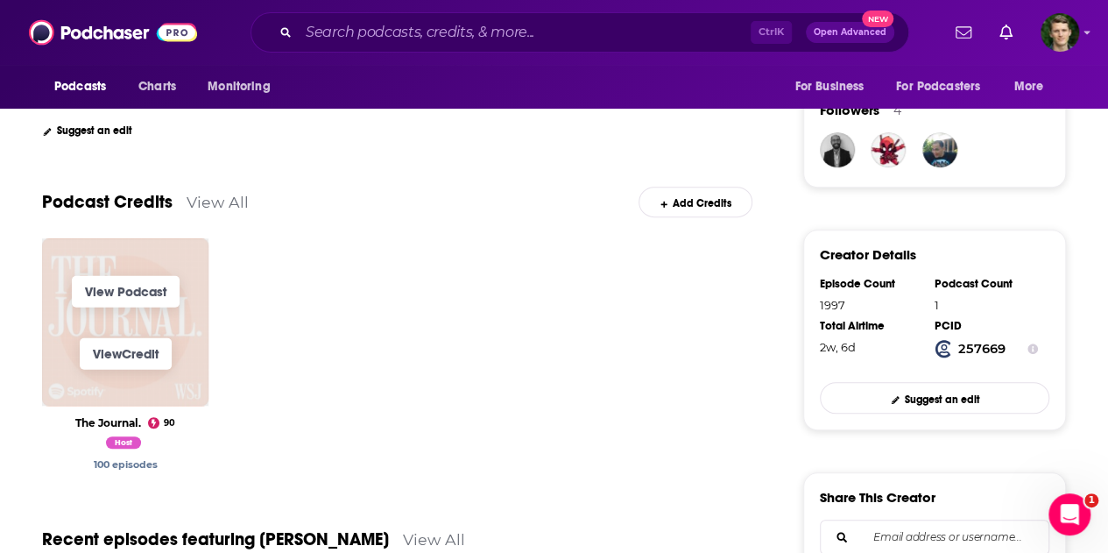
click at [110, 321] on span "View Podcast" at bounding box center [125, 291] width 166 height 62
click at [116, 288] on link "View Podcast" at bounding box center [126, 291] width 108 height 32
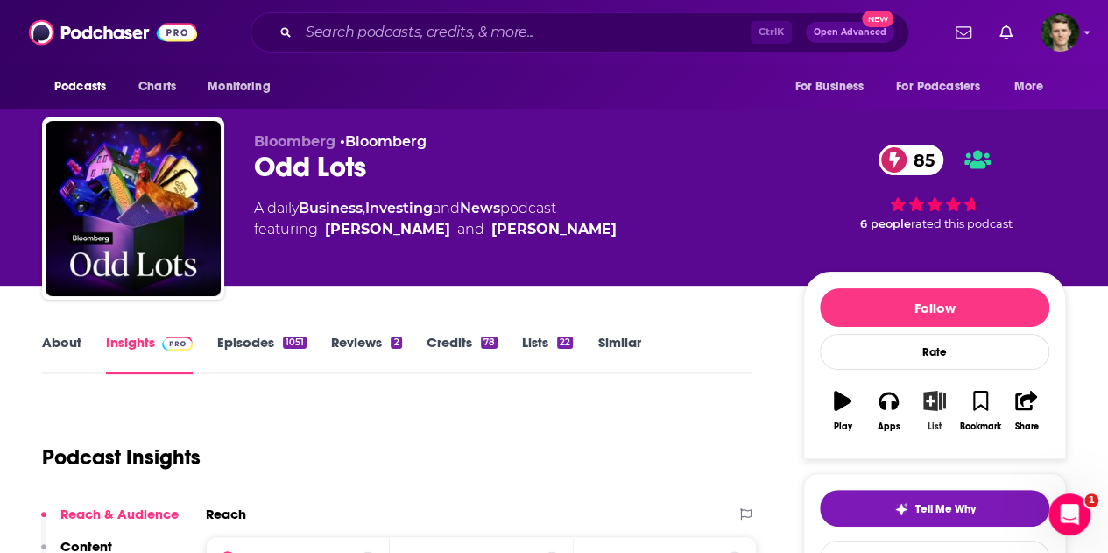
click at [929, 394] on icon "button" at bounding box center [935, 400] width 22 height 19
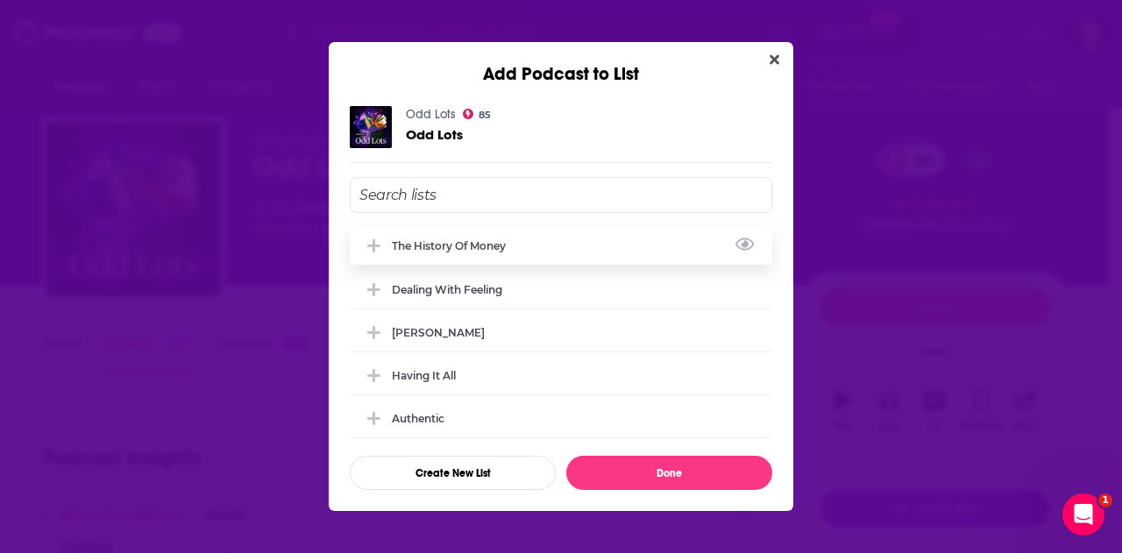
click at [487, 252] on div "The History of Money" at bounding box center [561, 245] width 422 height 39
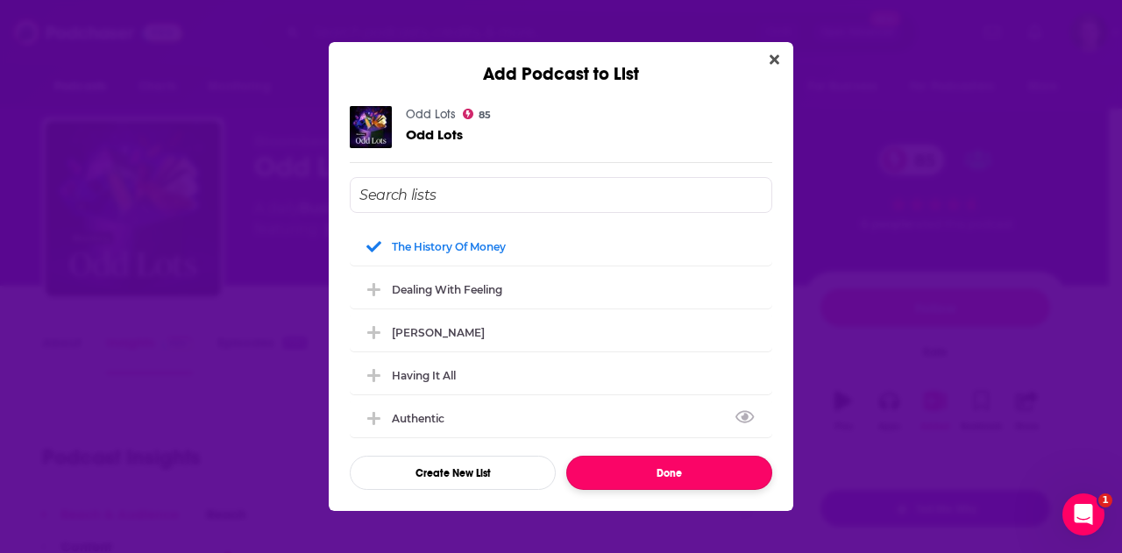
click at [659, 479] on button "Done" at bounding box center [669, 473] width 206 height 34
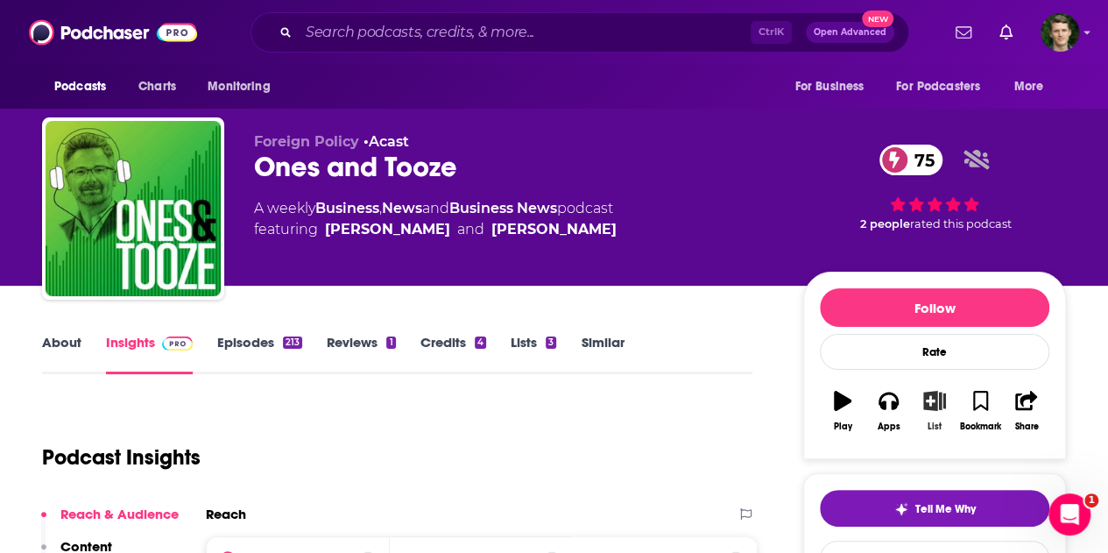
click at [929, 393] on icon "button" at bounding box center [935, 400] width 22 height 19
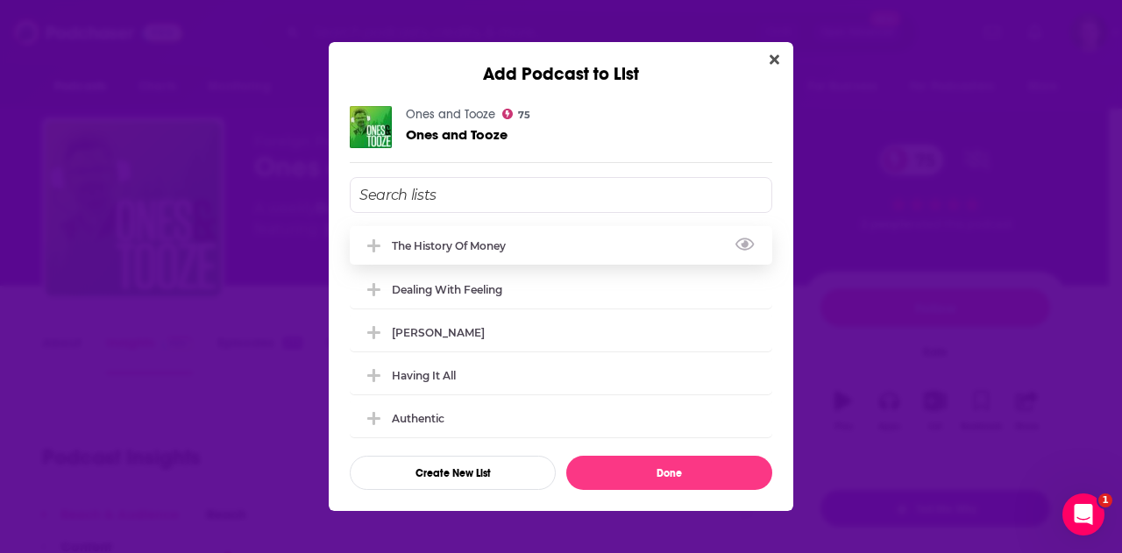
click at [573, 250] on div "The History of Money" at bounding box center [561, 245] width 422 height 39
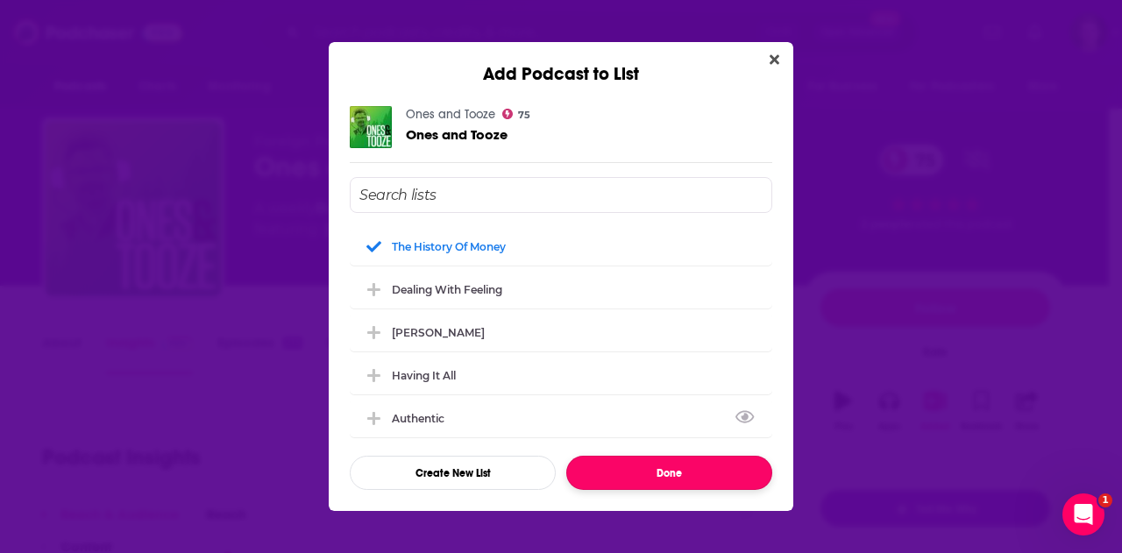
click at [647, 474] on button "Done" at bounding box center [669, 473] width 206 height 34
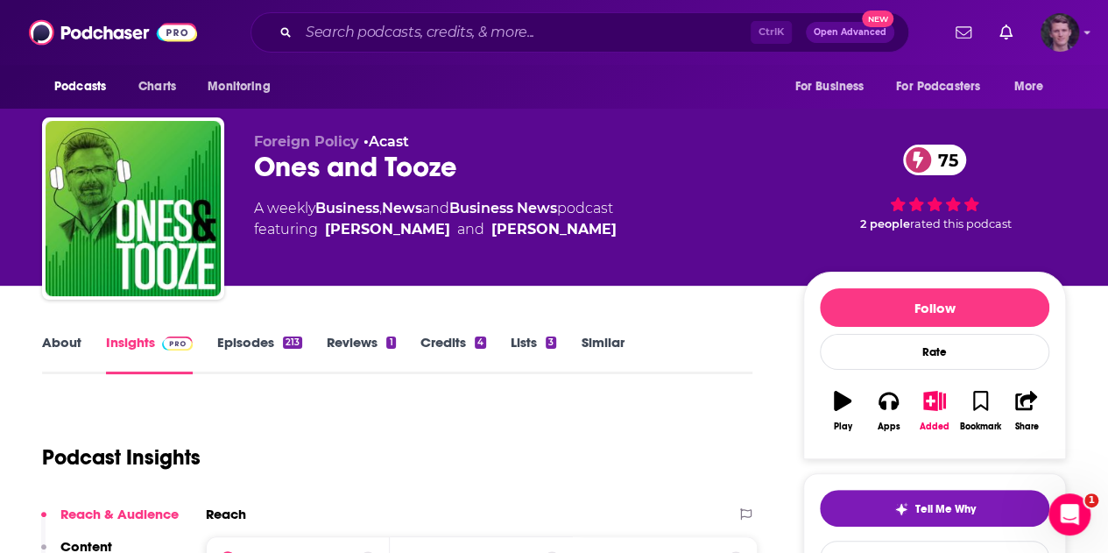
click at [1080, 25] on img "Logged in as drew.kilman" at bounding box center [1060, 32] width 39 height 39
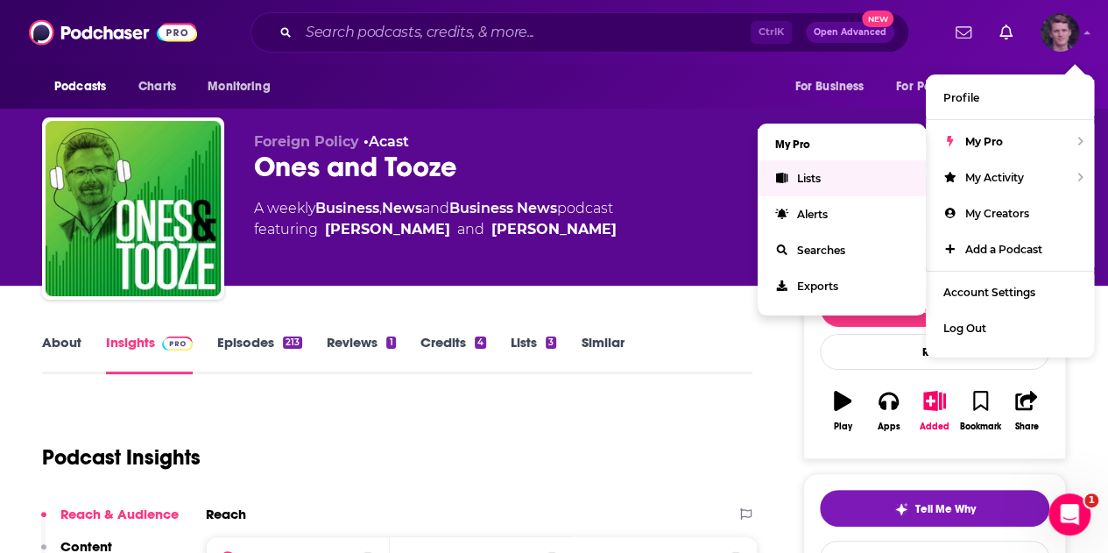
click at [814, 190] on link "Lists" at bounding box center [842, 178] width 168 height 36
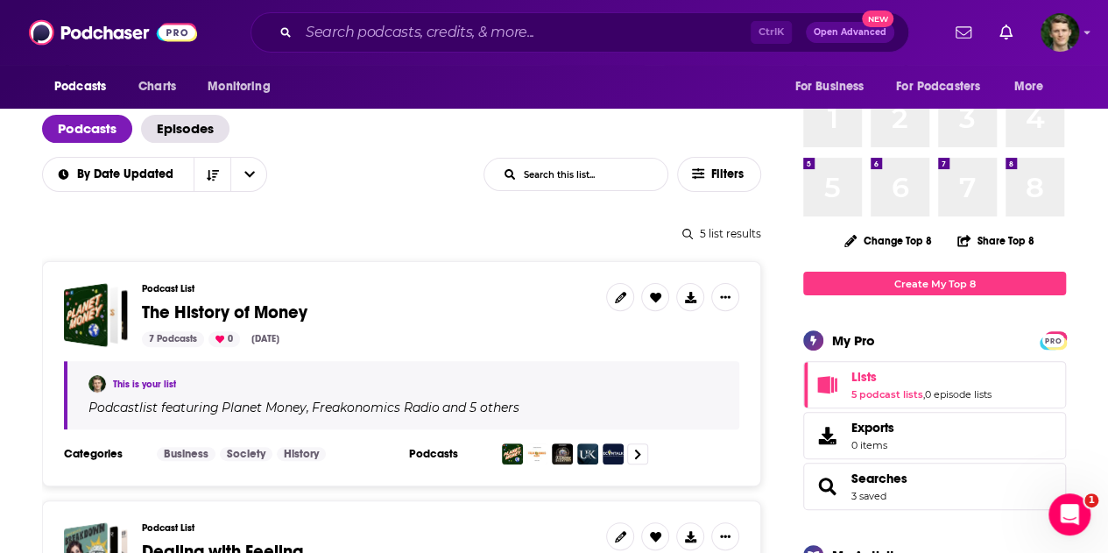
scroll to position [109, 0]
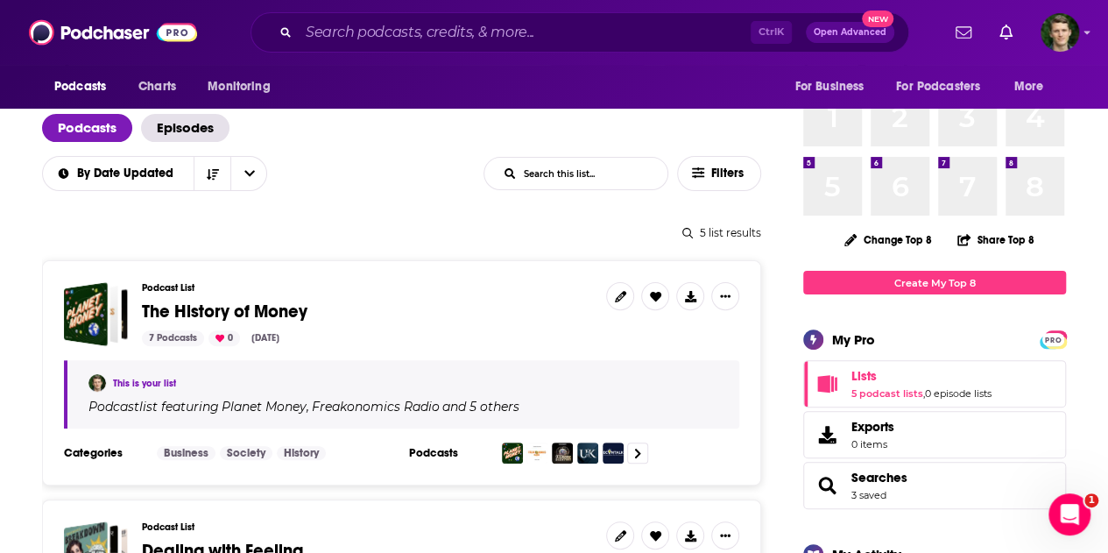
click at [279, 320] on span "The History of Money" at bounding box center [225, 312] width 166 height 22
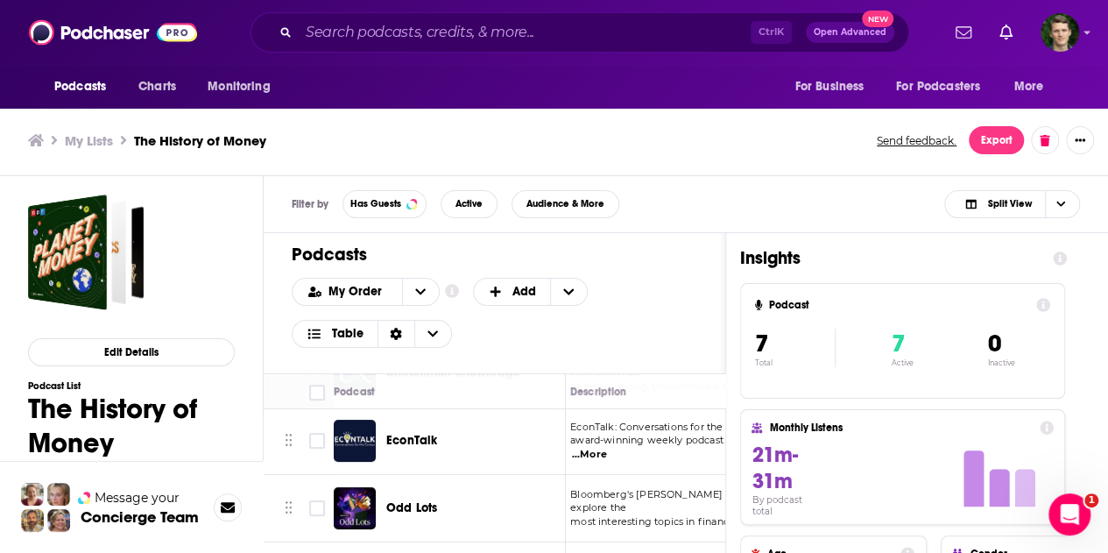
scroll to position [271, 11]
click at [402, 441] on span "EconTalk" at bounding box center [411, 441] width 51 height 15
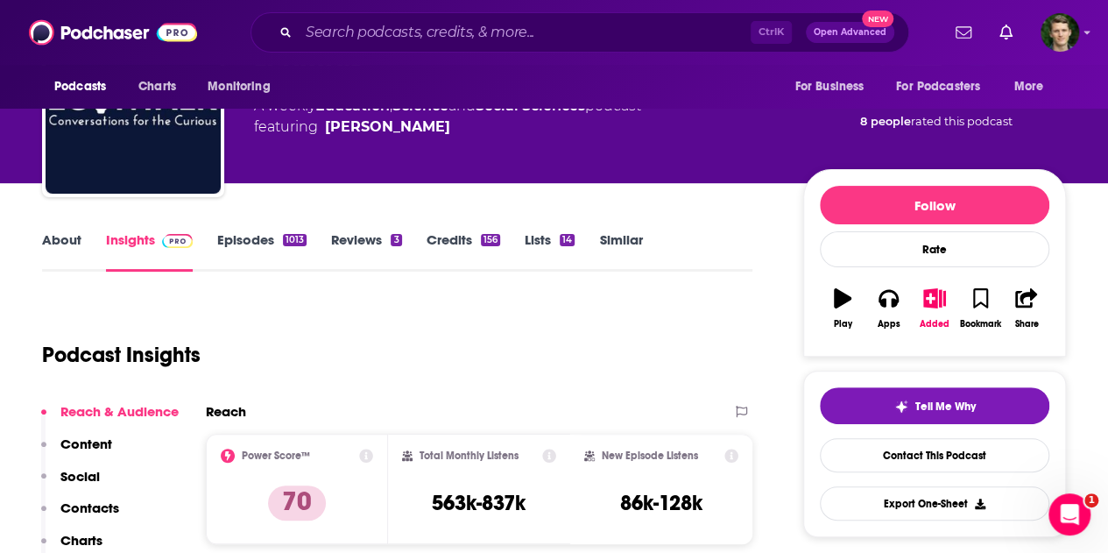
scroll to position [105, 0]
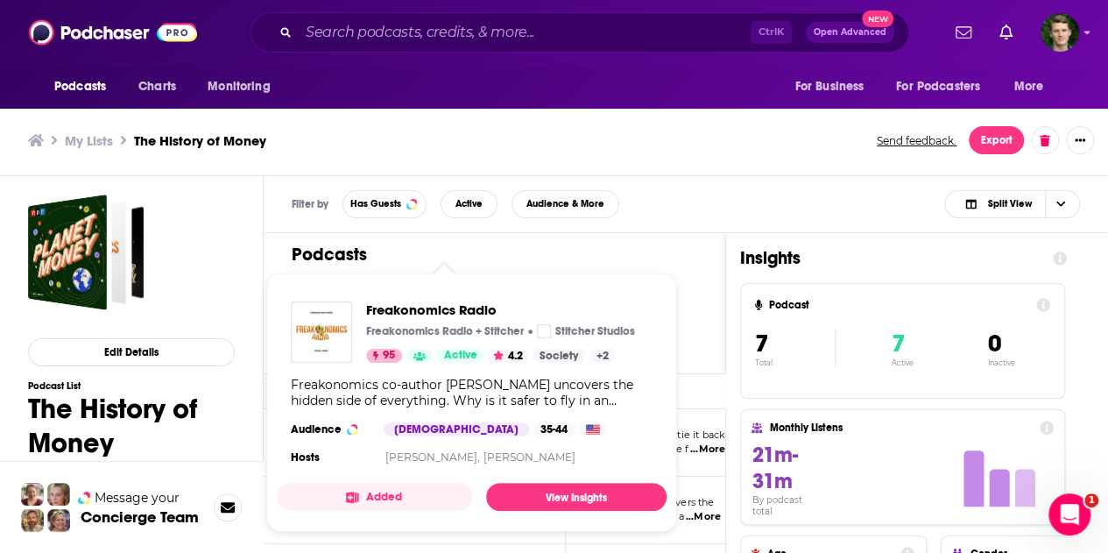
scroll to position [0, 148]
click at [326, 505] on button "Added" at bounding box center [374, 497] width 195 height 28
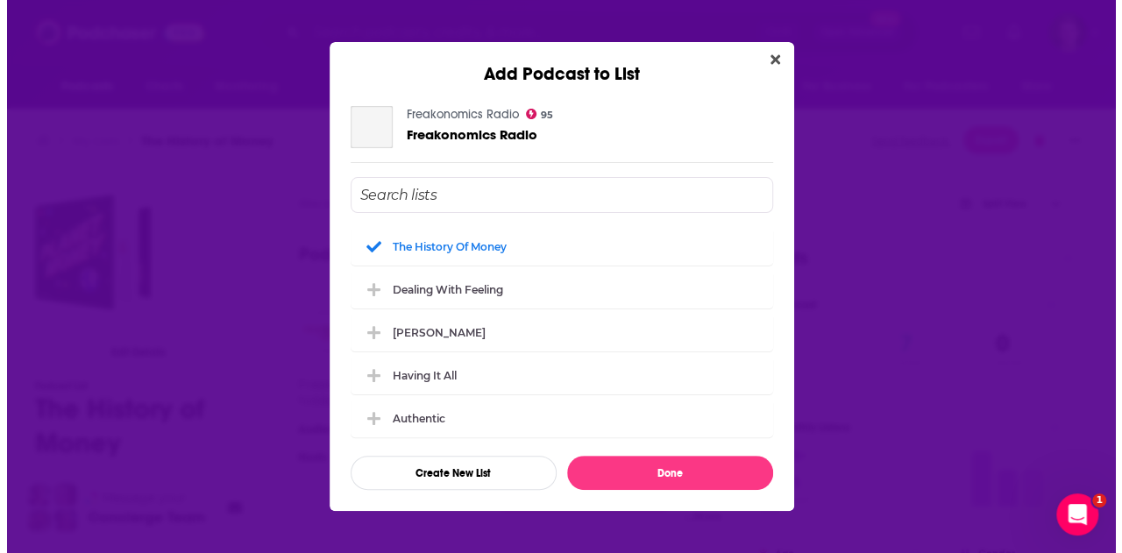
scroll to position [0, 0]
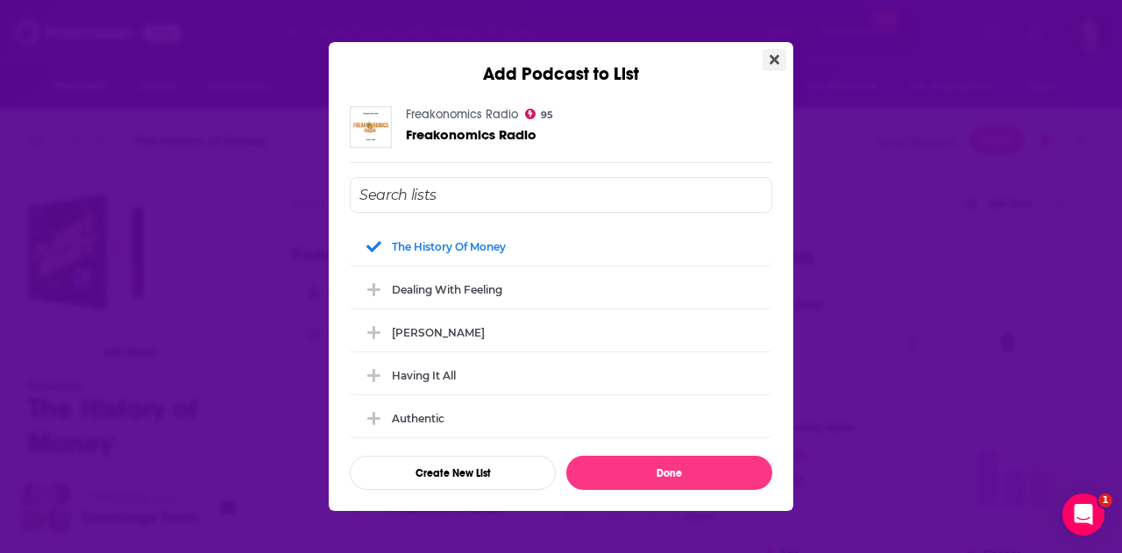
click at [773, 63] on icon "Close" at bounding box center [774, 60] width 10 height 10
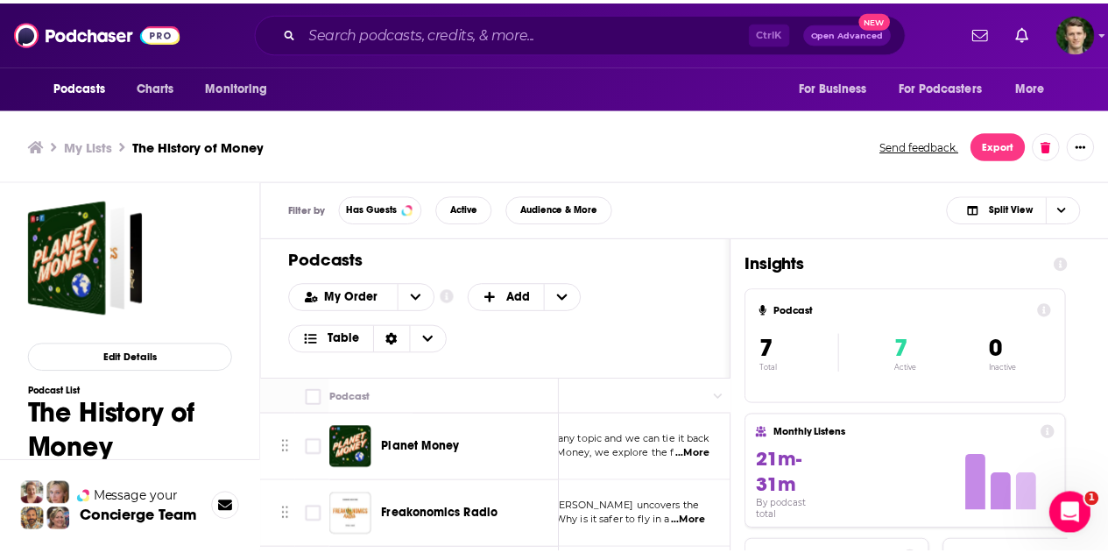
scroll to position [5, 0]
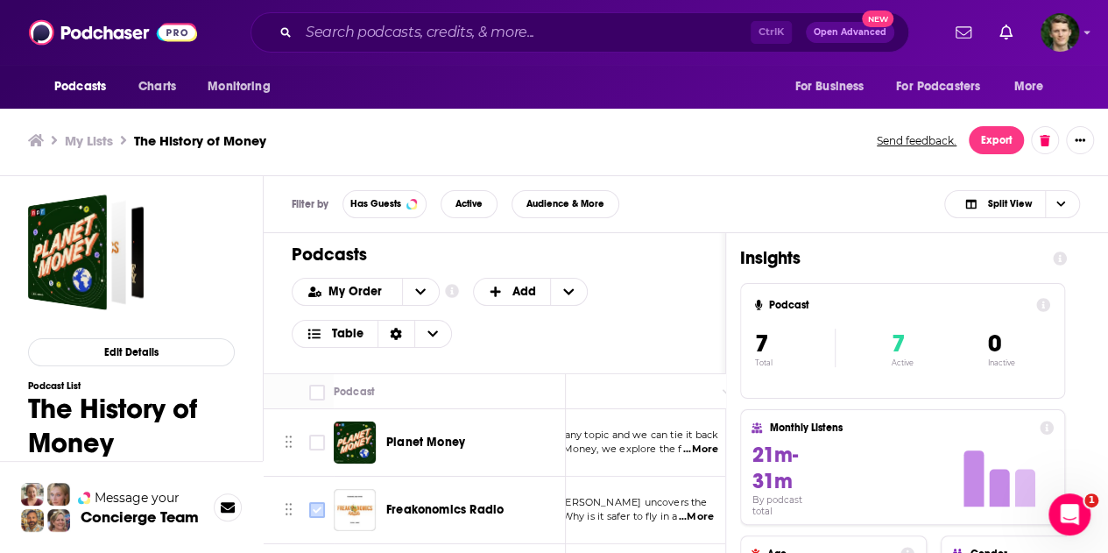
click at [320, 507] on input "Toggle select row" at bounding box center [317, 510] width 16 height 16
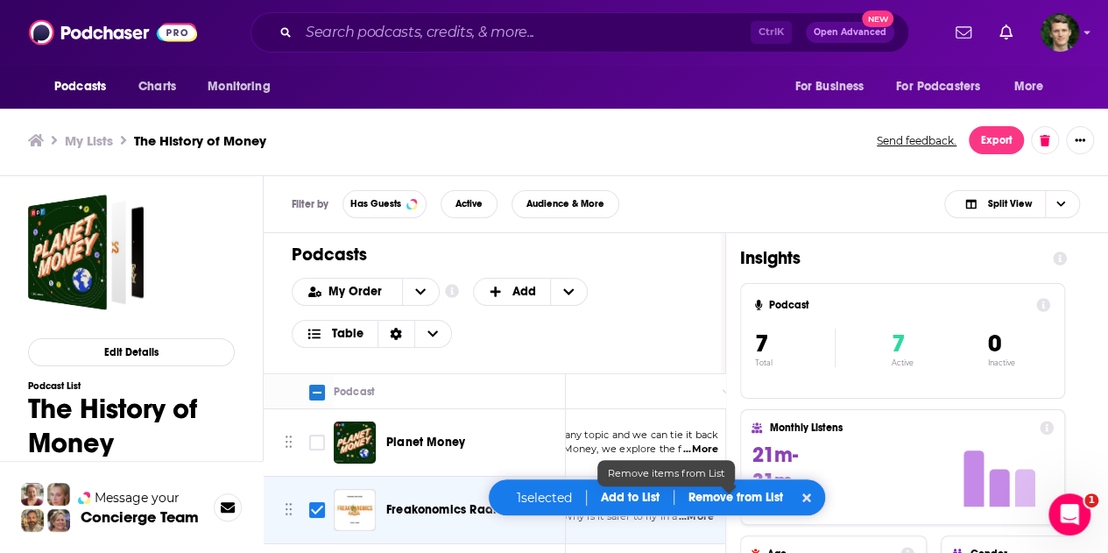
click at [724, 487] on div at bounding box center [729, 486] width 15 height 15
click at [749, 499] on p "Remove from List" at bounding box center [736, 497] width 95 height 15
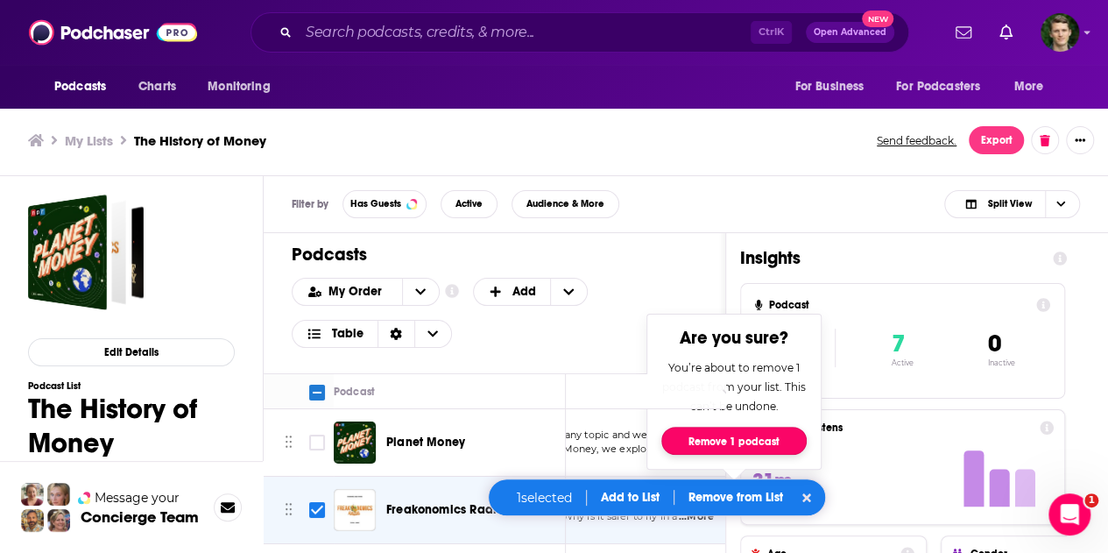
click at [752, 432] on button "Remove 1 podcast" at bounding box center [734, 441] width 145 height 28
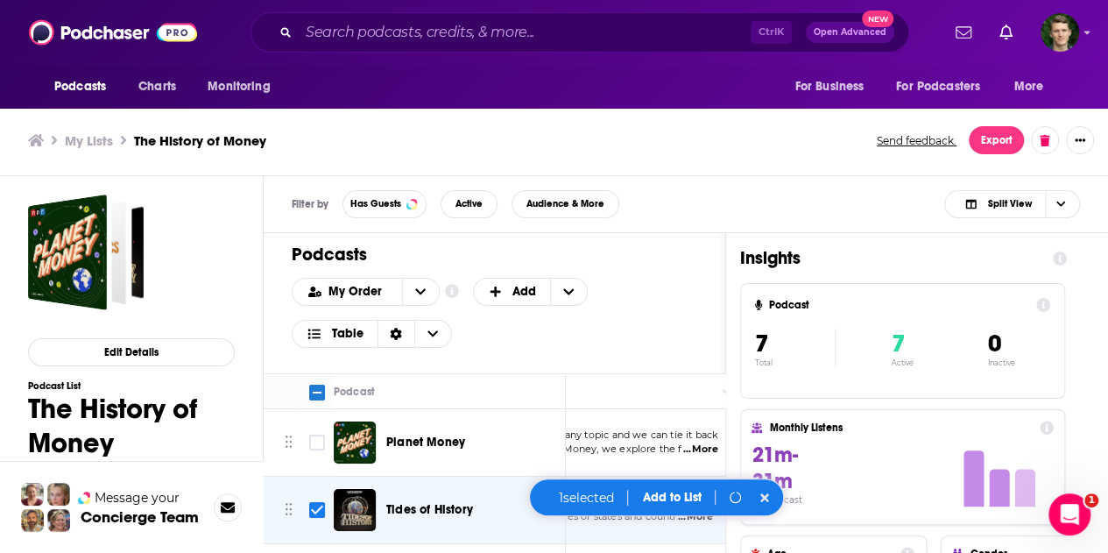
checkbox input "false"
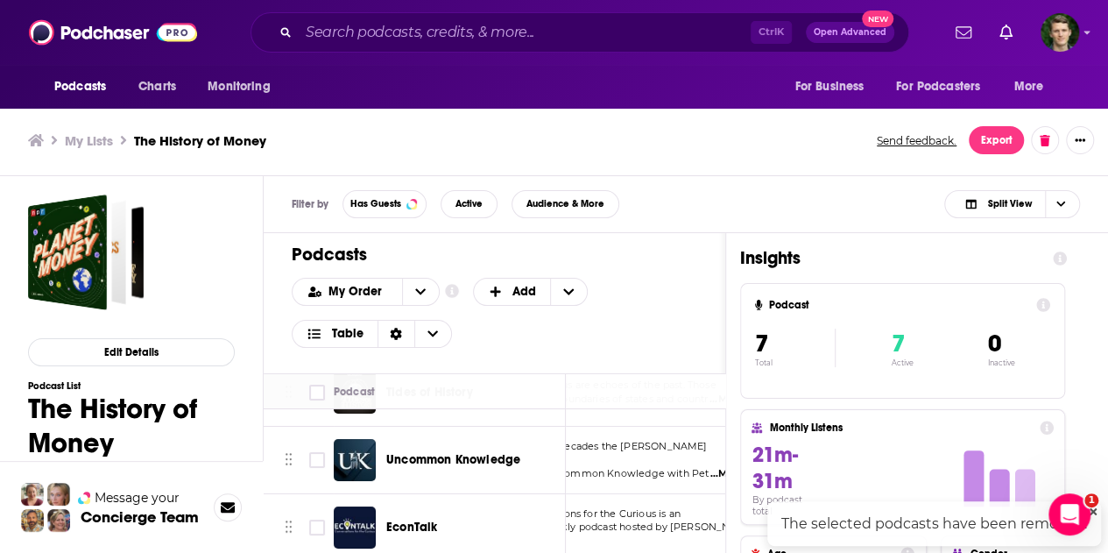
scroll to position [117, 164]
click at [687, 467] on span "...More" at bounding box center [680, 474] width 35 height 14
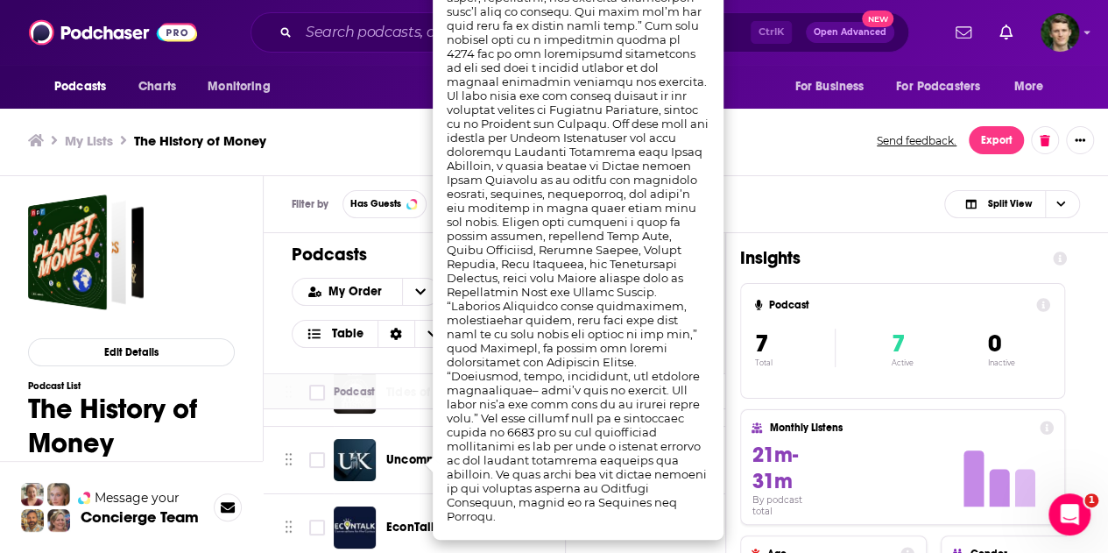
scroll to position [0, 0]
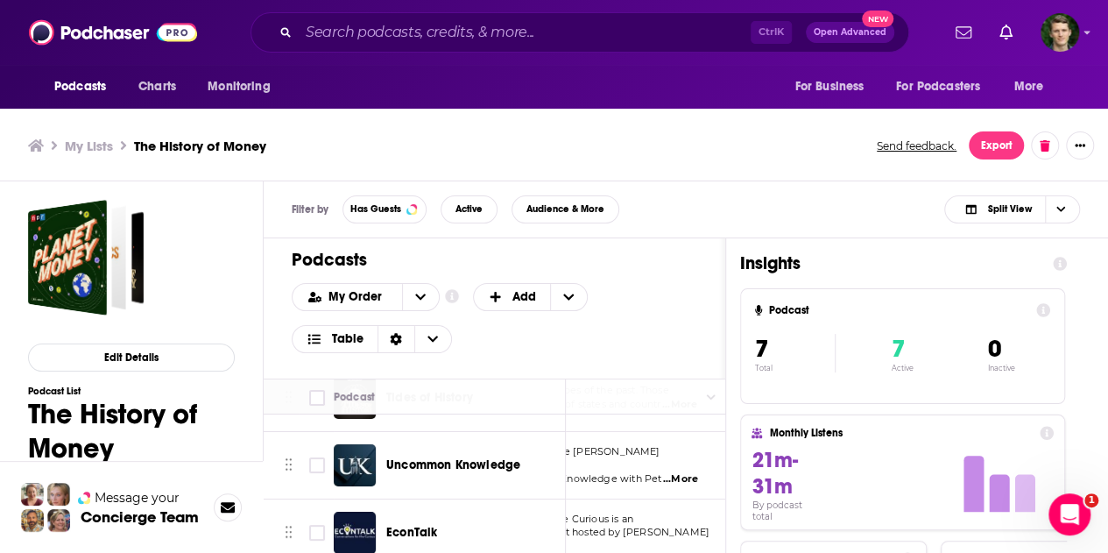
click at [768, 235] on div "Filter by Has Guests Active Audience & More Split View" at bounding box center [686, 209] width 845 height 57
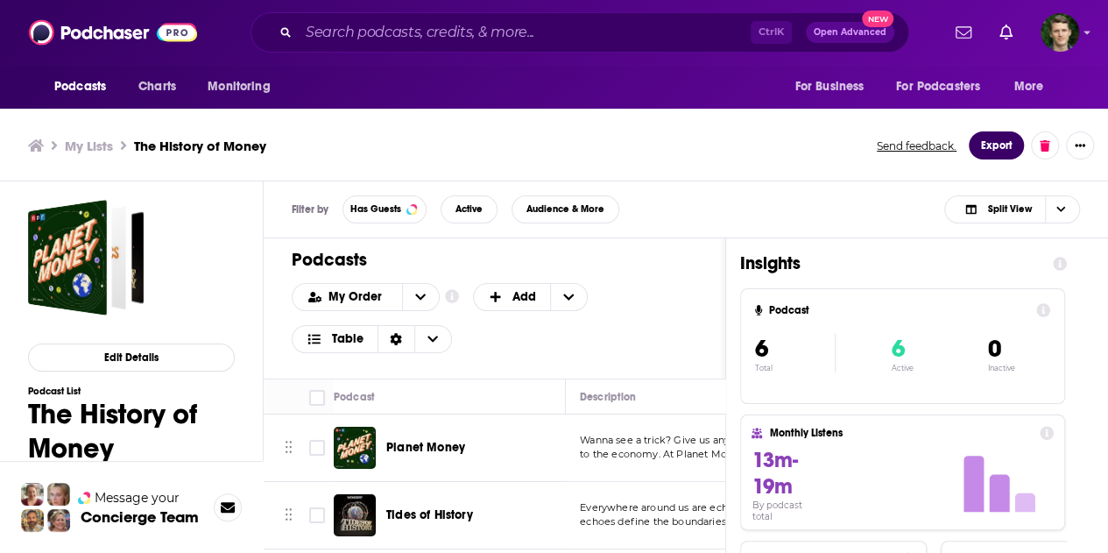
click at [1006, 146] on button "Export" at bounding box center [996, 145] width 55 height 28
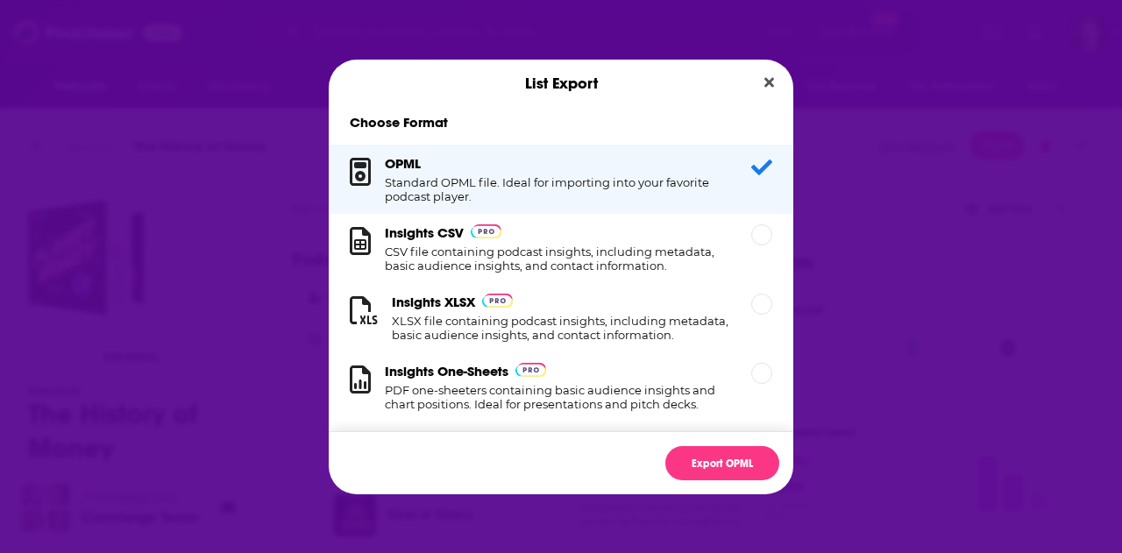
click at [782, 75] on div "List Export" at bounding box center [561, 83] width 464 height 47
click at [769, 82] on icon "Close" at bounding box center [769, 82] width 10 height 10
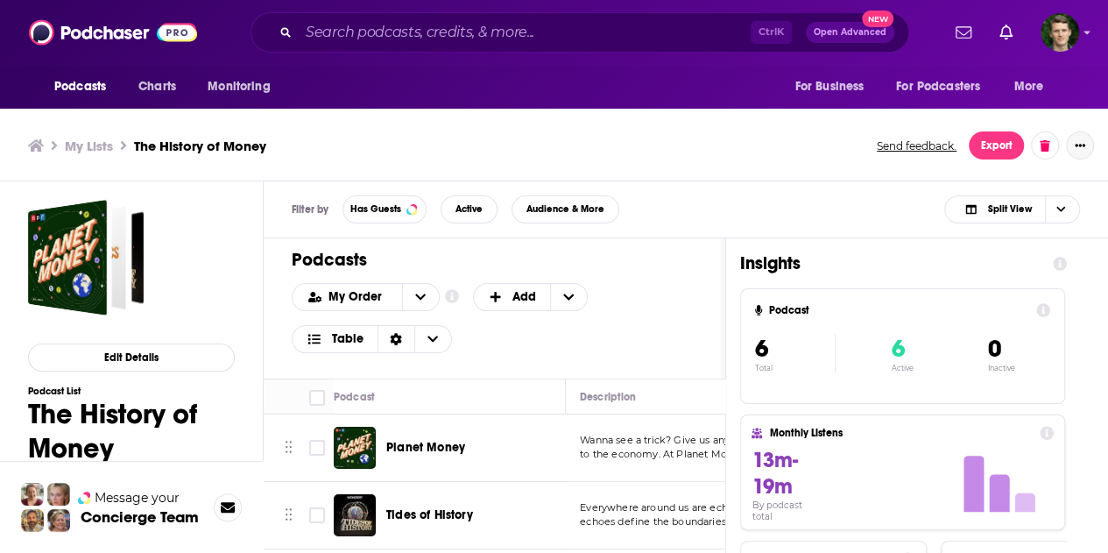
click at [1088, 145] on button "Show More Button" at bounding box center [1080, 145] width 28 height 28
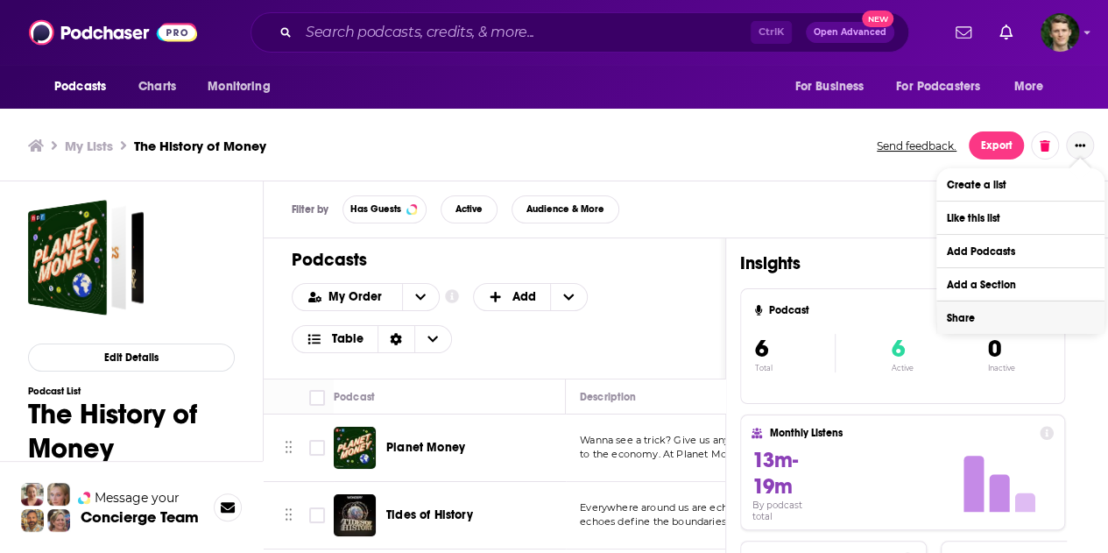
click at [971, 314] on button "Share" at bounding box center [1021, 317] width 168 height 32
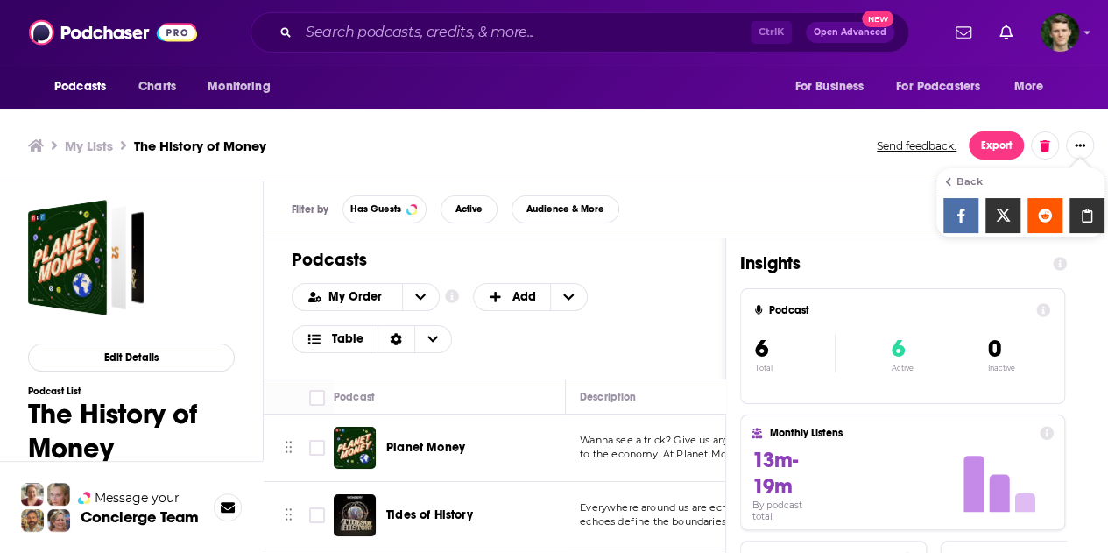
click at [1080, 209] on icon "Show additional menu" at bounding box center [1087, 216] width 35 height 14
